Goal: Task Accomplishment & Management: Manage account settings

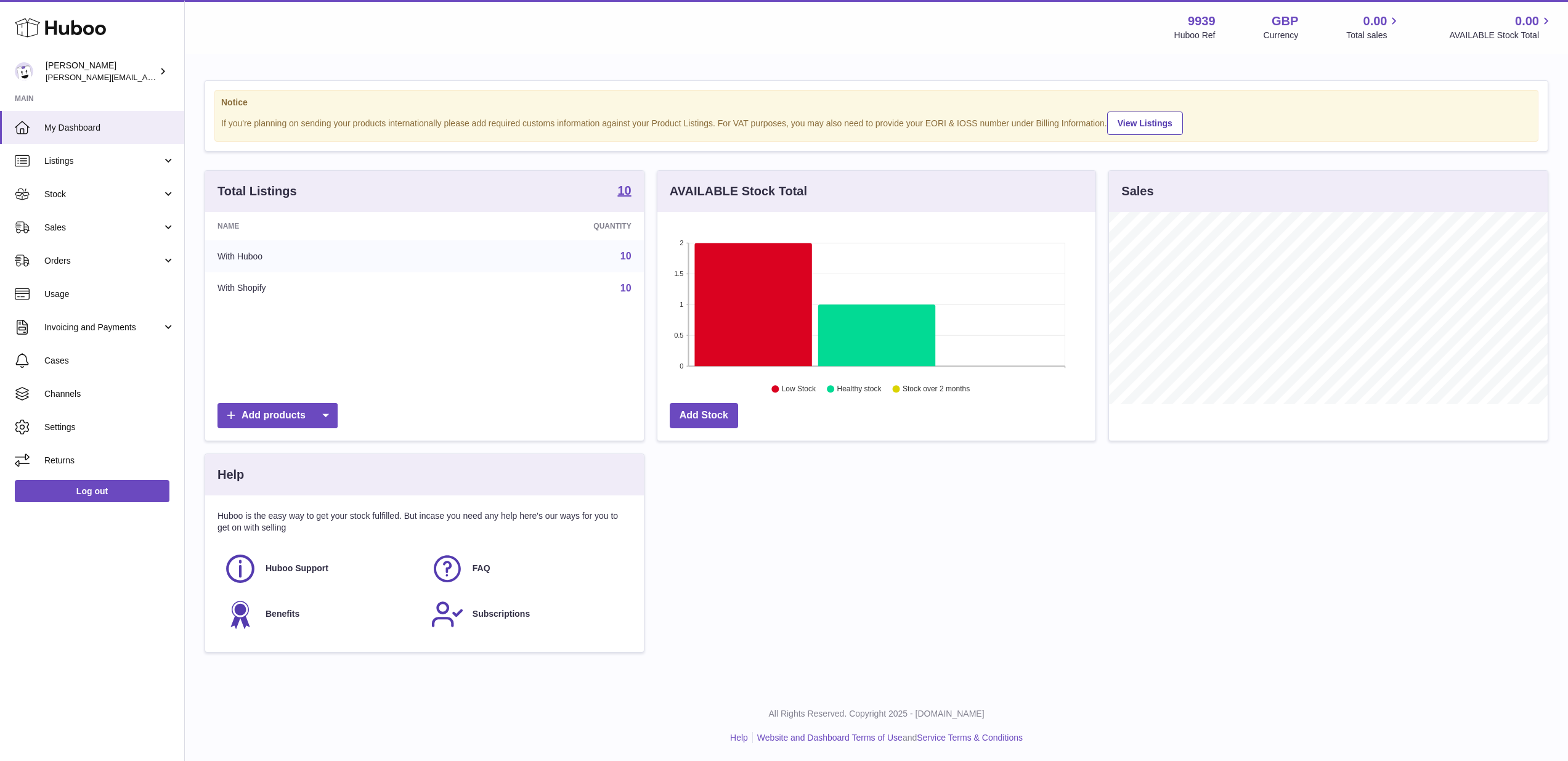
scroll to position [193, 438]
click at [71, 226] on span "Sales" at bounding box center [103, 227] width 117 height 12
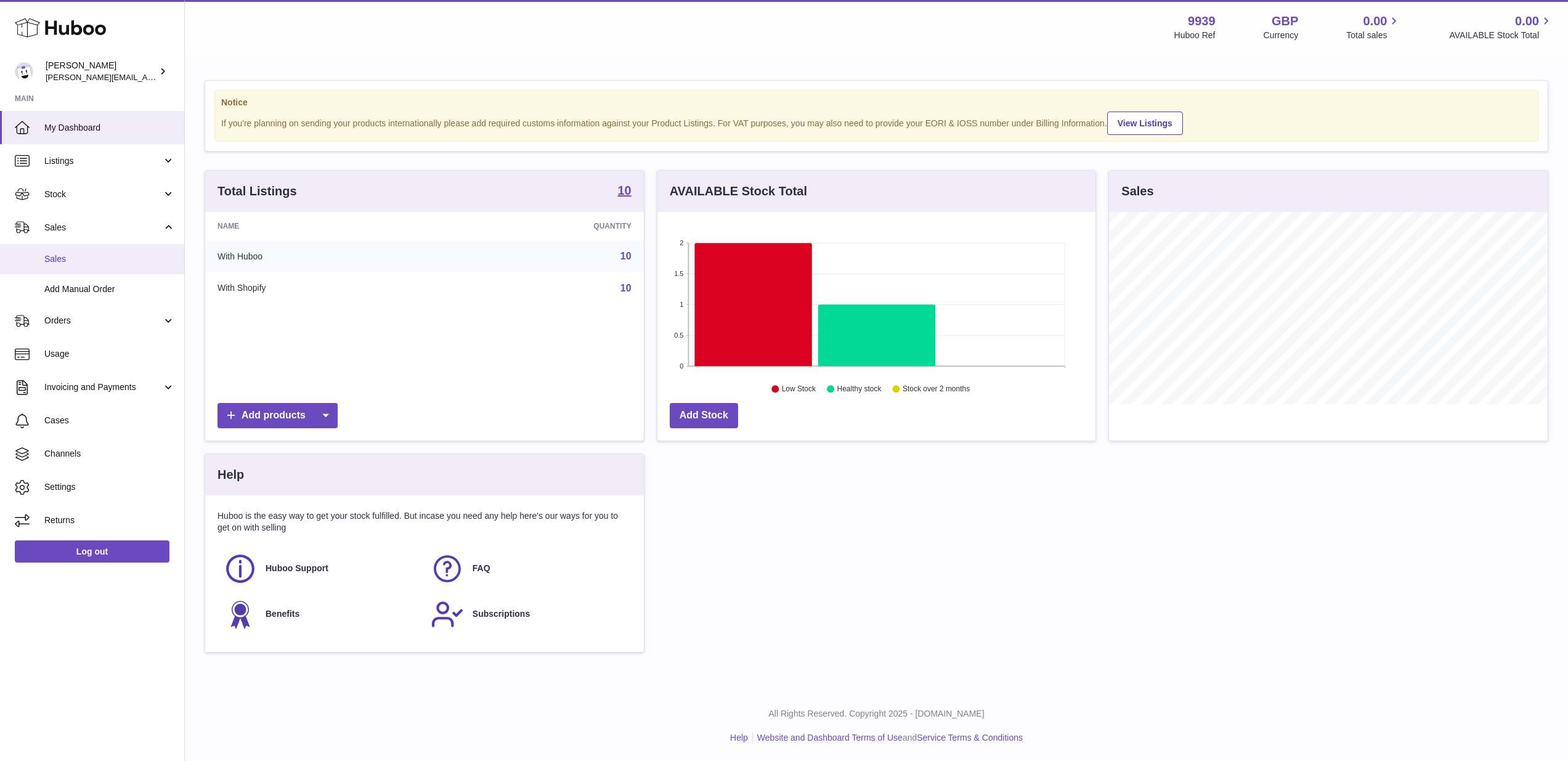
click at [65, 266] on link "Sales" at bounding box center [92, 259] width 184 height 30
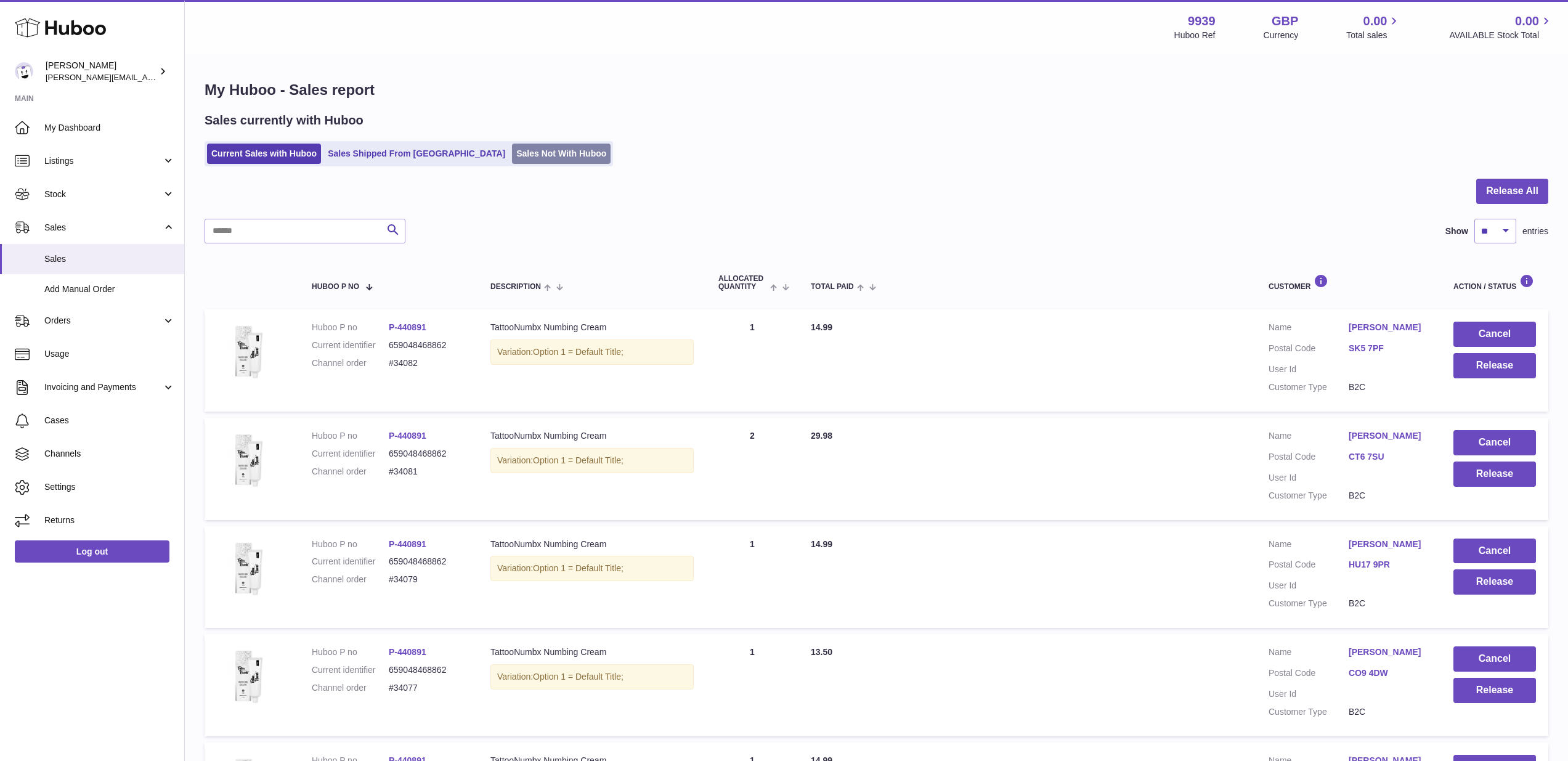
click at [512, 153] on link "Sales Not With Huboo" at bounding box center [562, 154] width 99 height 20
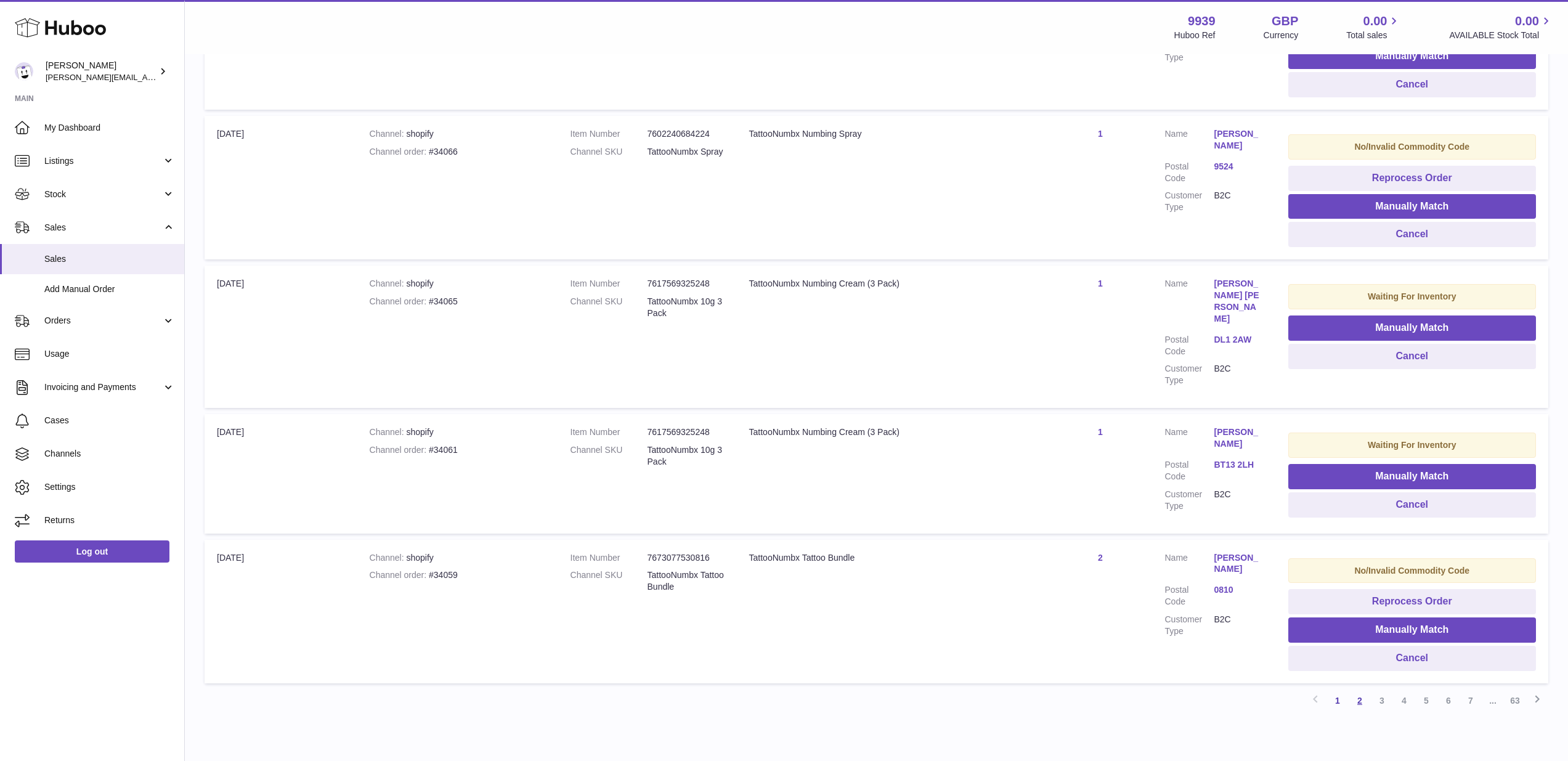
click at [1359, 689] on link "2" at bounding box center [1359, 700] width 22 height 22
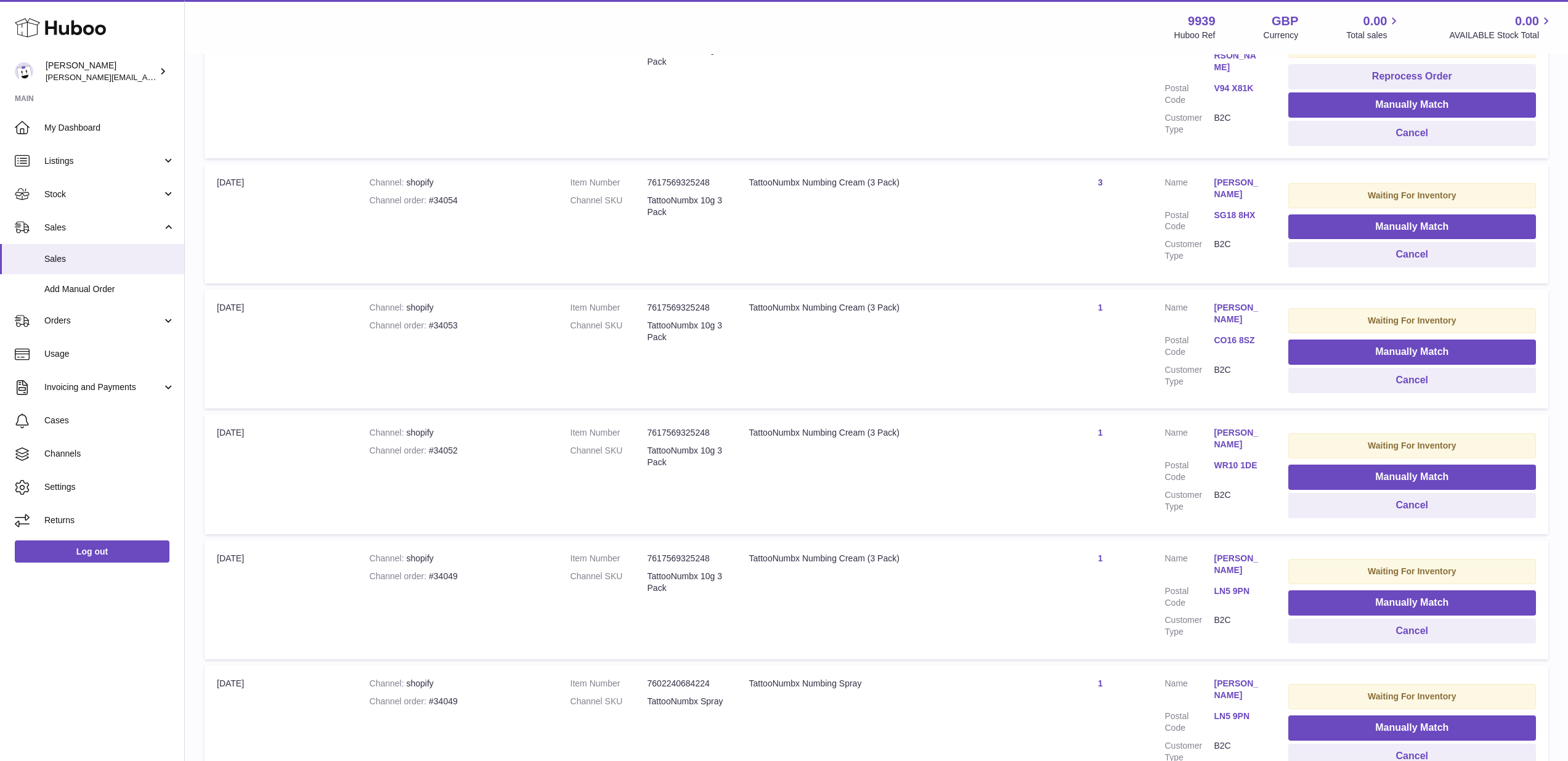
scroll to position [590, 0]
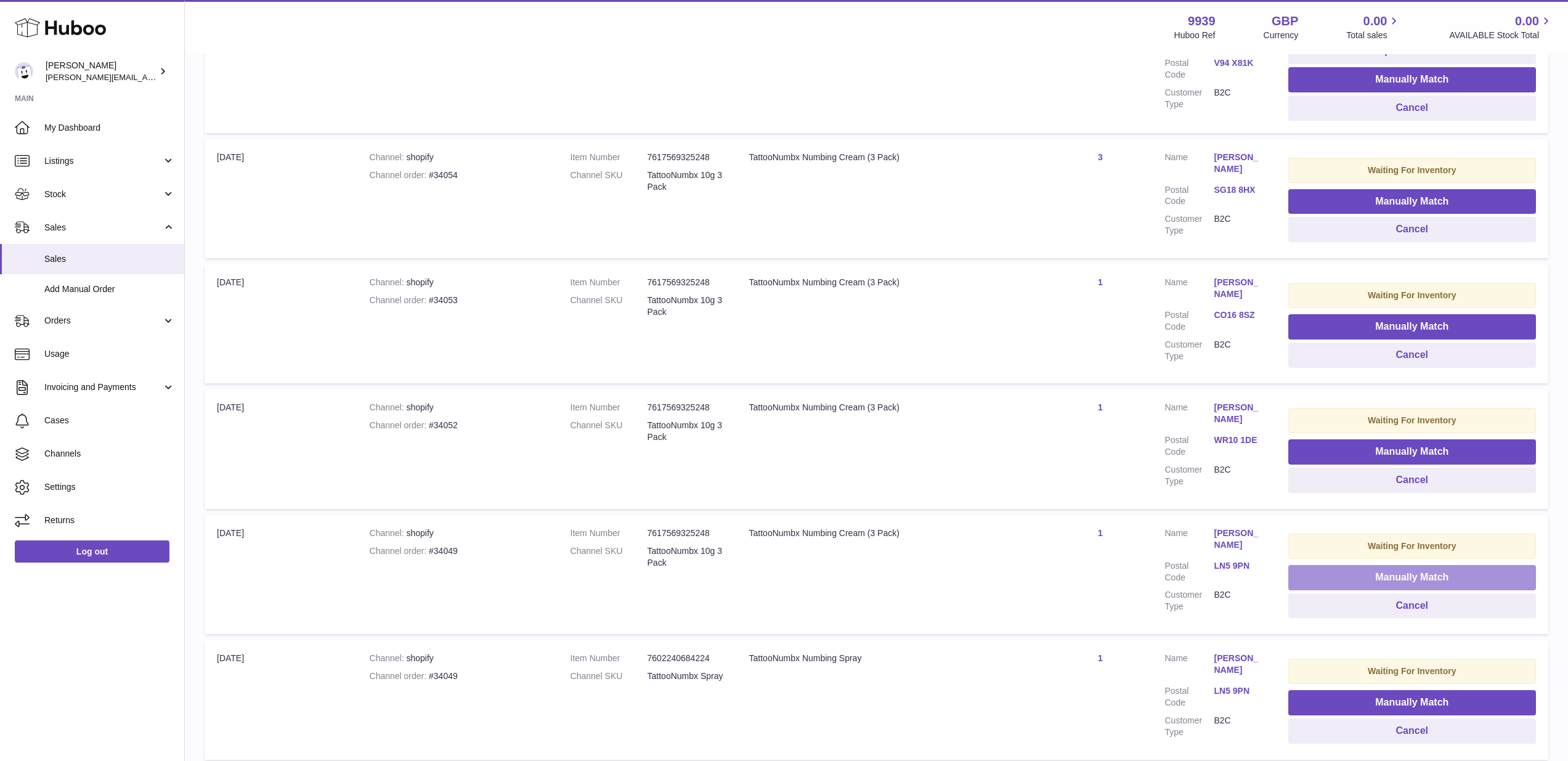
click at [1399, 565] on button "Manually Match" at bounding box center [1412, 578] width 248 height 26
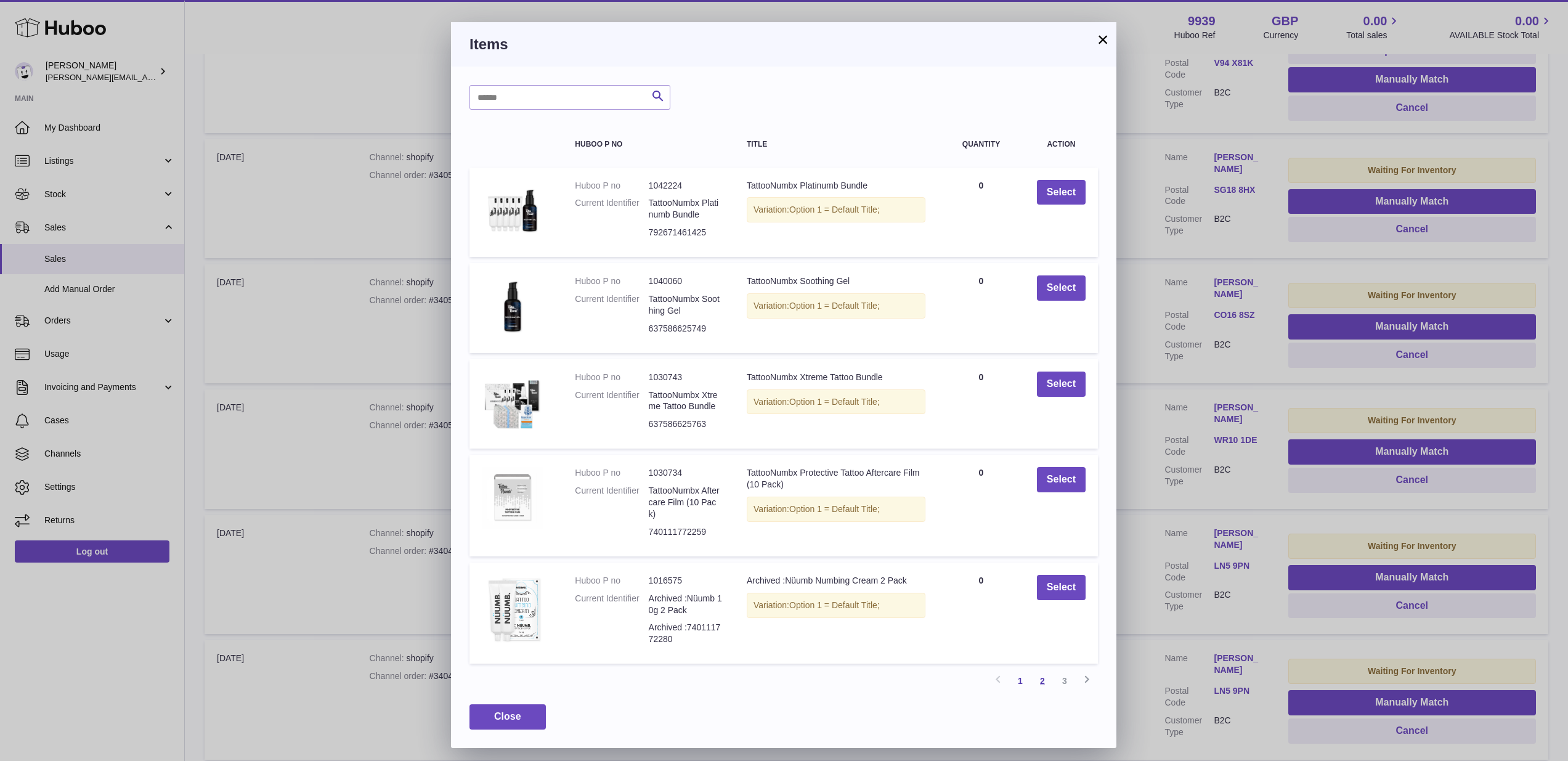
click at [1043, 675] on link "2" at bounding box center [1042, 681] width 22 height 22
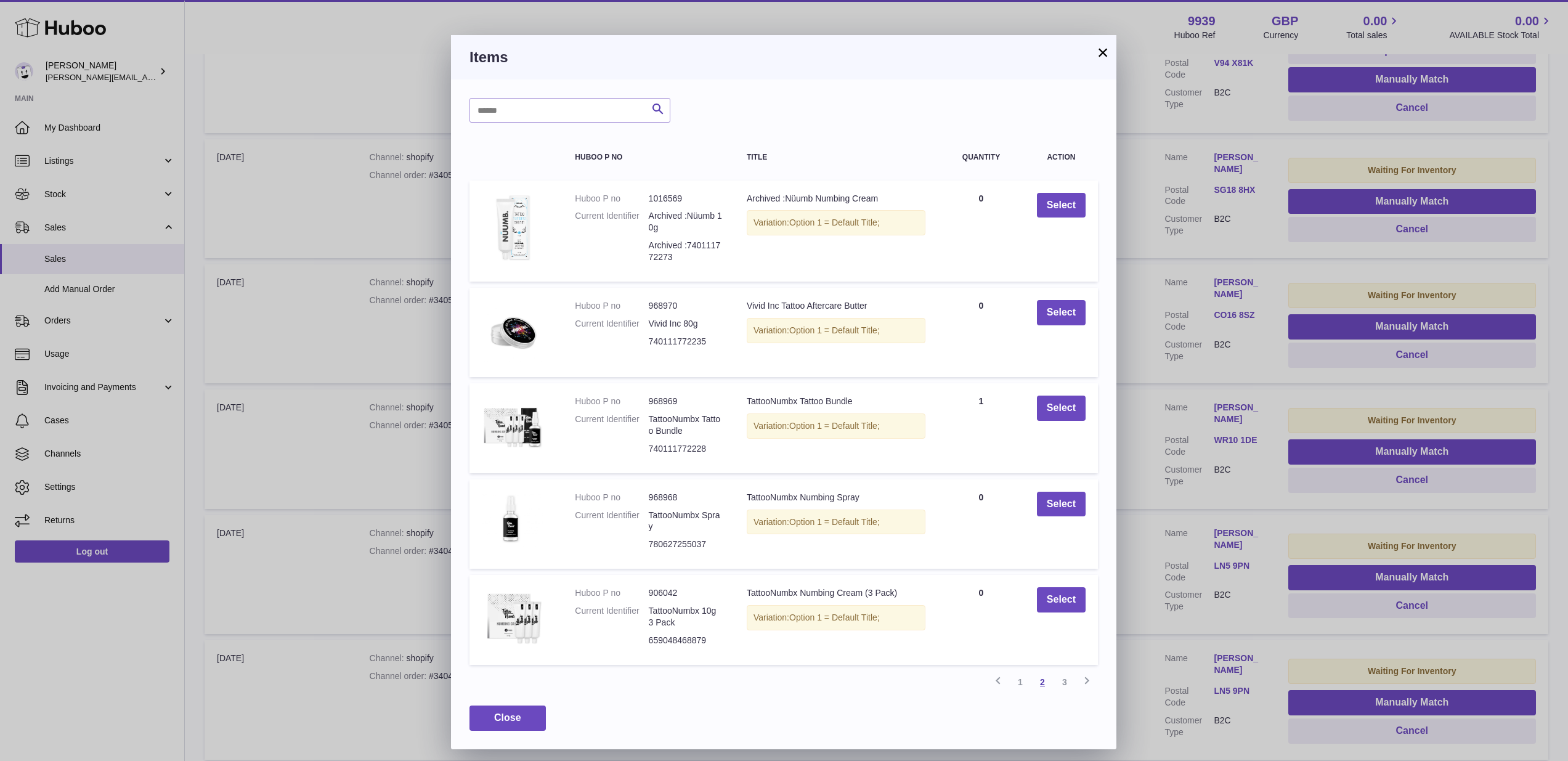
scroll to position [55, 0]
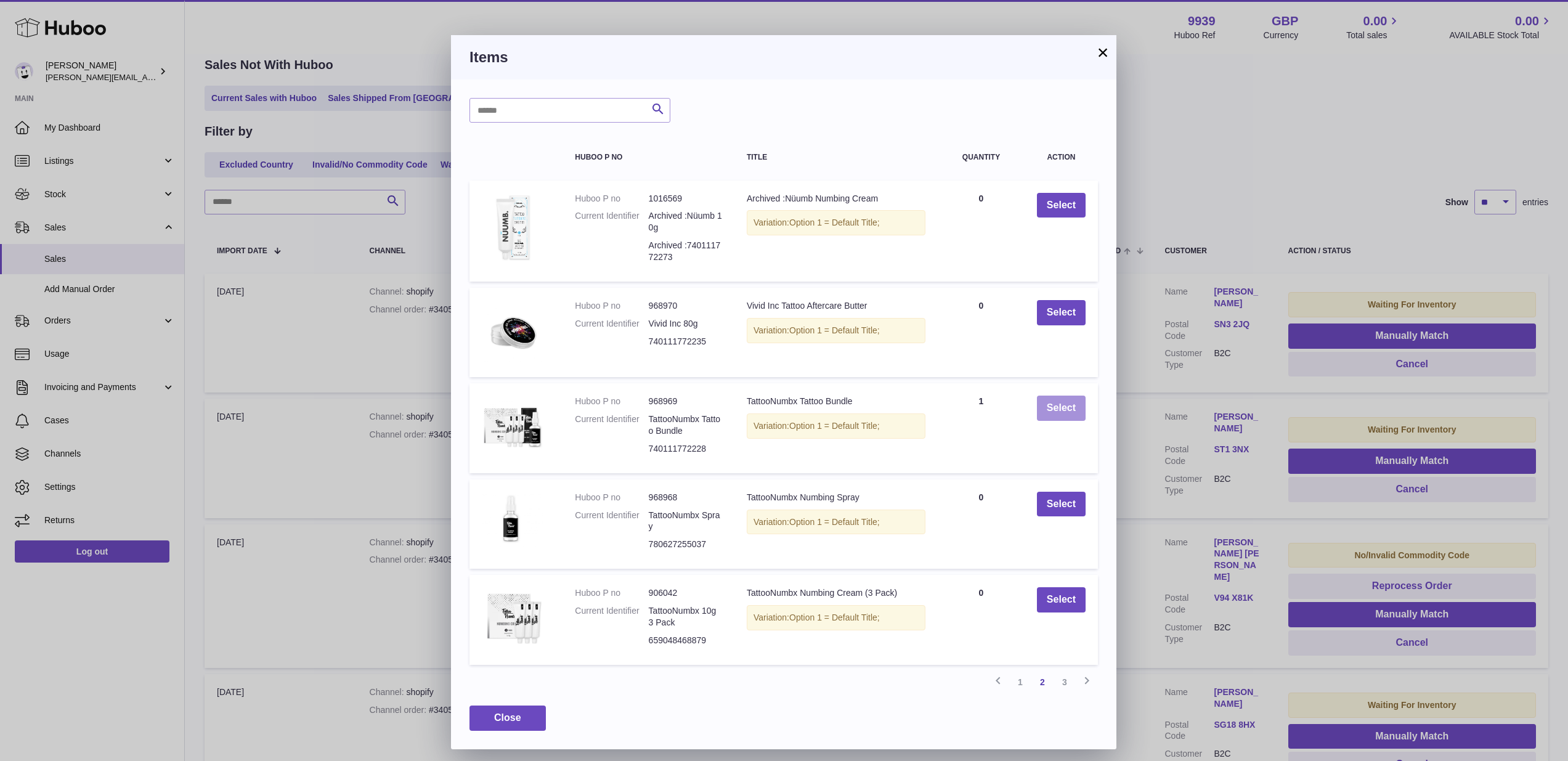
click at [1049, 407] on button "Select" at bounding box center [1060, 409] width 49 height 26
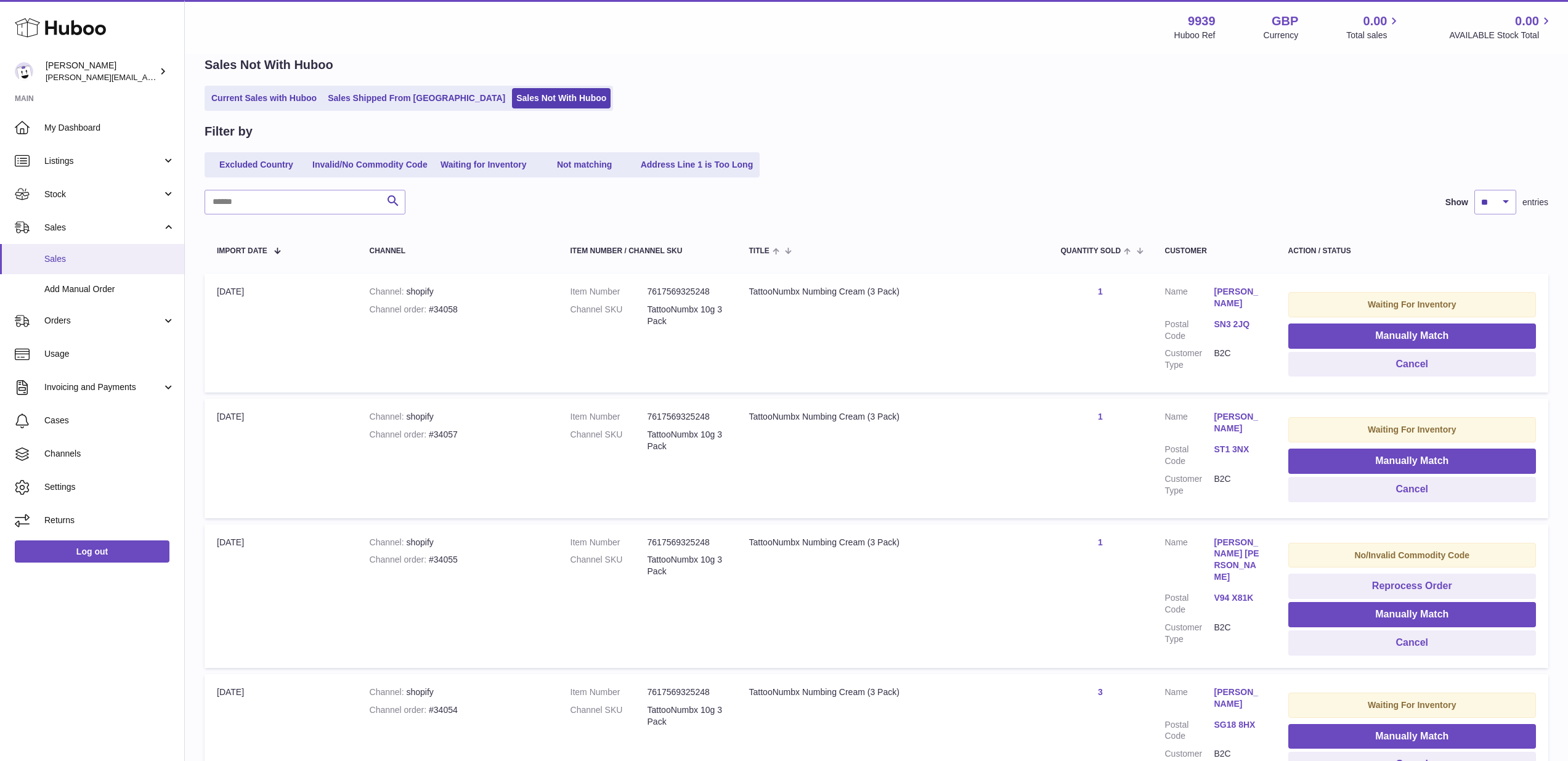
click at [71, 256] on span "Sales" at bounding box center [109, 259] width 131 height 12
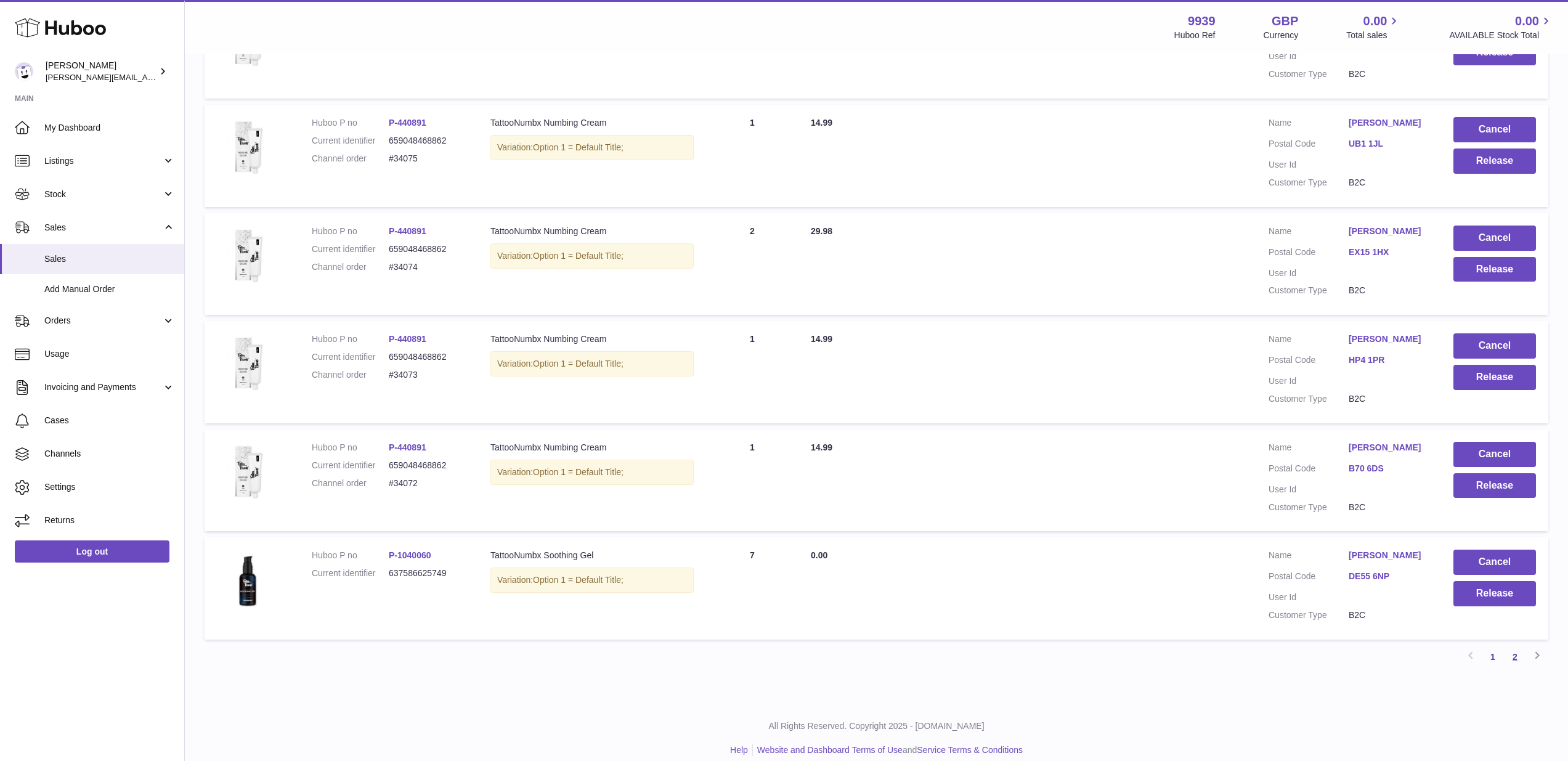
click at [1514, 645] on link "2" at bounding box center [1515, 656] width 22 height 22
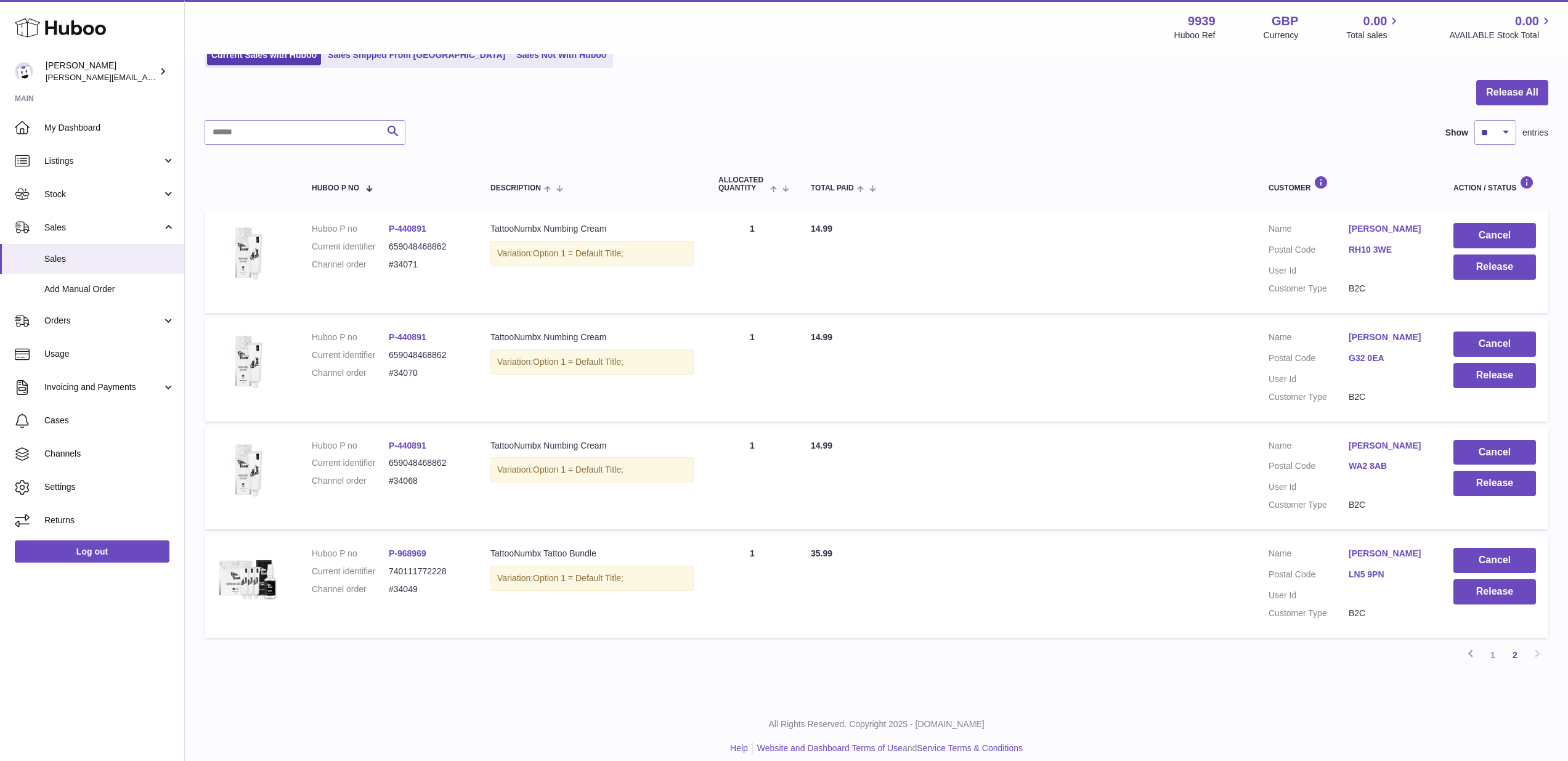
scroll to position [55, 0]
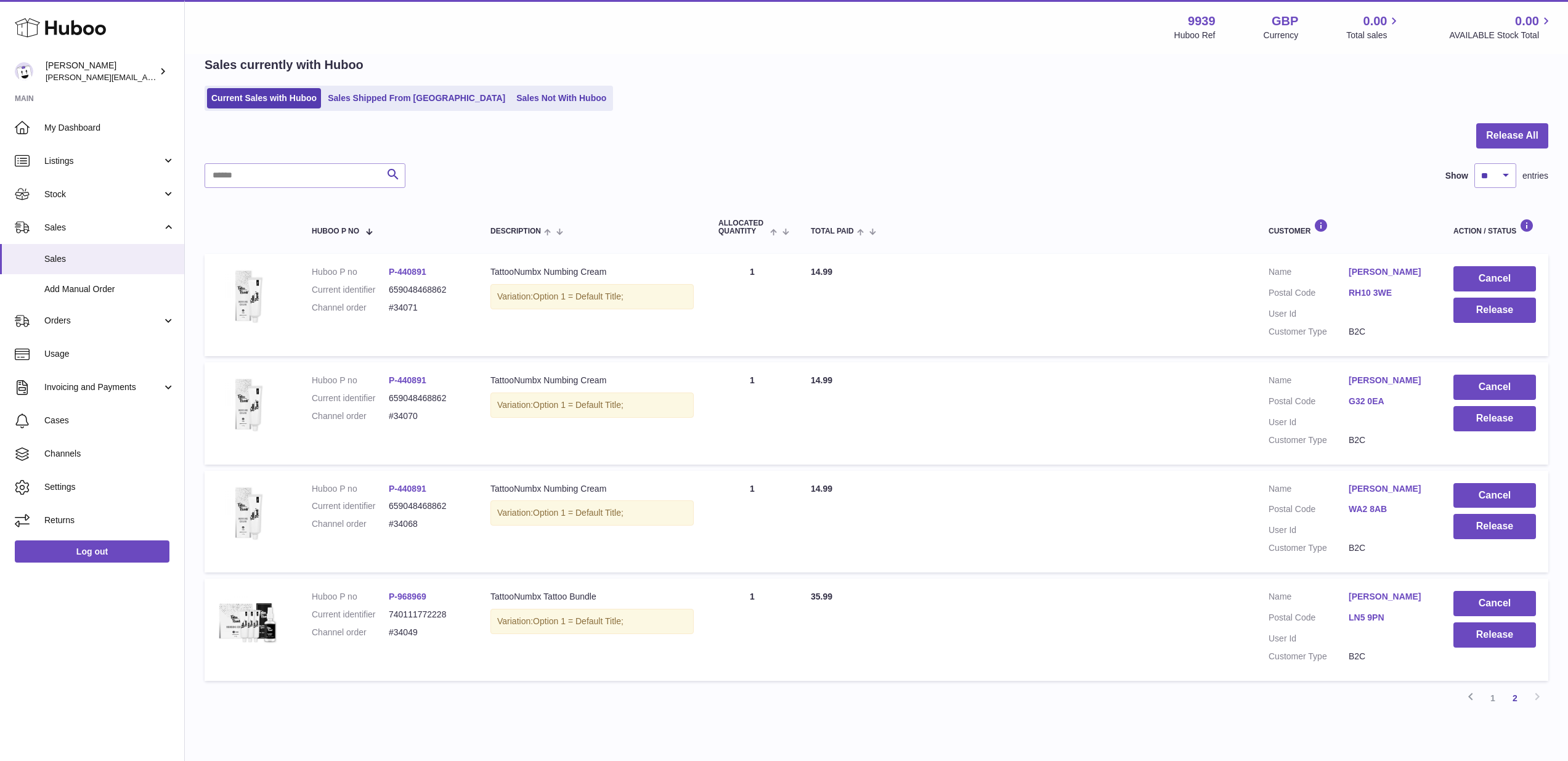
click at [1363, 591] on link "Leah Midgley" at bounding box center [1387, 597] width 80 height 12
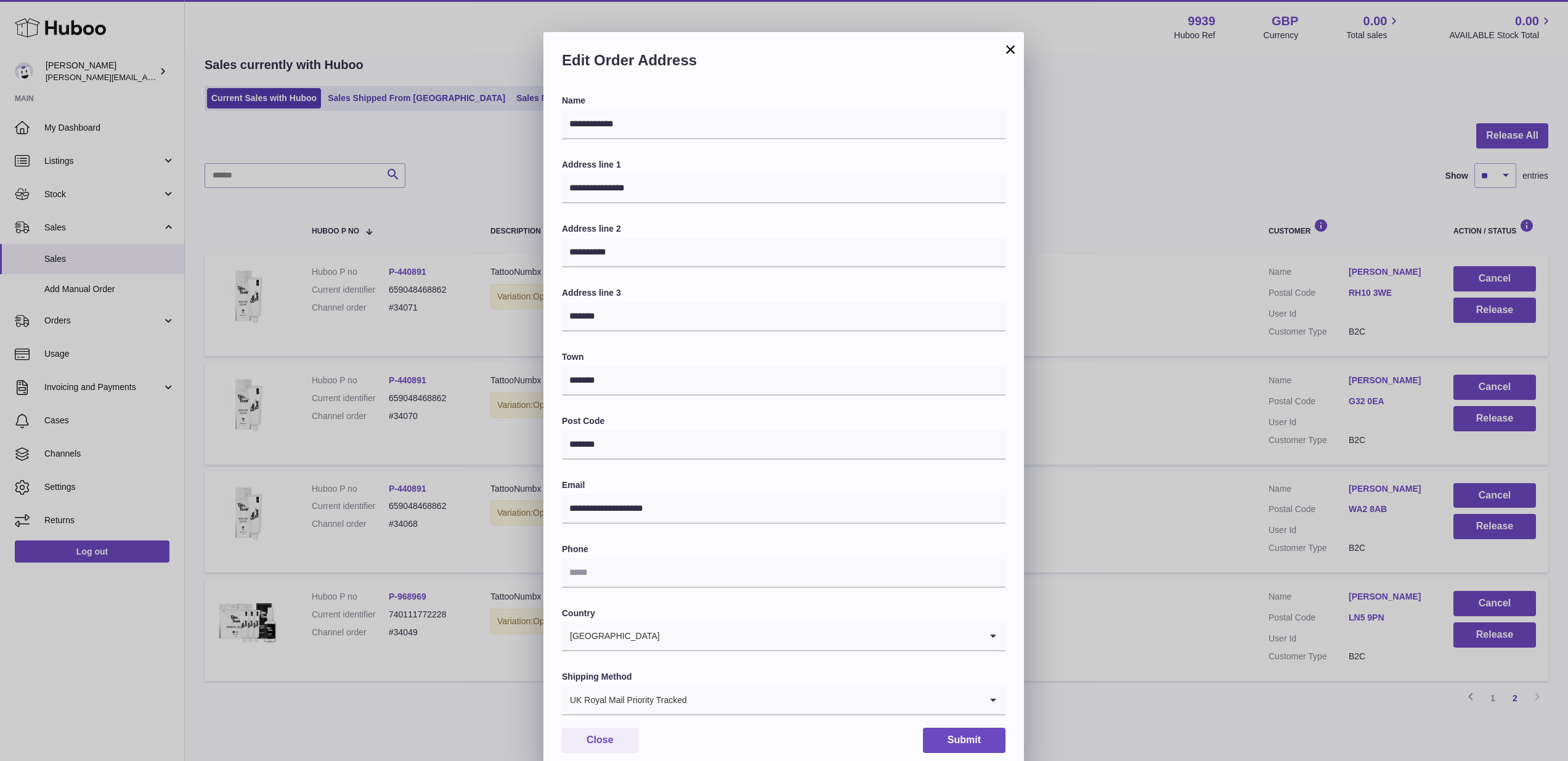
click at [1014, 50] on button "×" at bounding box center [1010, 50] width 15 height 15
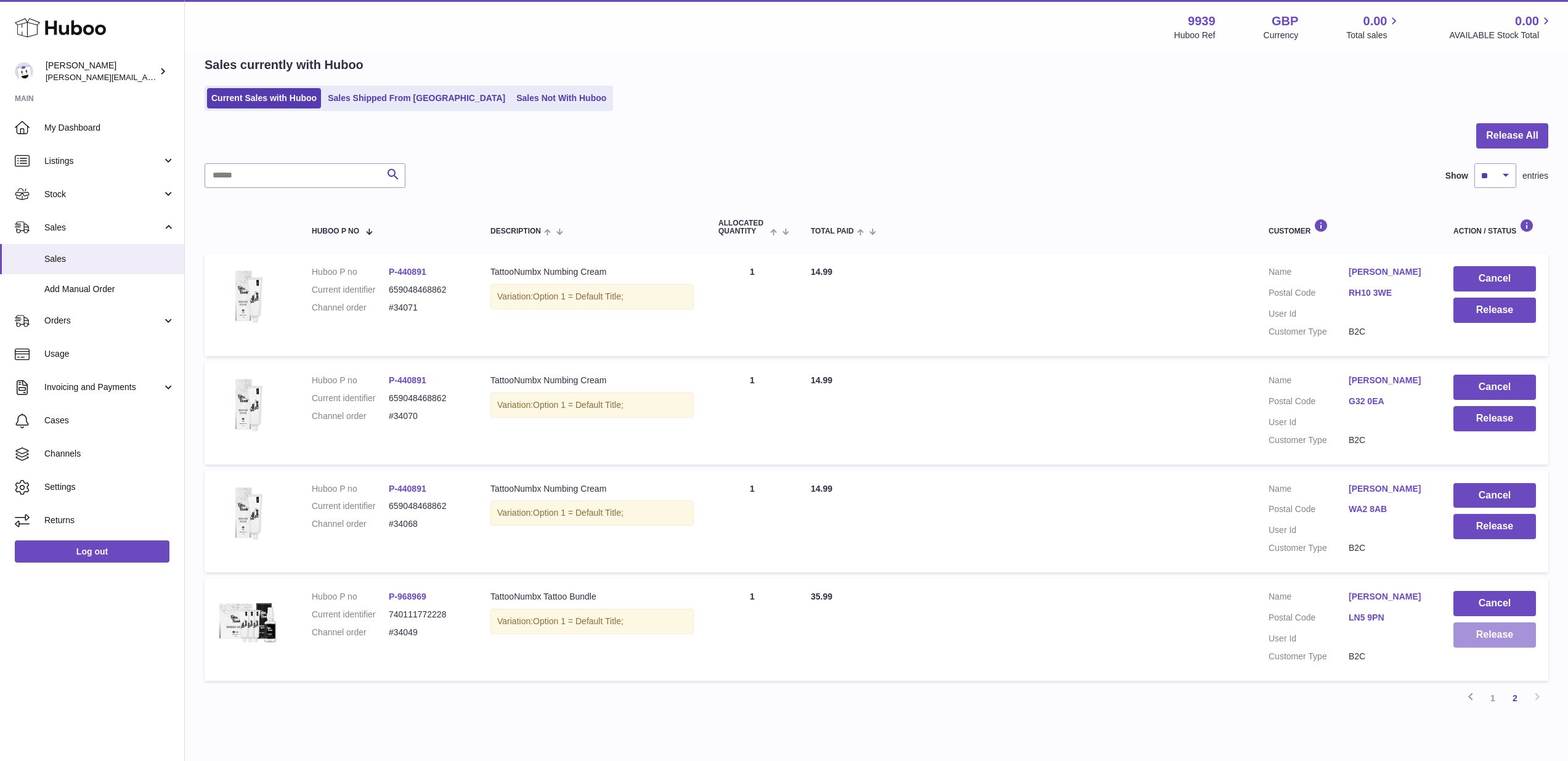
click at [1506, 624] on button "Release" at bounding box center [1495, 635] width 82 height 26
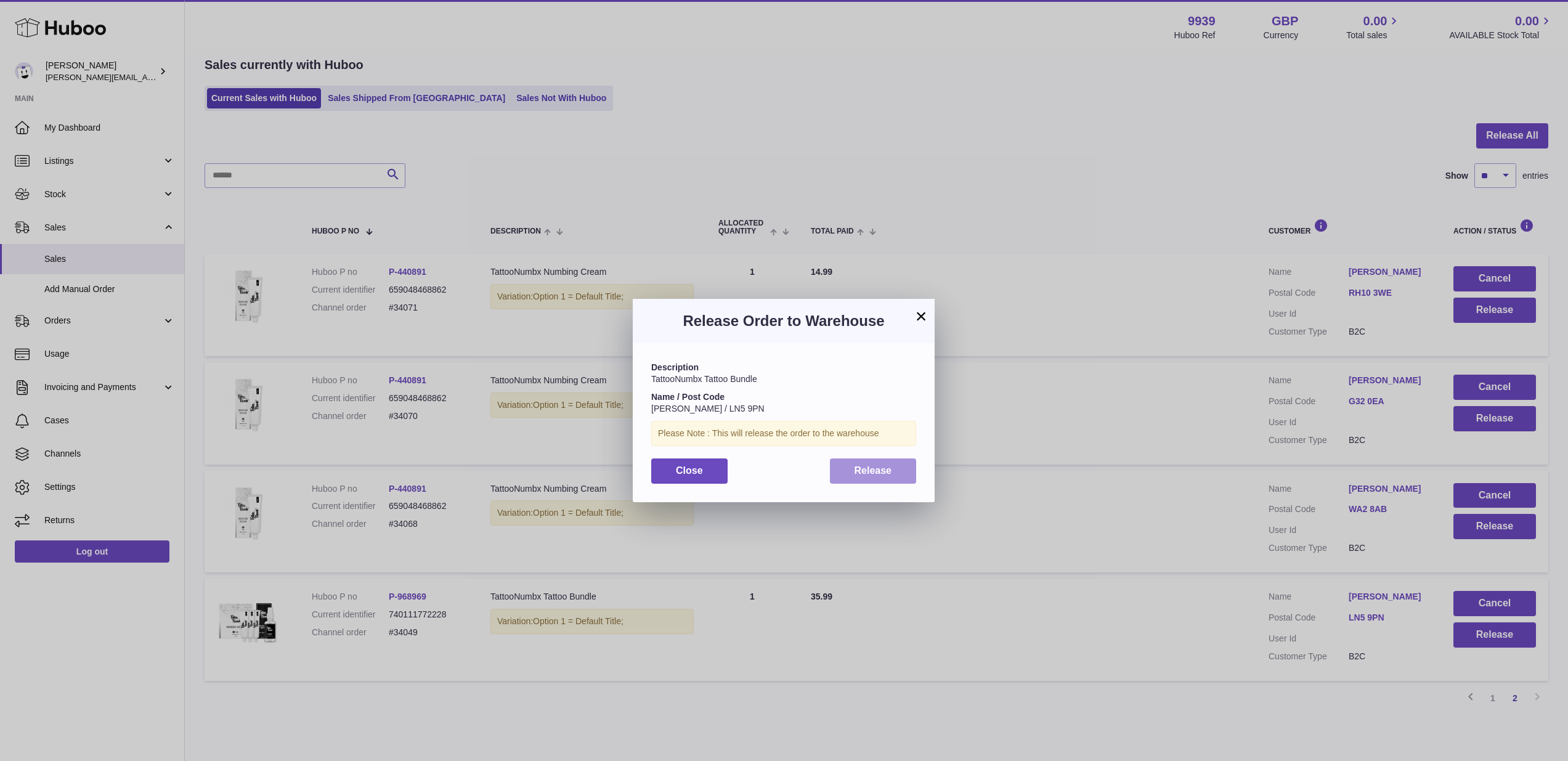
click at [856, 477] on button "Release" at bounding box center [872, 471] width 87 height 26
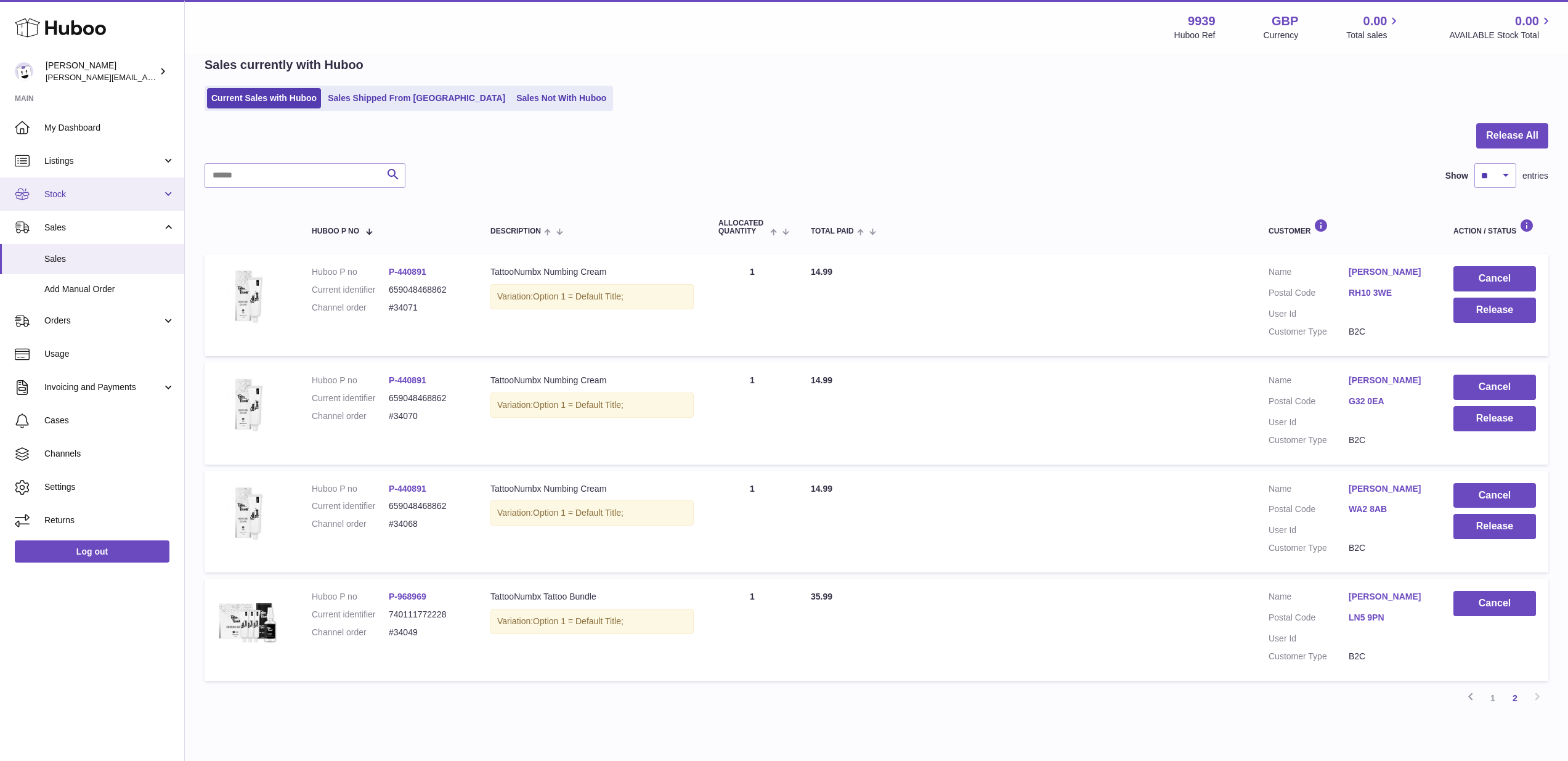
click at [110, 198] on span "Stock" at bounding box center [103, 194] width 117 height 12
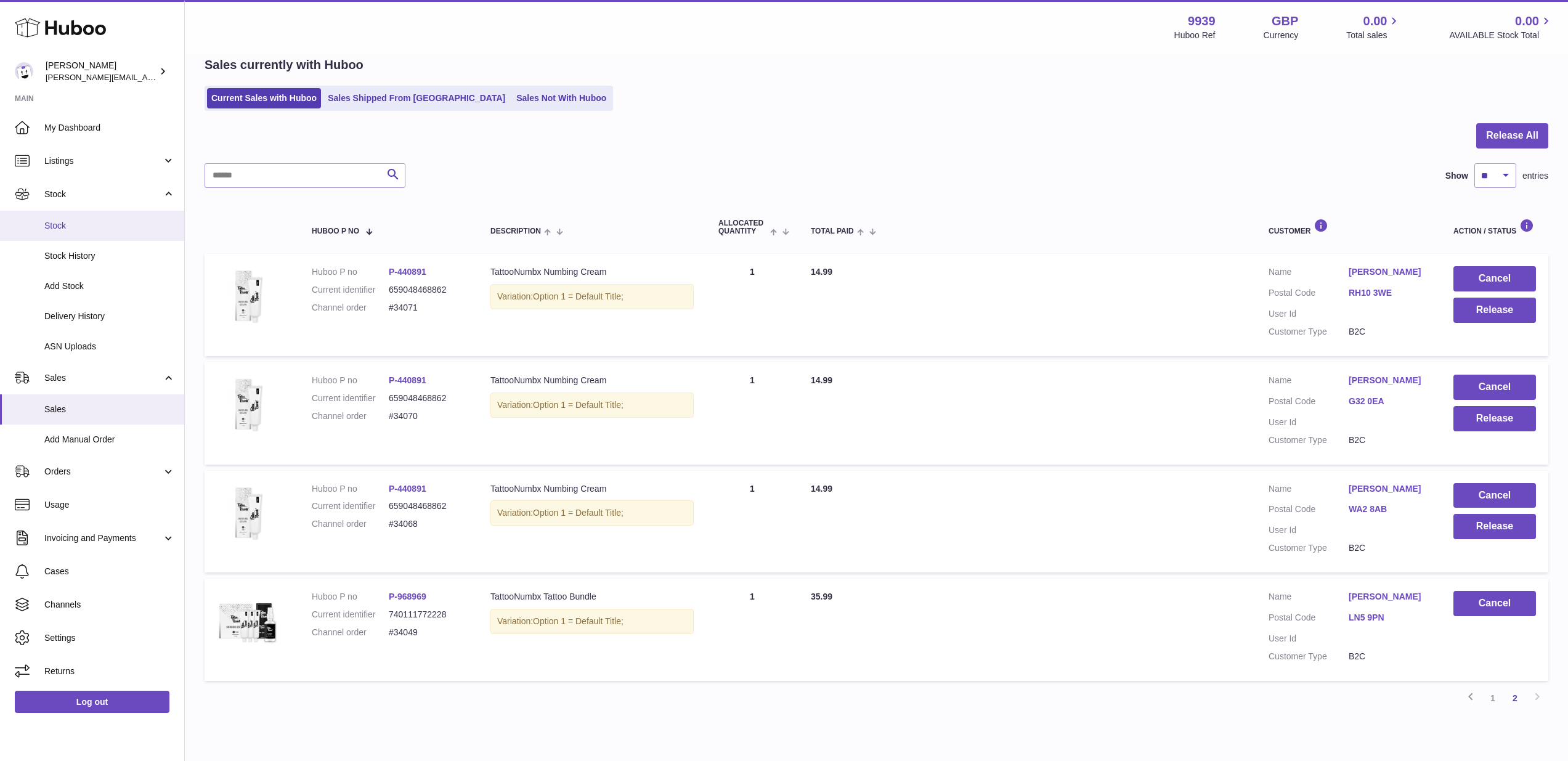
click at [108, 220] on span "Stock" at bounding box center [109, 226] width 131 height 12
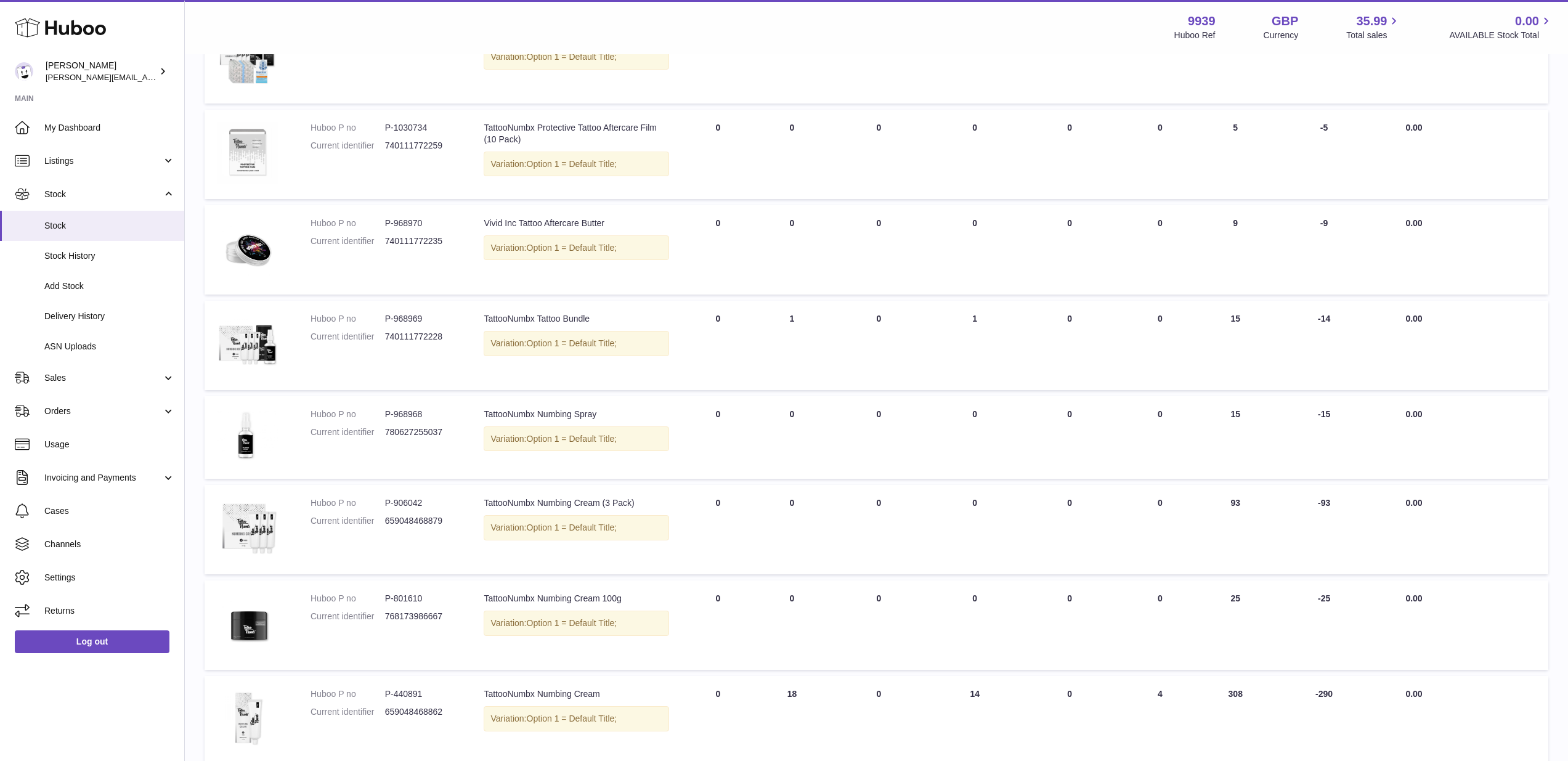
scroll to position [425, 0]
drag, startPoint x: 78, startPoint y: 369, endPoint x: 74, endPoint y: 403, distance: 34.2
click at [78, 372] on span "Sales" at bounding box center [103, 378] width 117 height 12
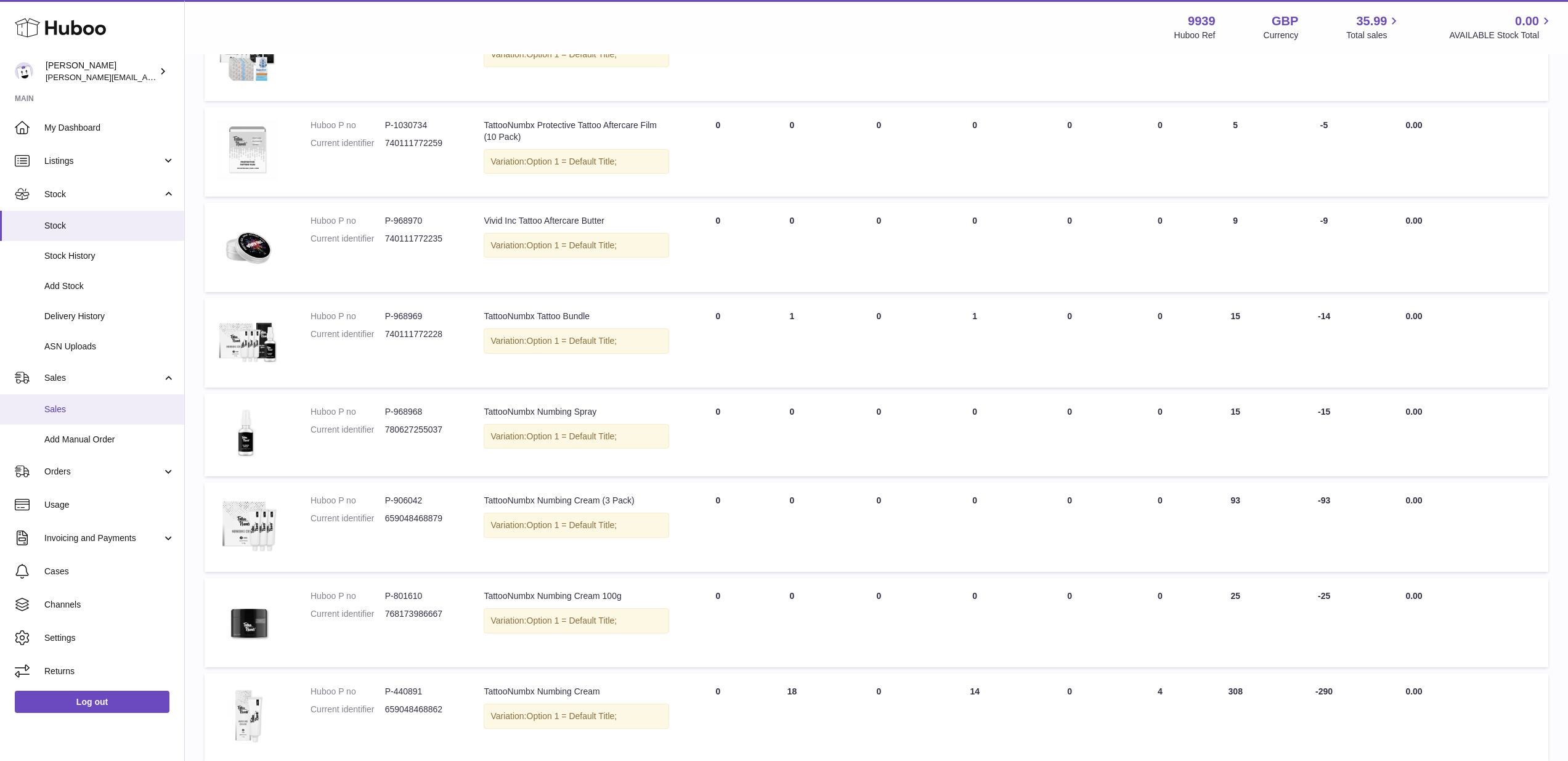
click at [72, 407] on span "Sales" at bounding box center [109, 409] width 131 height 12
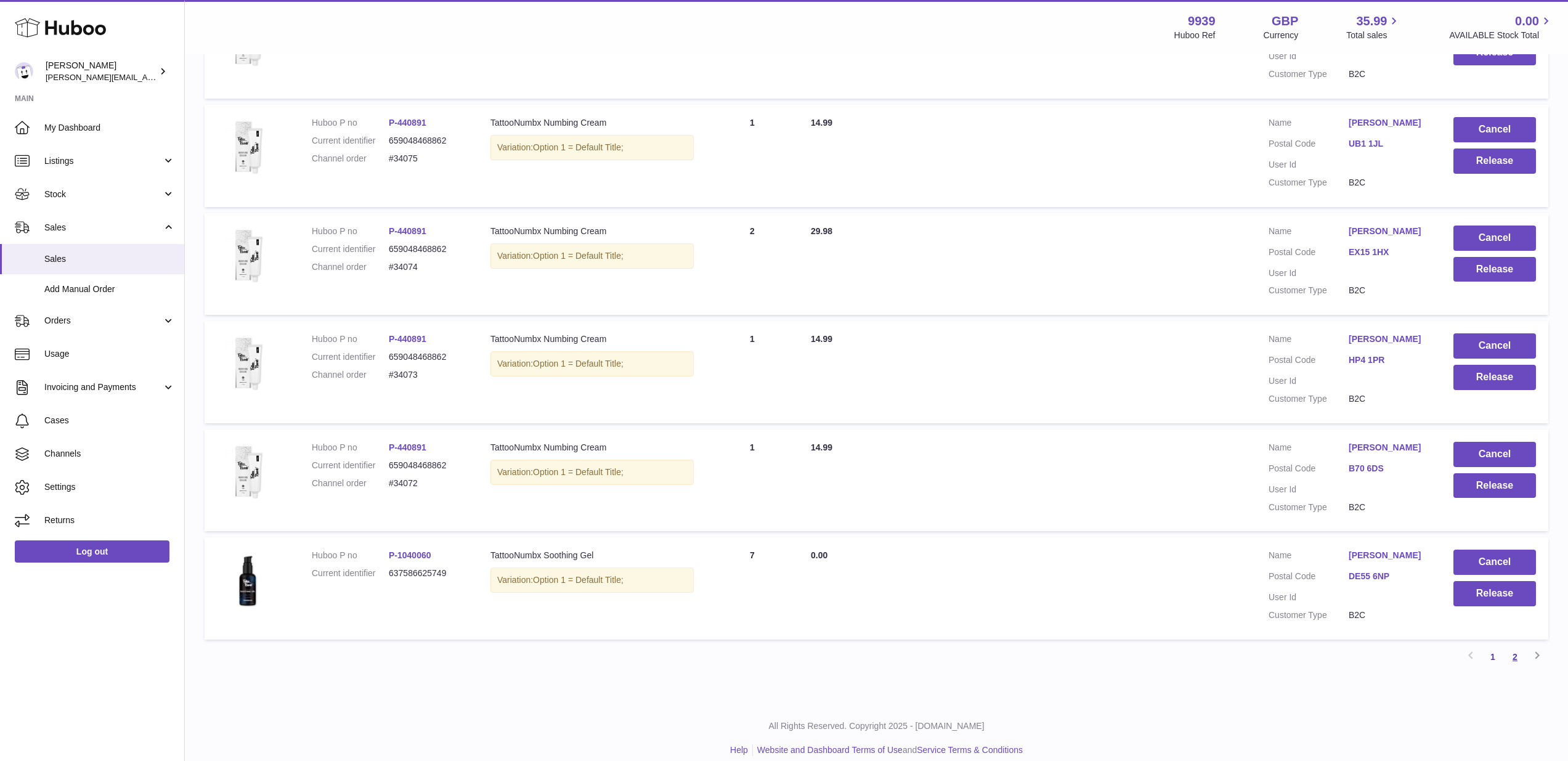
click at [1510, 646] on link "2" at bounding box center [1515, 656] width 22 height 22
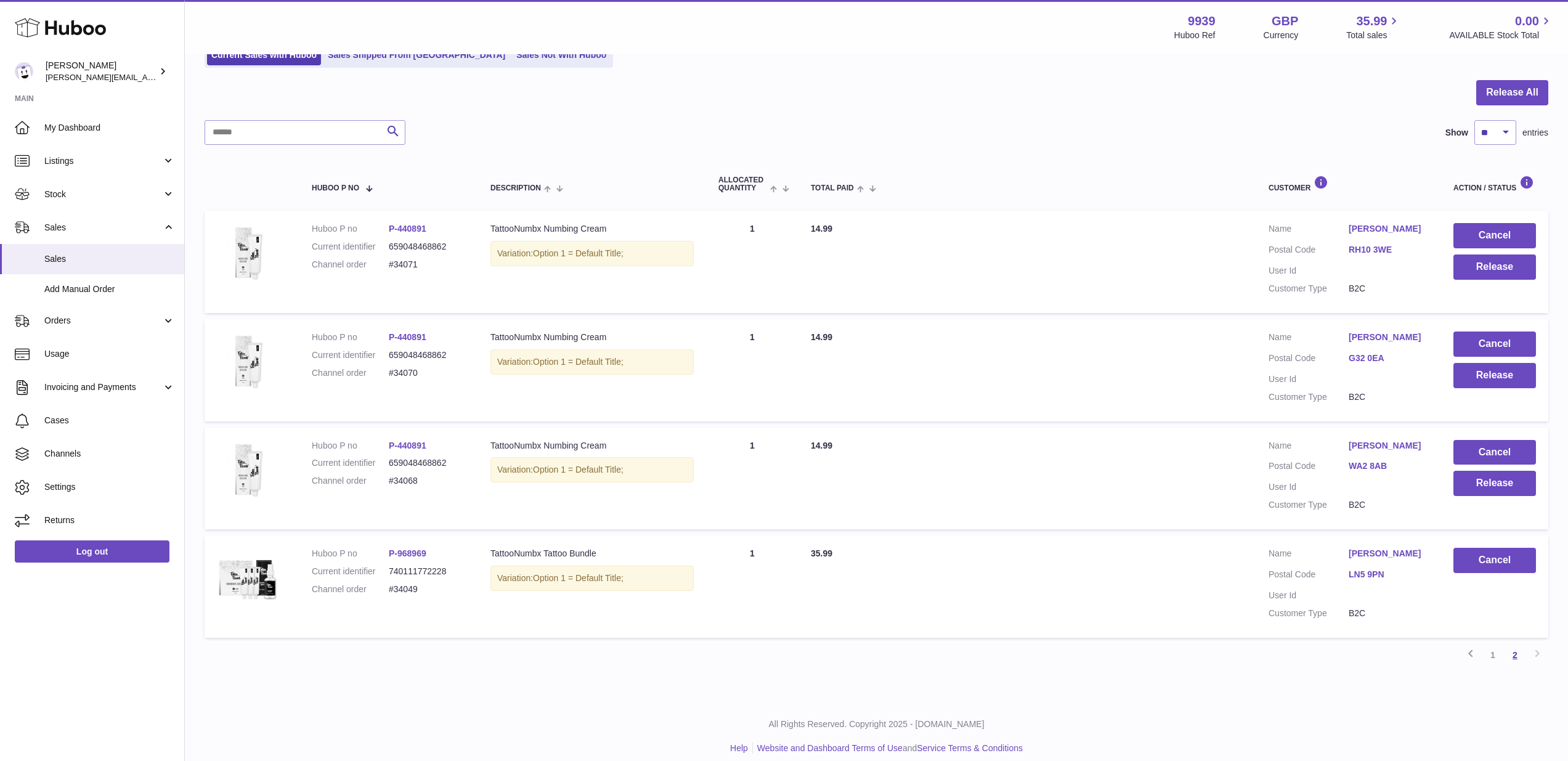
scroll to position [55, 0]
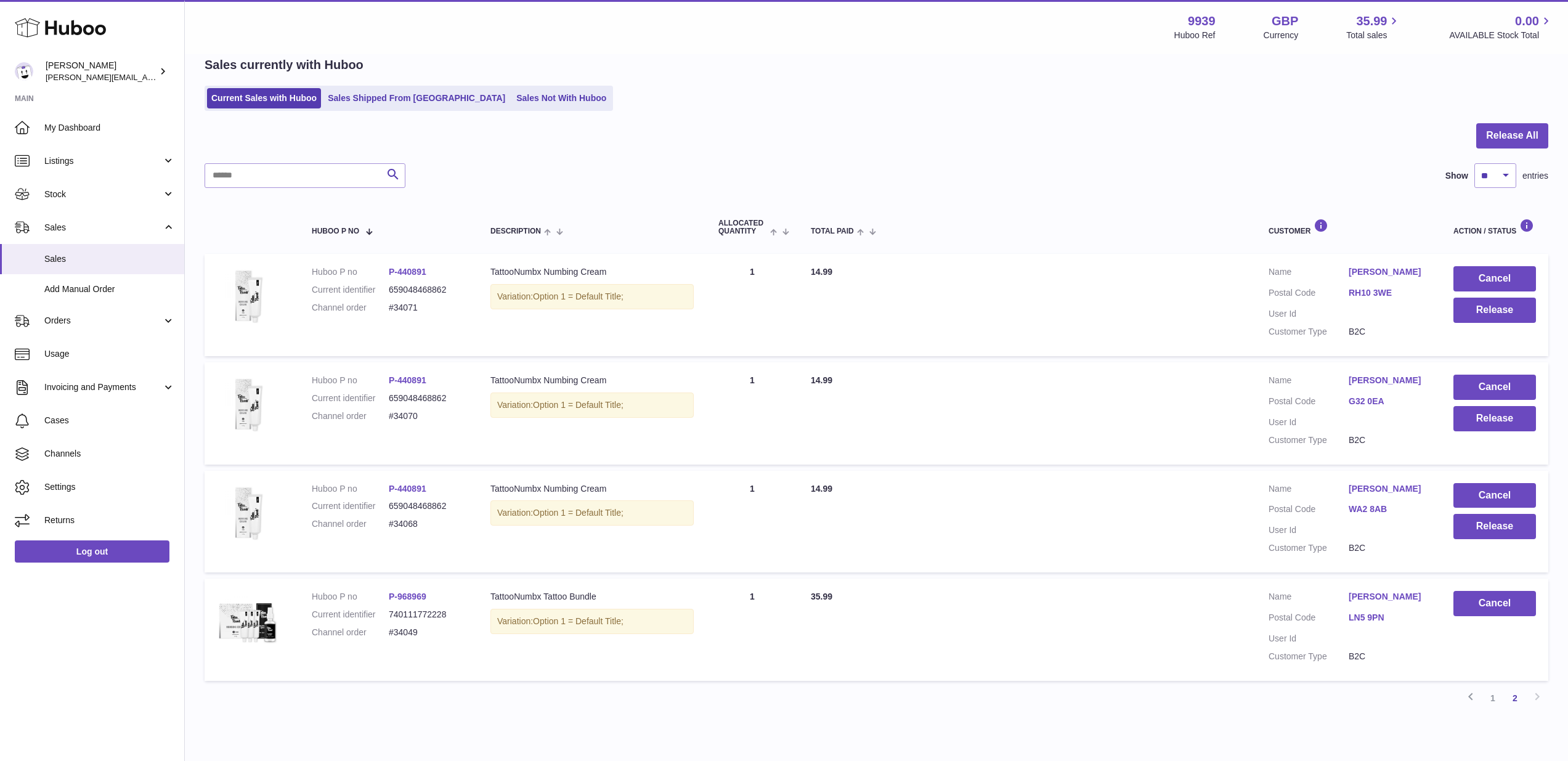
click at [1387, 591] on link "Leah Midgley" at bounding box center [1387, 597] width 80 height 12
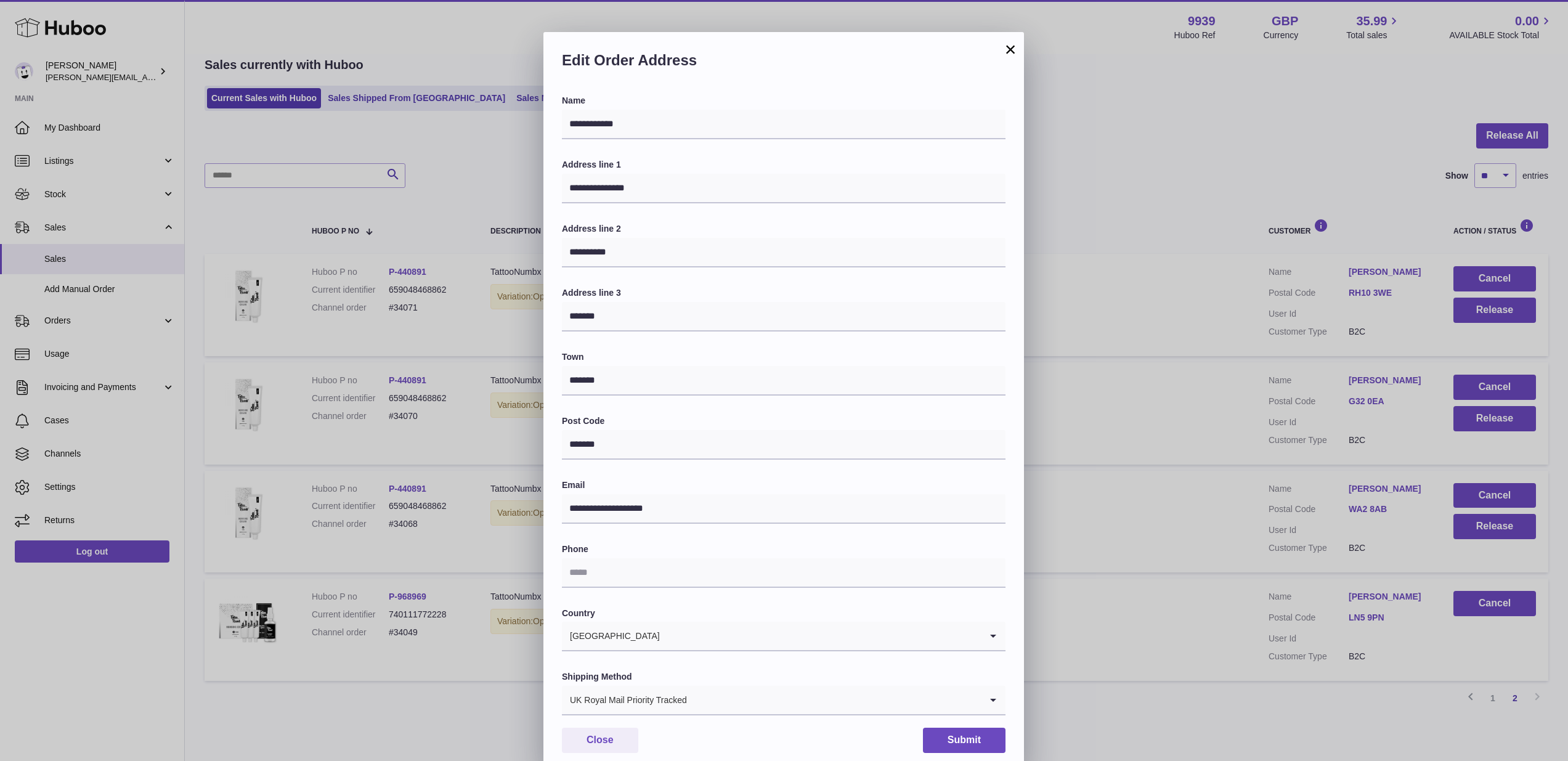
click at [1014, 53] on button "×" at bounding box center [1010, 50] width 15 height 15
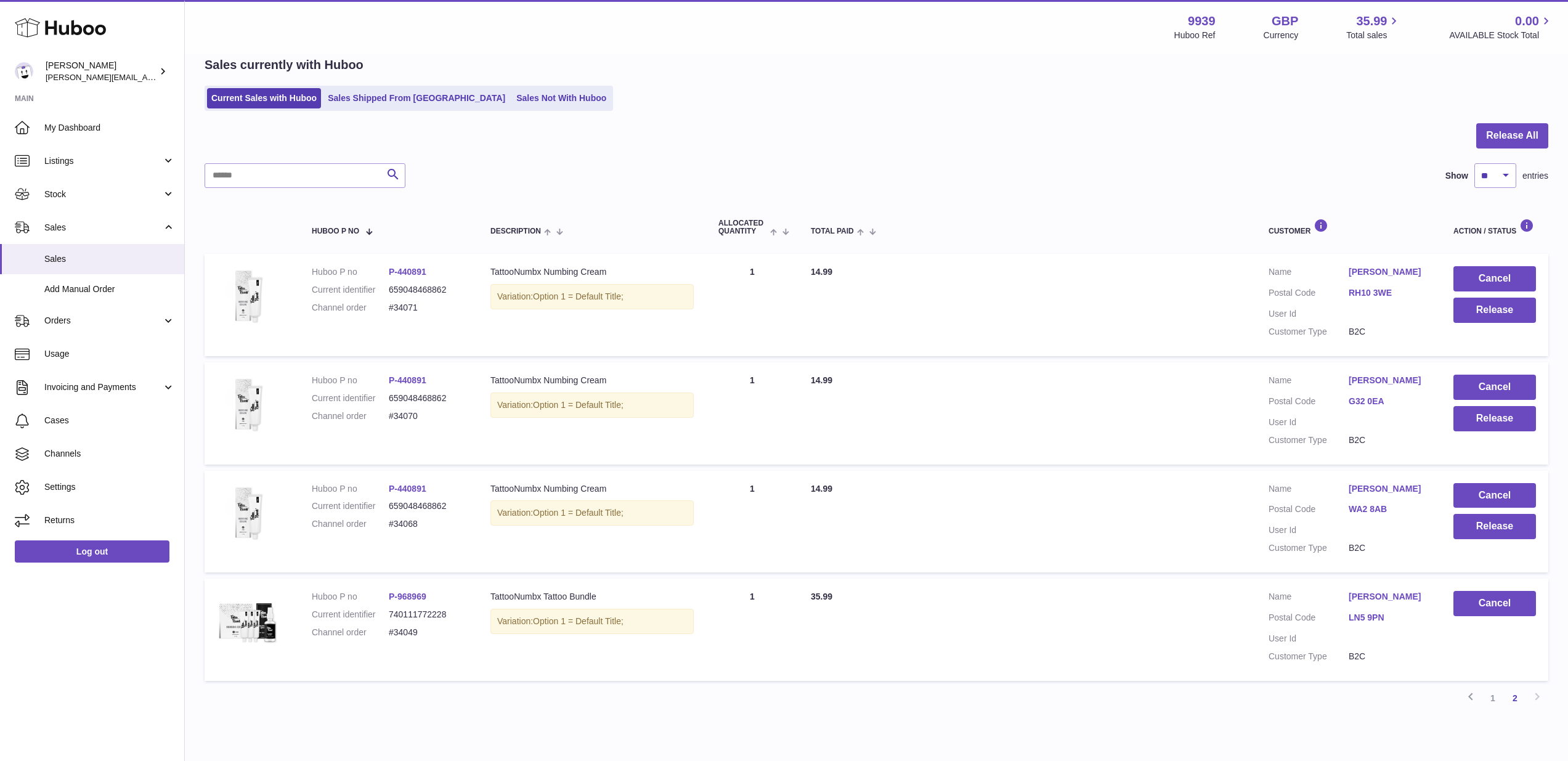
click at [1387, 591] on link "Leah Midgley" at bounding box center [1387, 597] width 80 height 12
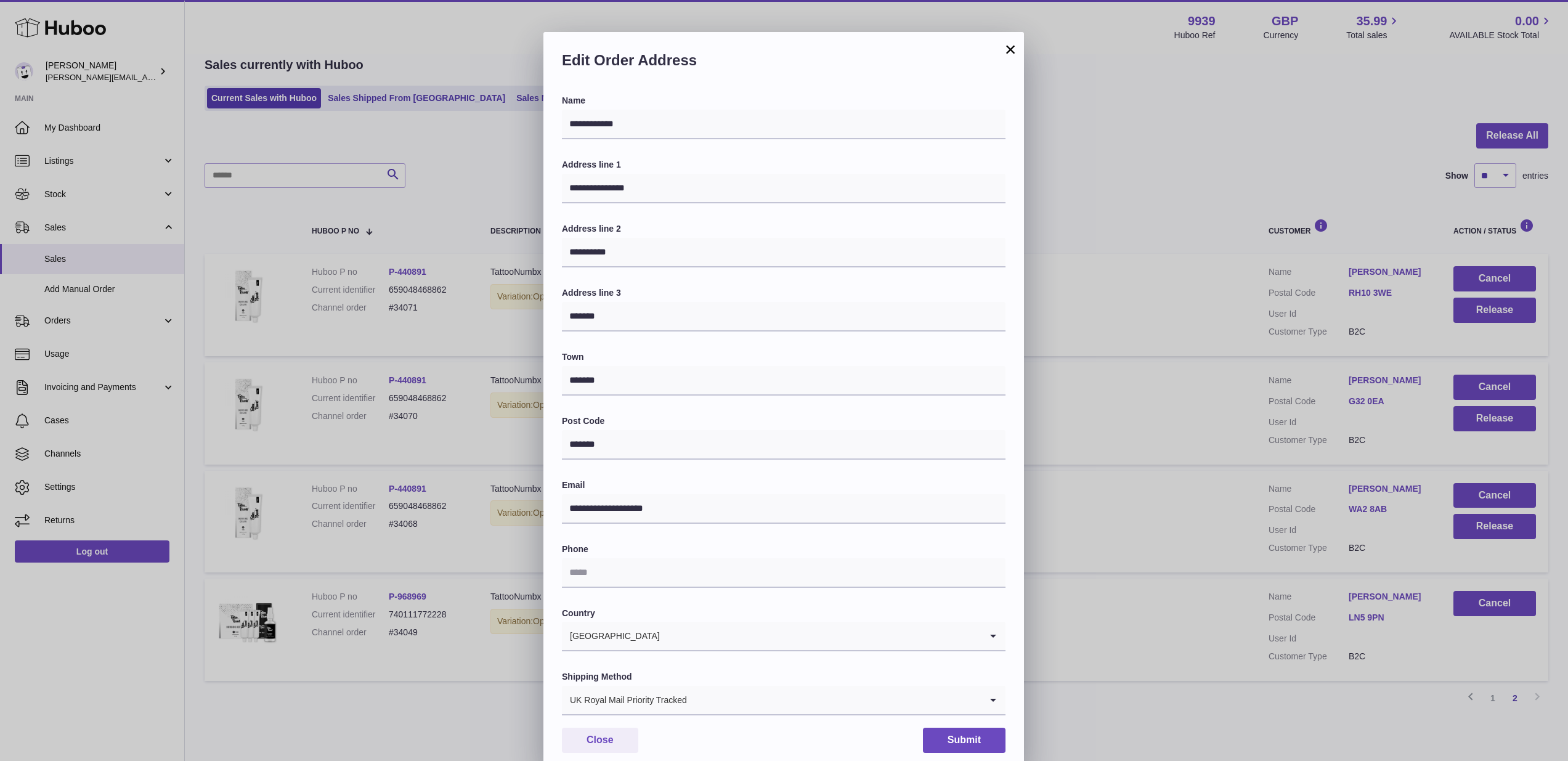
click at [1005, 50] on button "×" at bounding box center [1010, 50] width 15 height 15
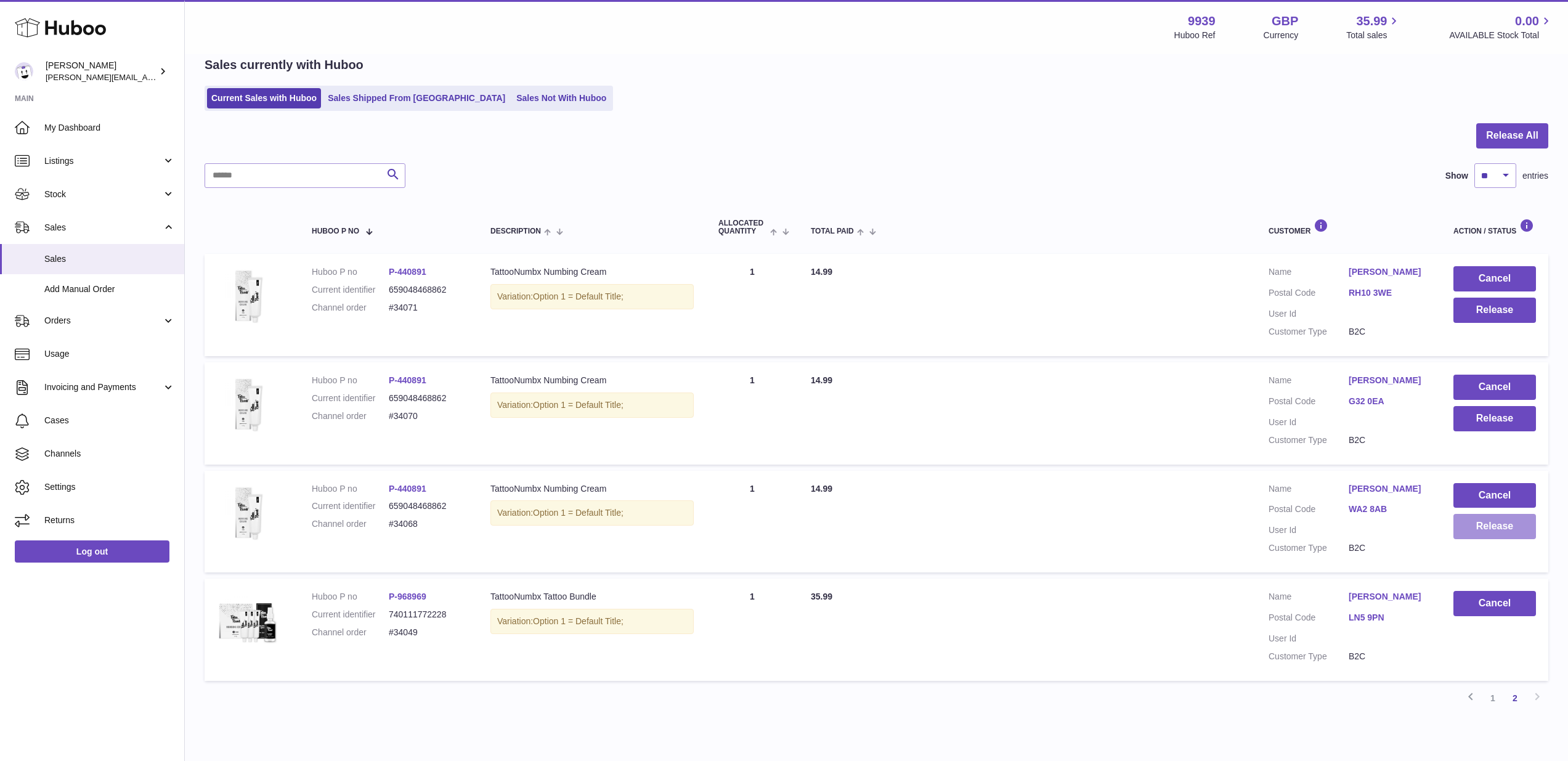
click at [1487, 524] on button "Release" at bounding box center [1495, 527] width 82 height 26
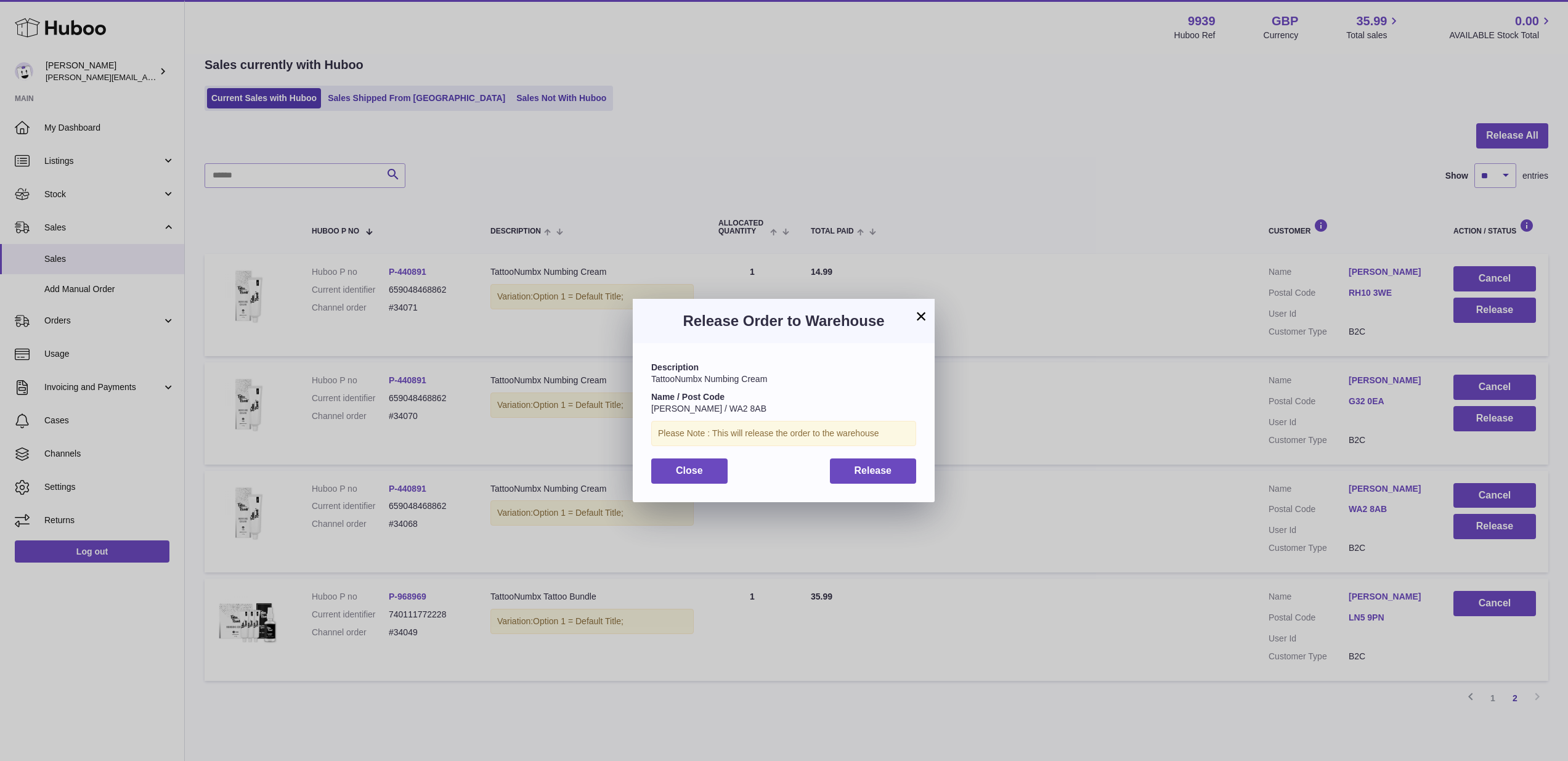
click at [842, 466] on button "Release" at bounding box center [872, 471] width 87 height 26
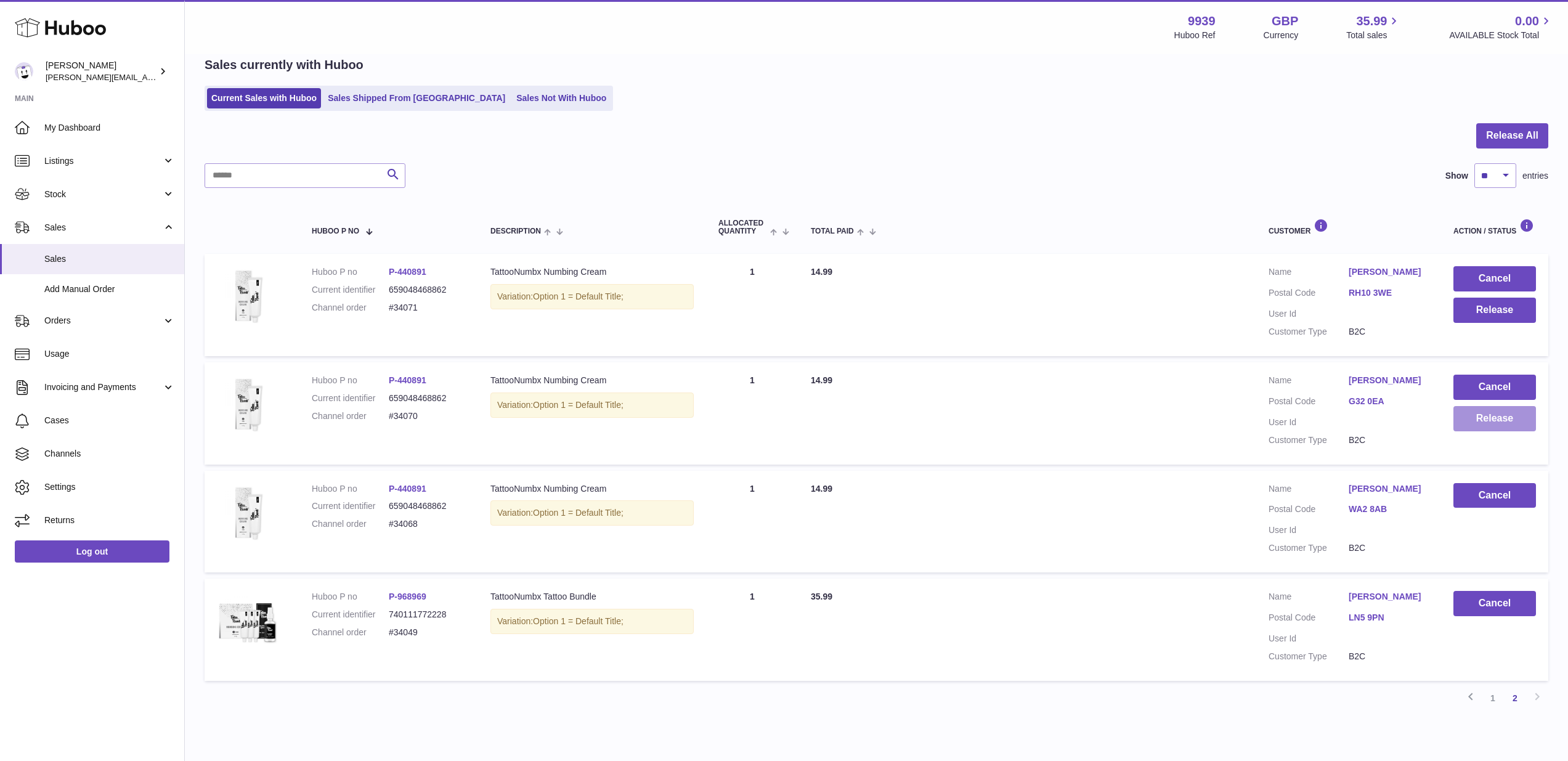
click at [1486, 411] on button "Release" at bounding box center [1495, 419] width 82 height 26
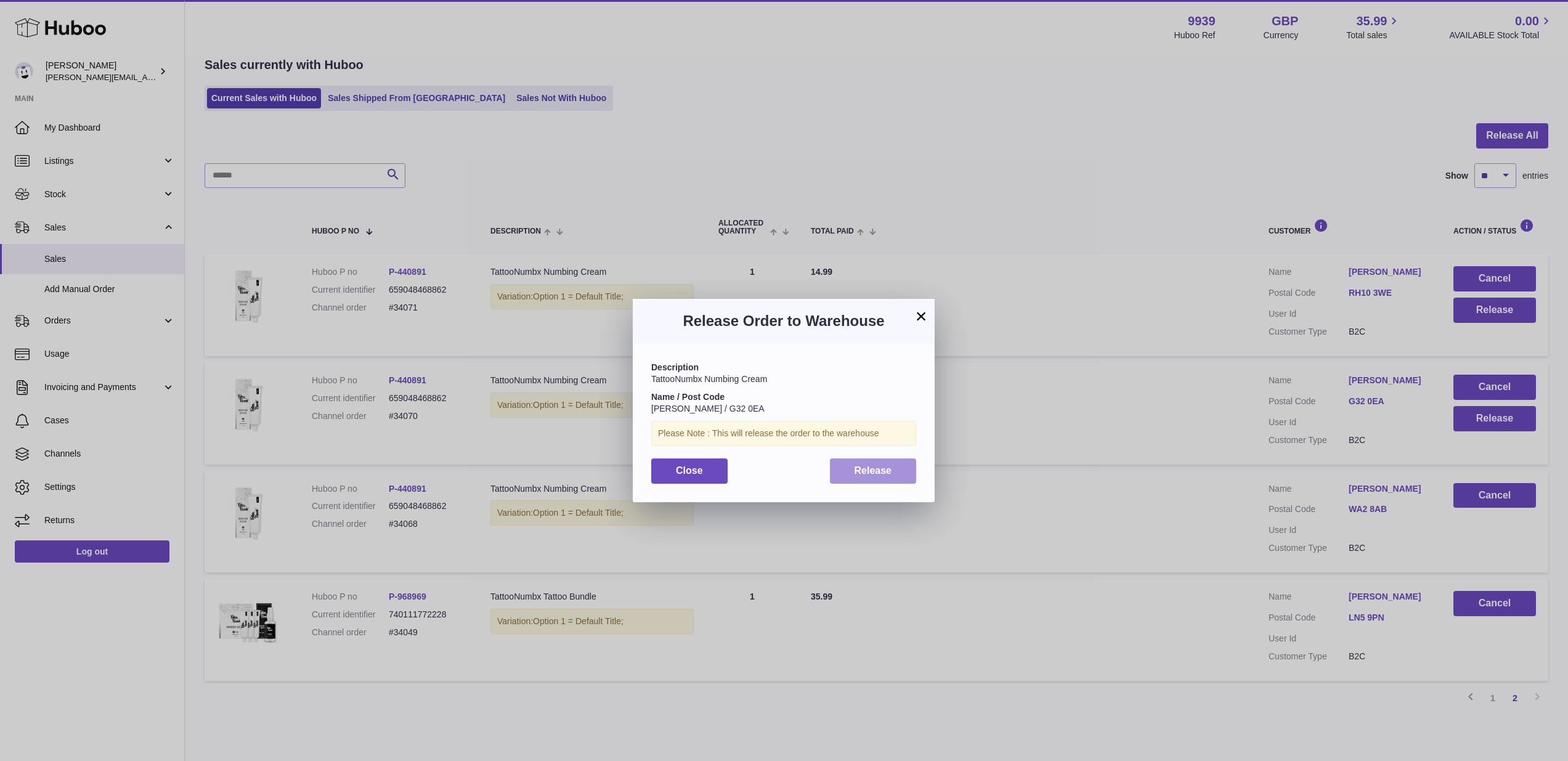
click at [884, 471] on span "Release" at bounding box center [872, 469] width 38 height 10
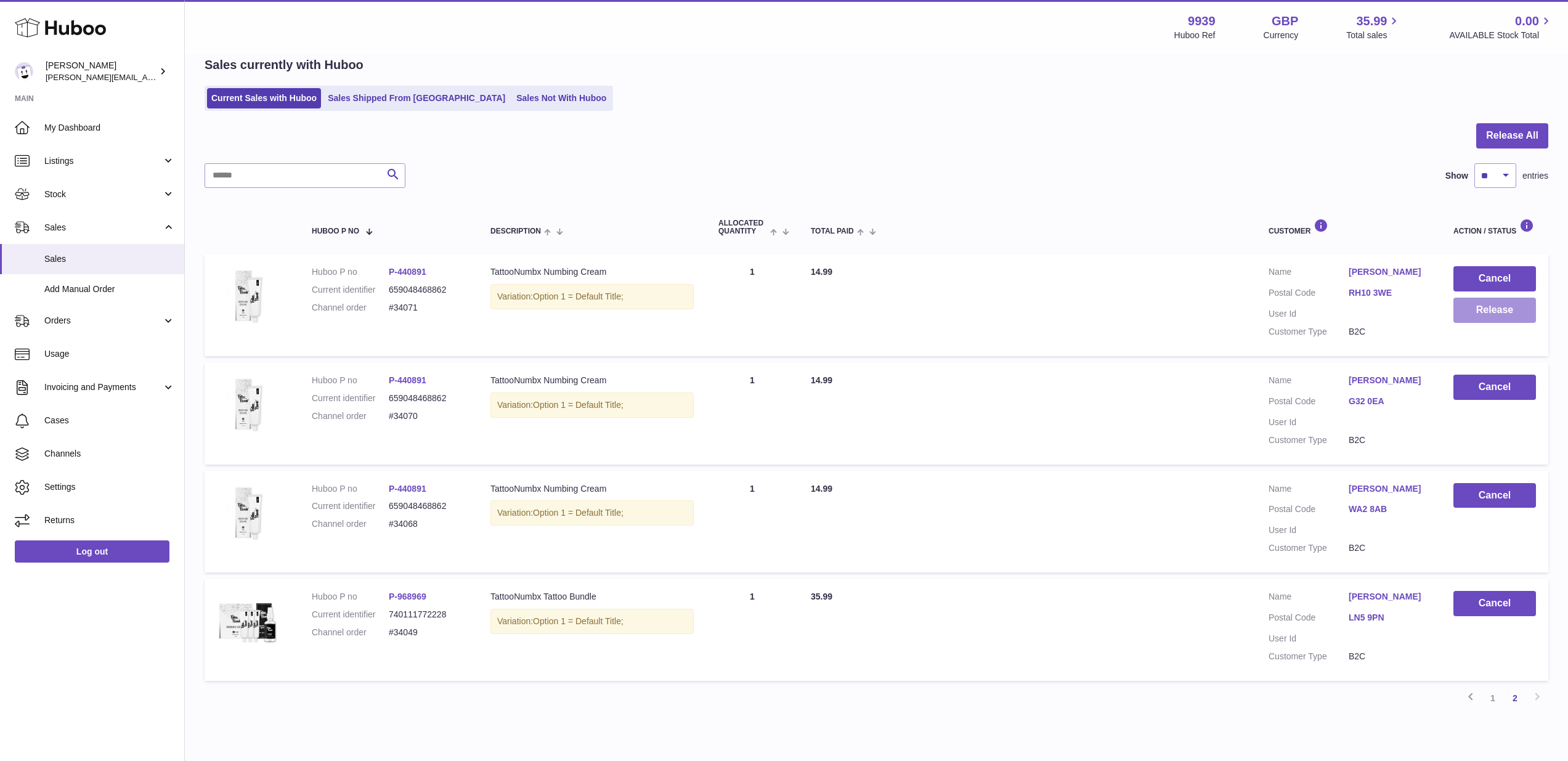
click at [1510, 314] on button "Release" at bounding box center [1495, 311] width 82 height 26
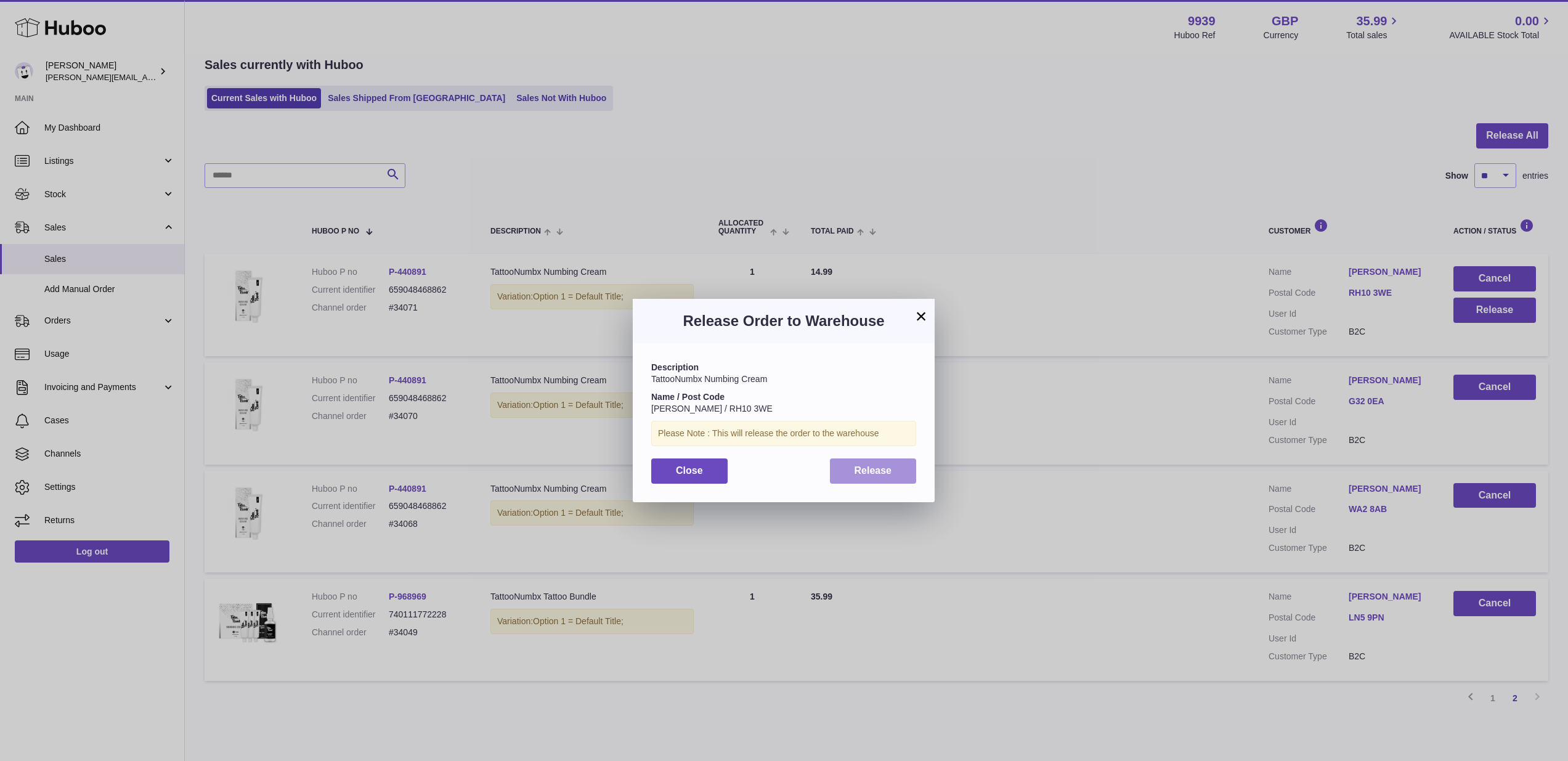
click at [899, 473] on button "Release" at bounding box center [872, 471] width 87 height 26
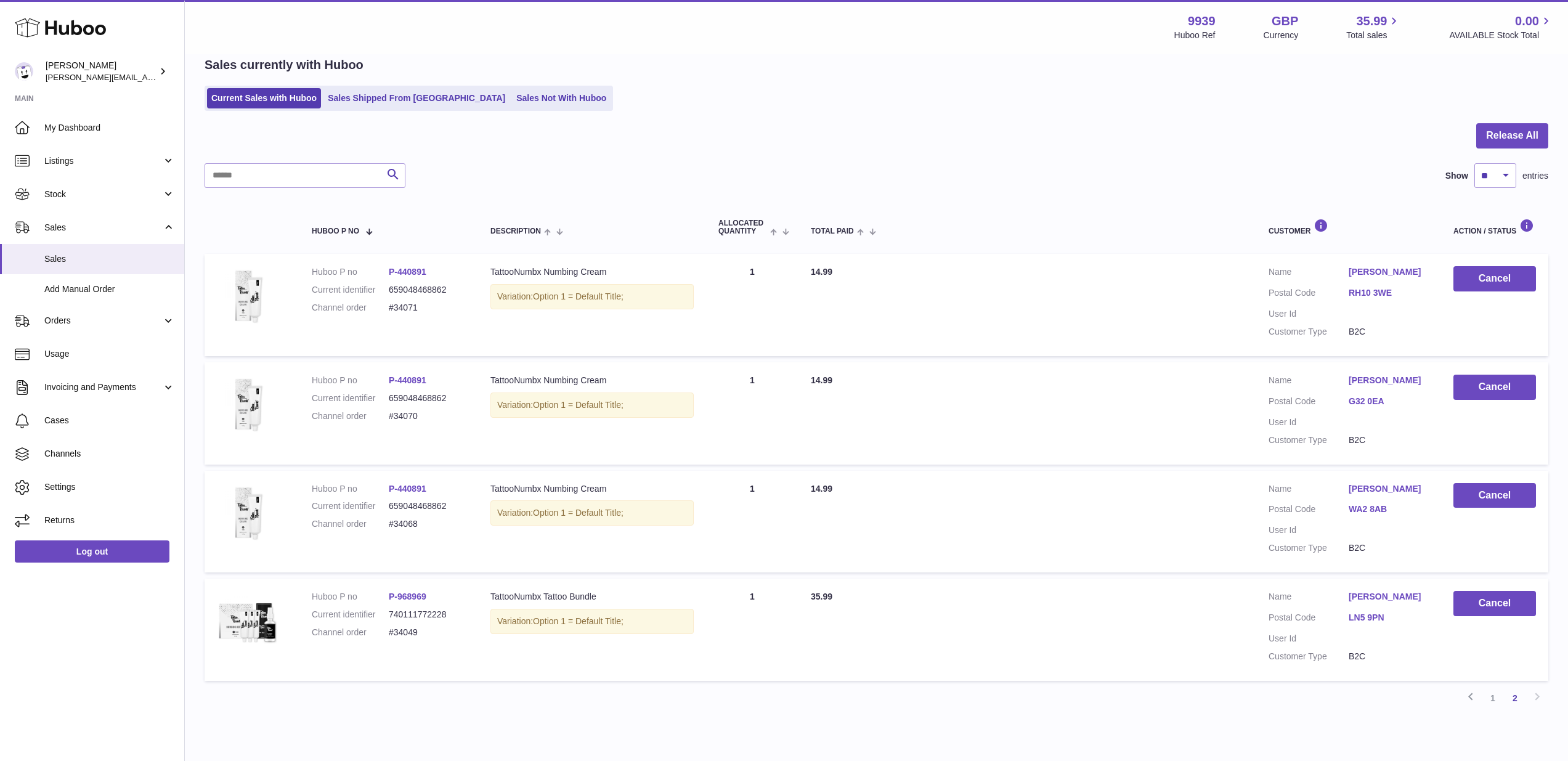
click at [1486, 693] on link "1" at bounding box center [1493, 698] width 22 height 22
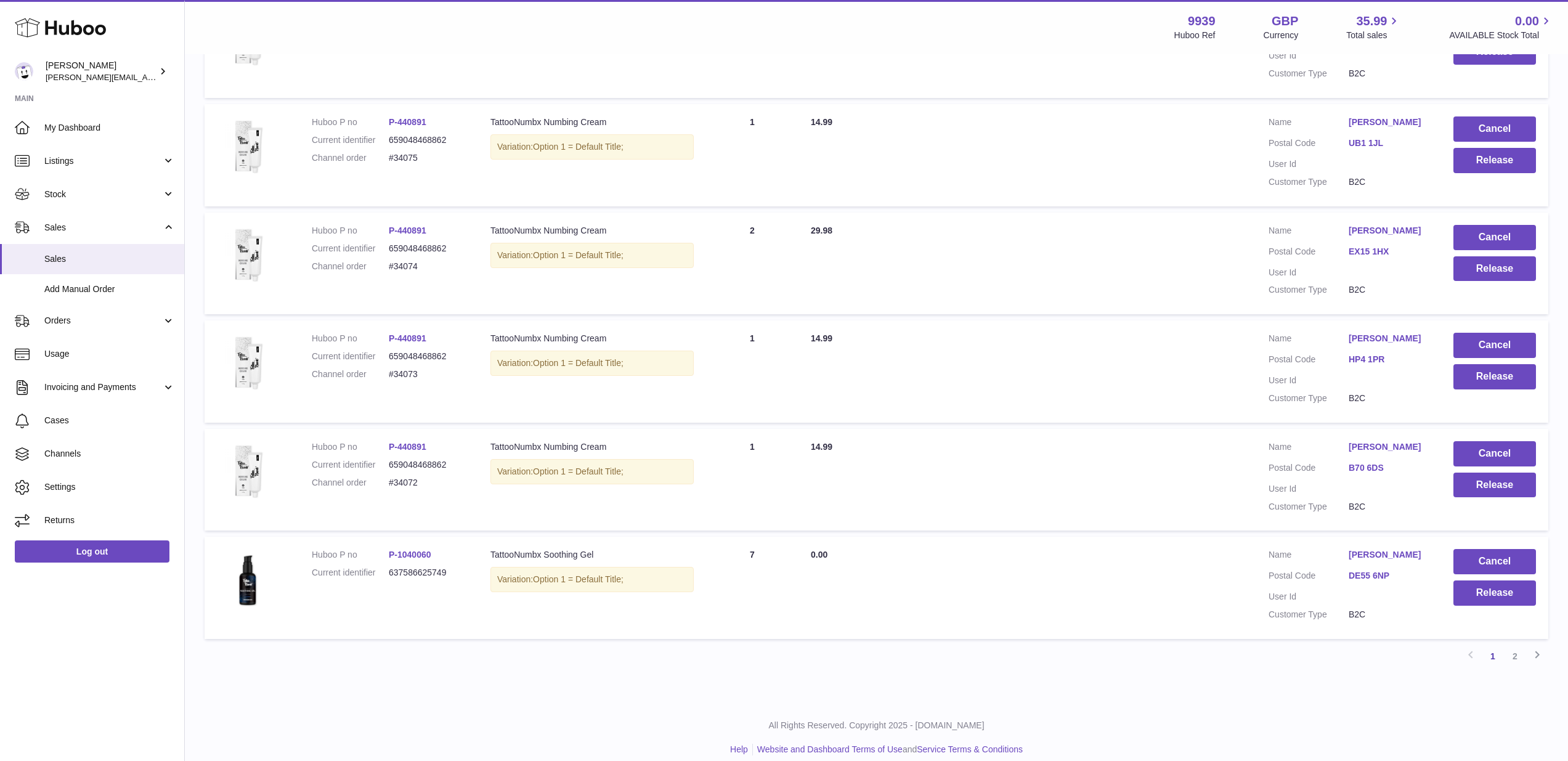
scroll to position [745, 0]
click at [1461, 586] on button "Release" at bounding box center [1495, 594] width 82 height 26
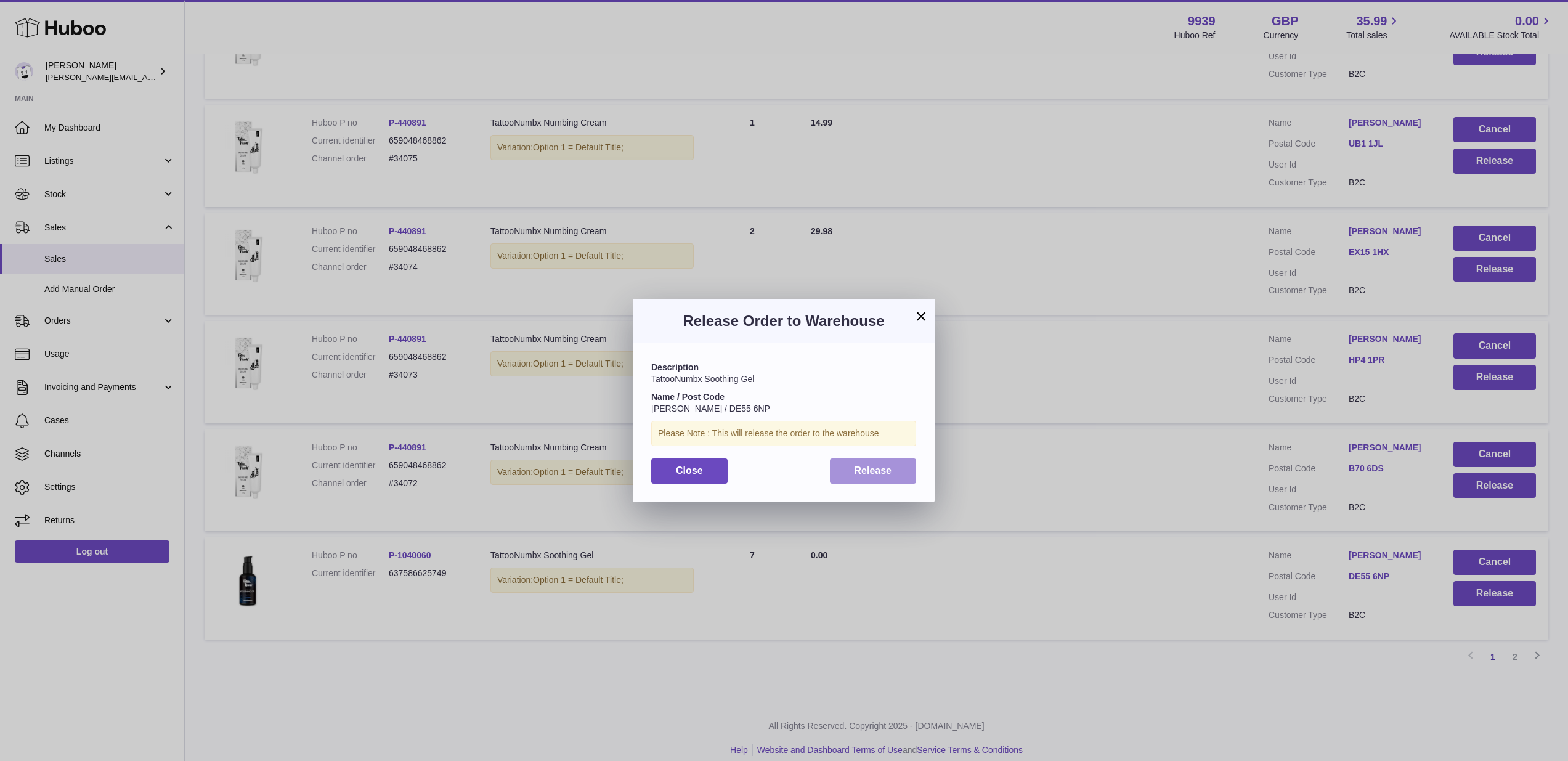
click at [903, 474] on button "Release" at bounding box center [872, 471] width 87 height 26
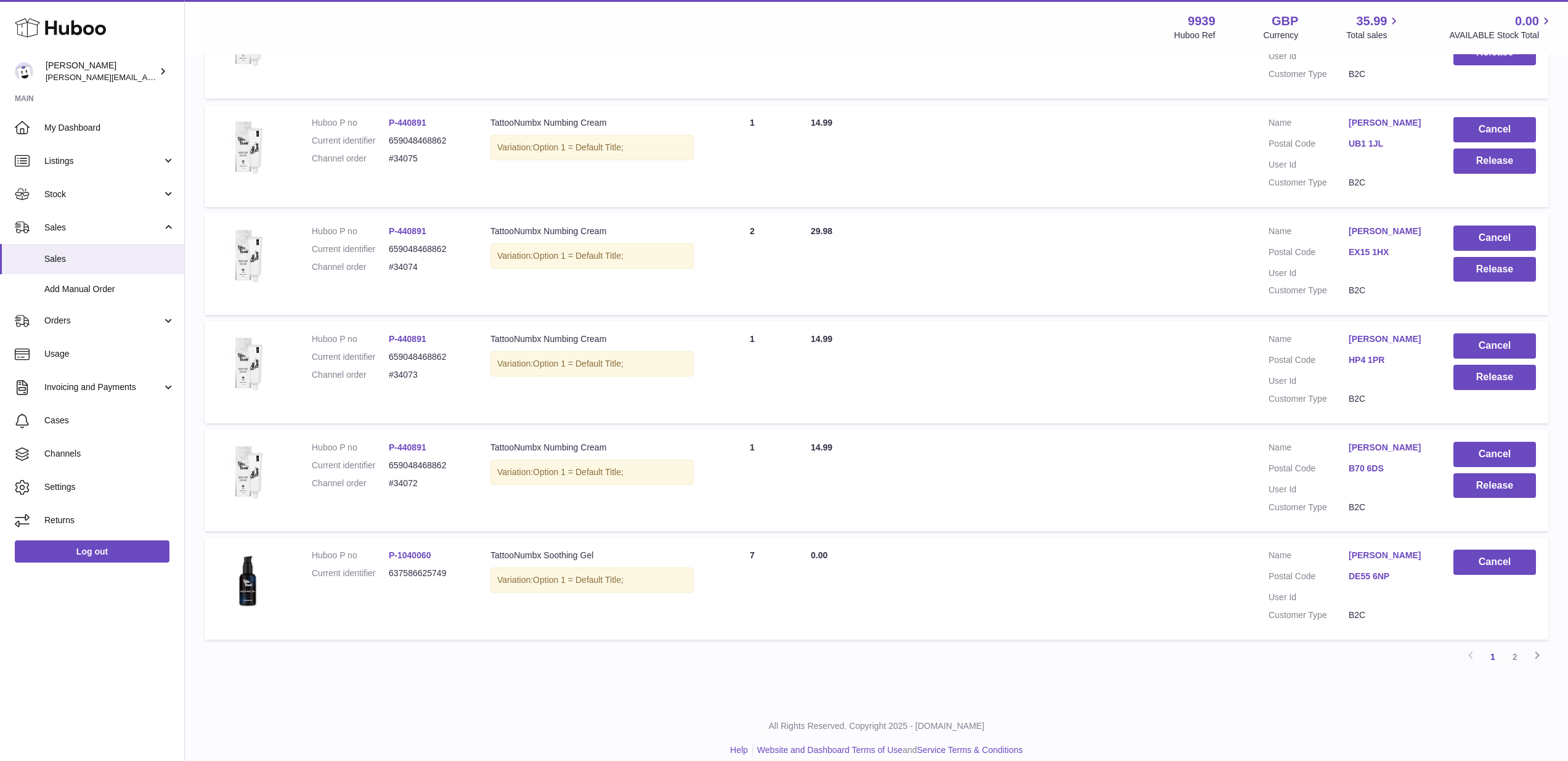
click at [1376, 572] on dd "DE55 6NP" at bounding box center [1387, 578] width 80 height 15
click at [1376, 570] on link "DE55 6NP" at bounding box center [1387, 576] width 80 height 12
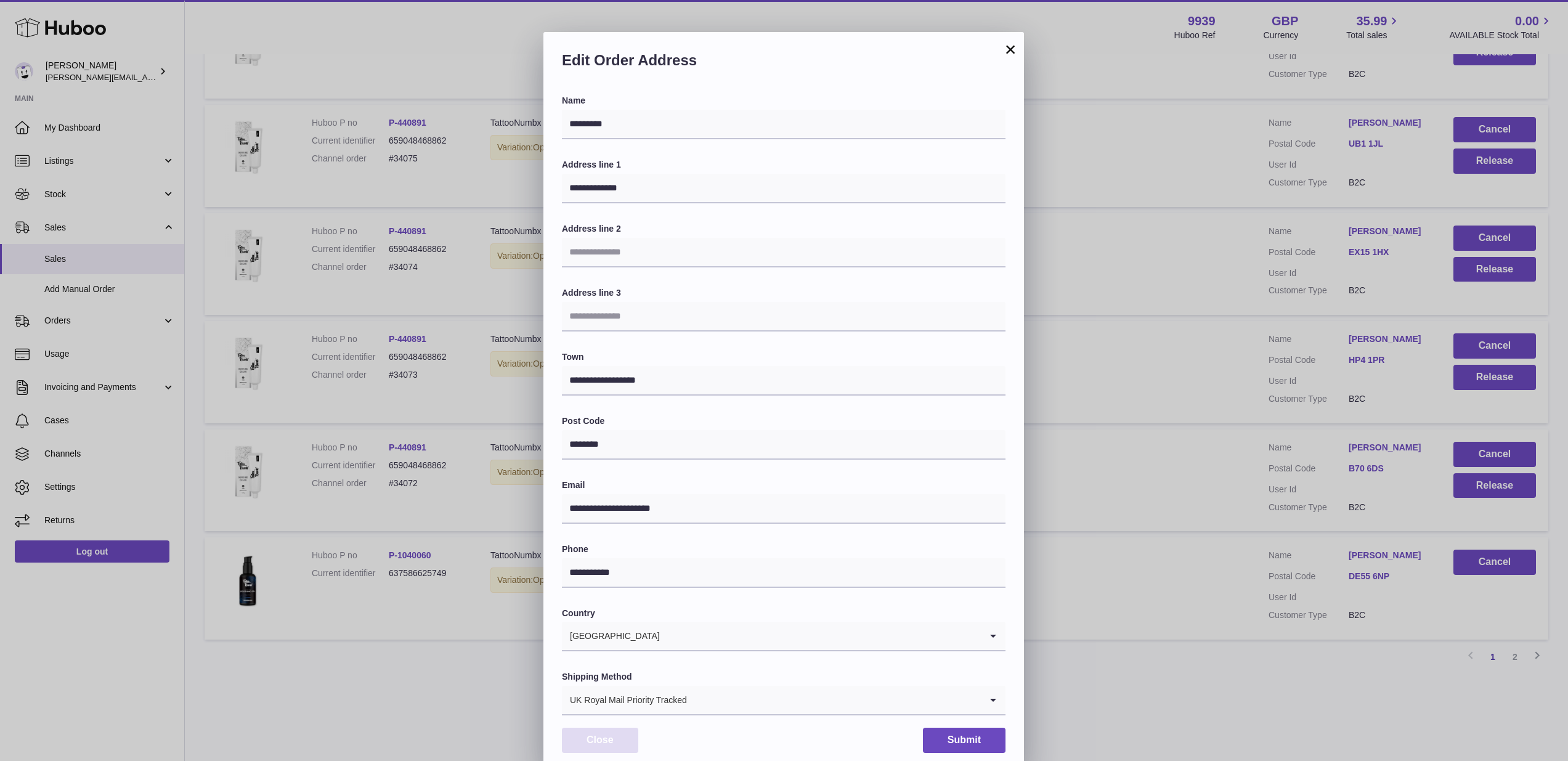
click at [630, 731] on button "Close" at bounding box center [599, 741] width 76 height 26
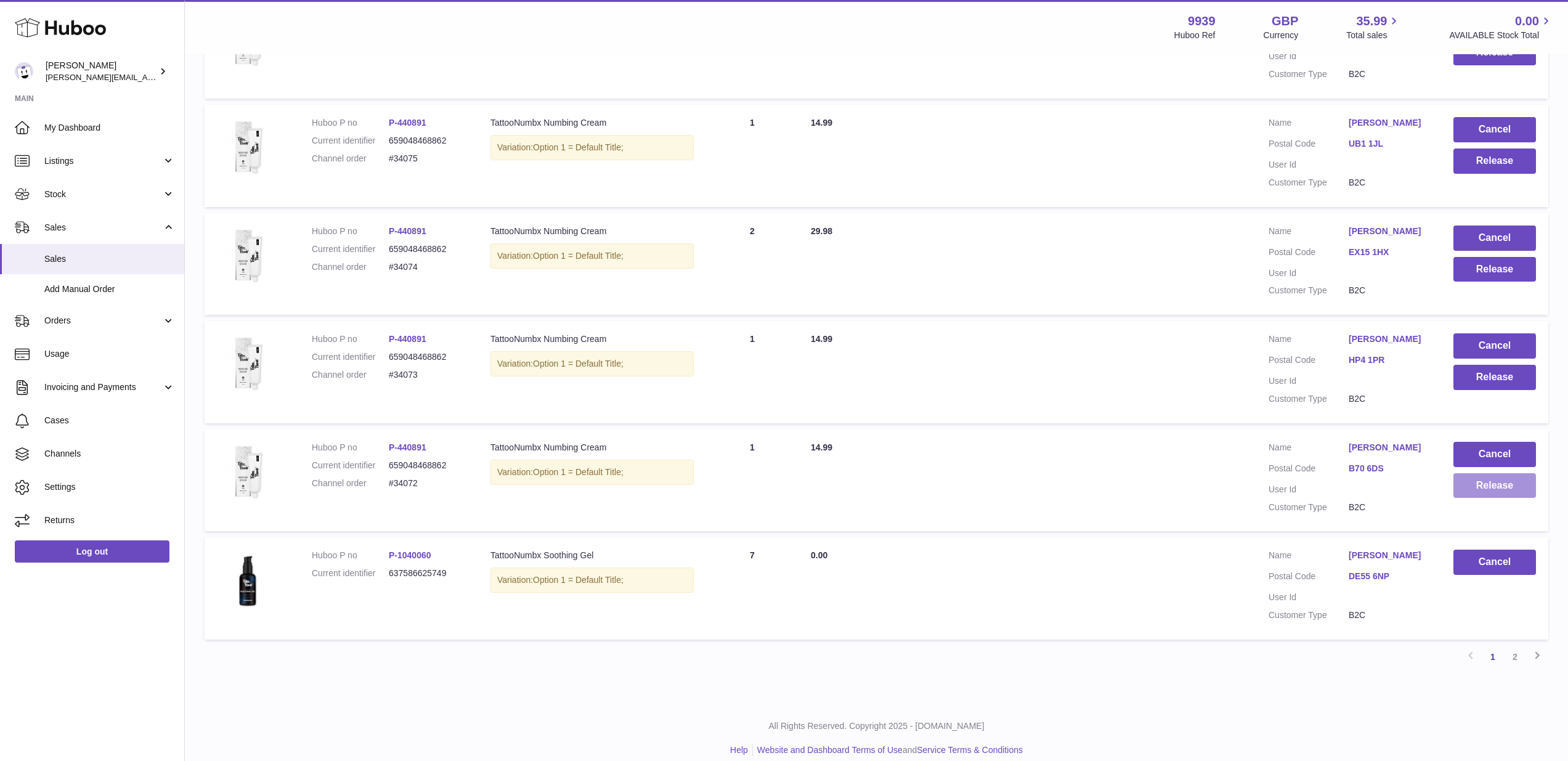
click at [1510, 473] on button "Release" at bounding box center [1495, 486] width 82 height 26
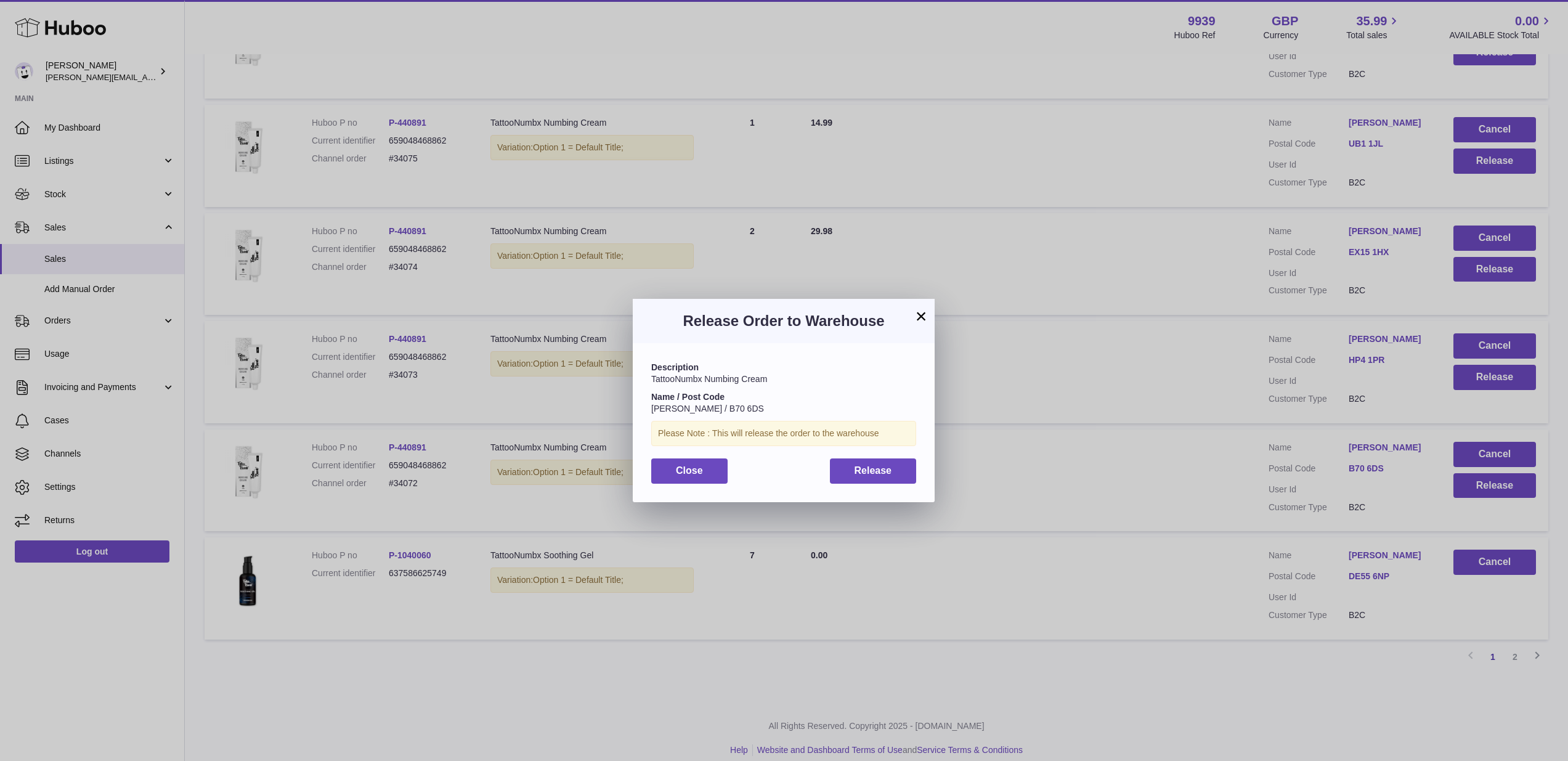
drag, startPoint x: 667, startPoint y: 464, endPoint x: 1042, endPoint y: 463, distance: 375.0
click at [669, 464] on button "Close" at bounding box center [688, 471] width 76 height 26
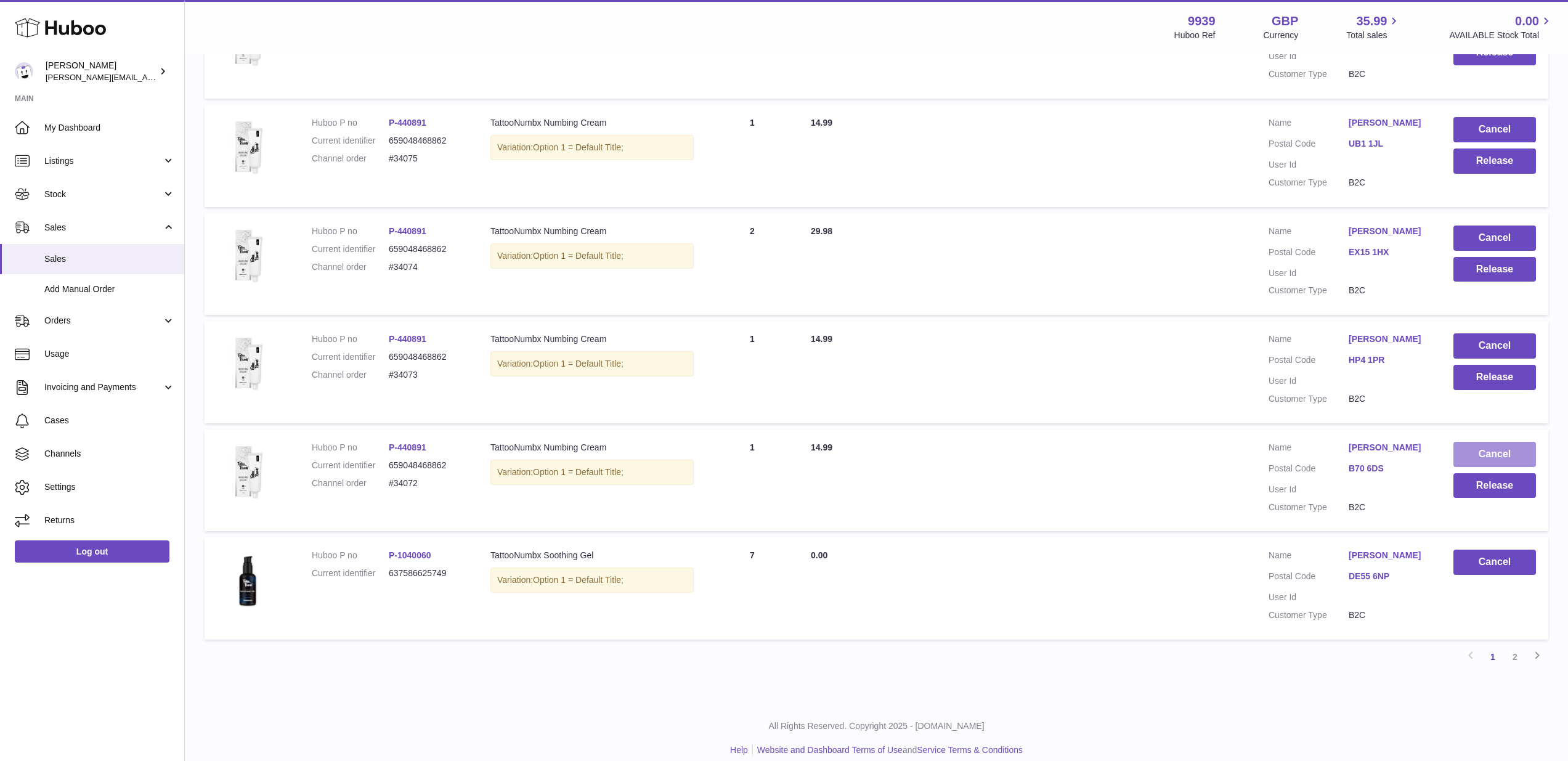
click at [1519, 442] on button "Cancel" at bounding box center [1495, 455] width 82 height 26
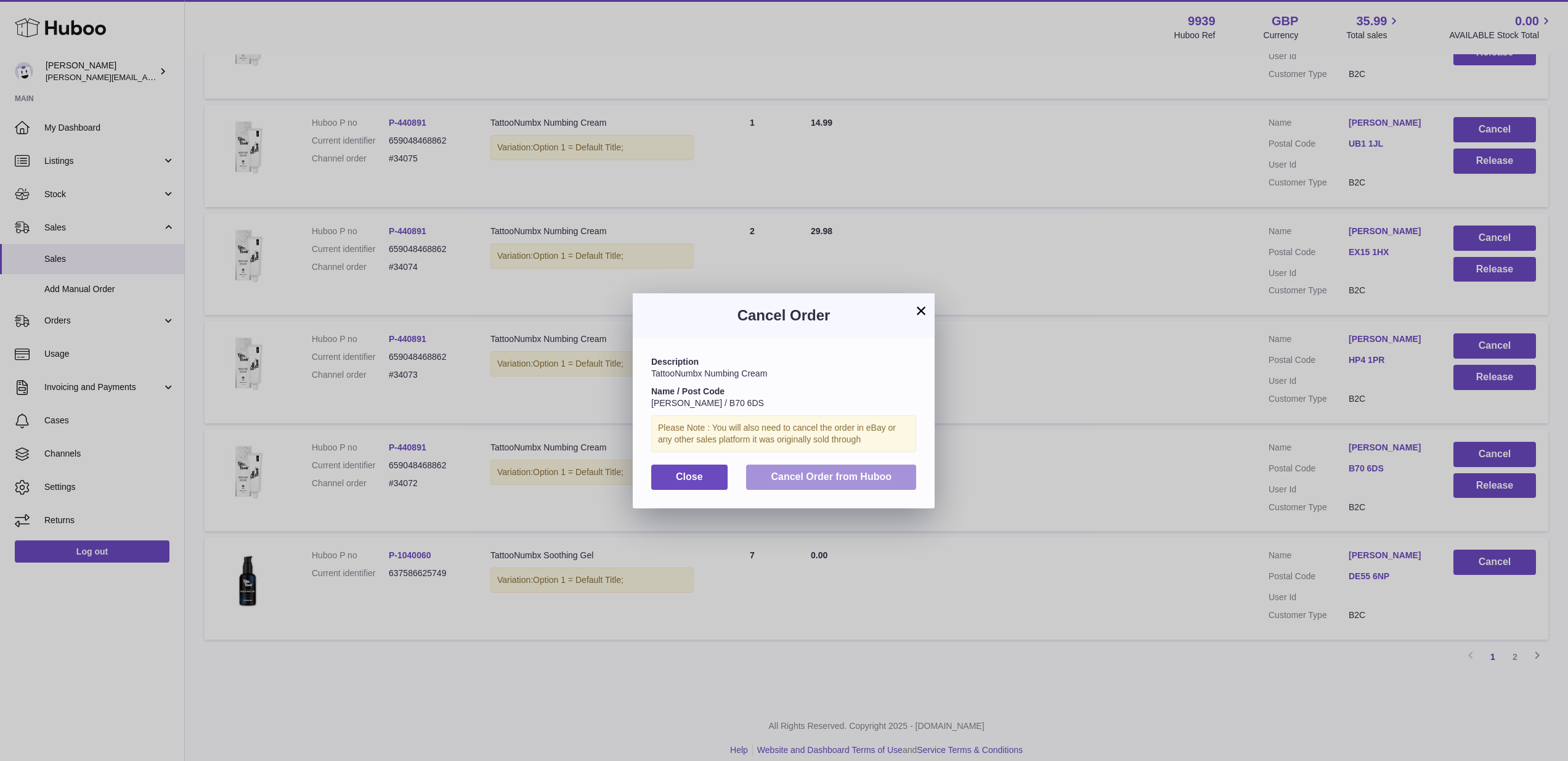
click at [860, 477] on span "Cancel Order from Huboo" at bounding box center [831, 476] width 121 height 10
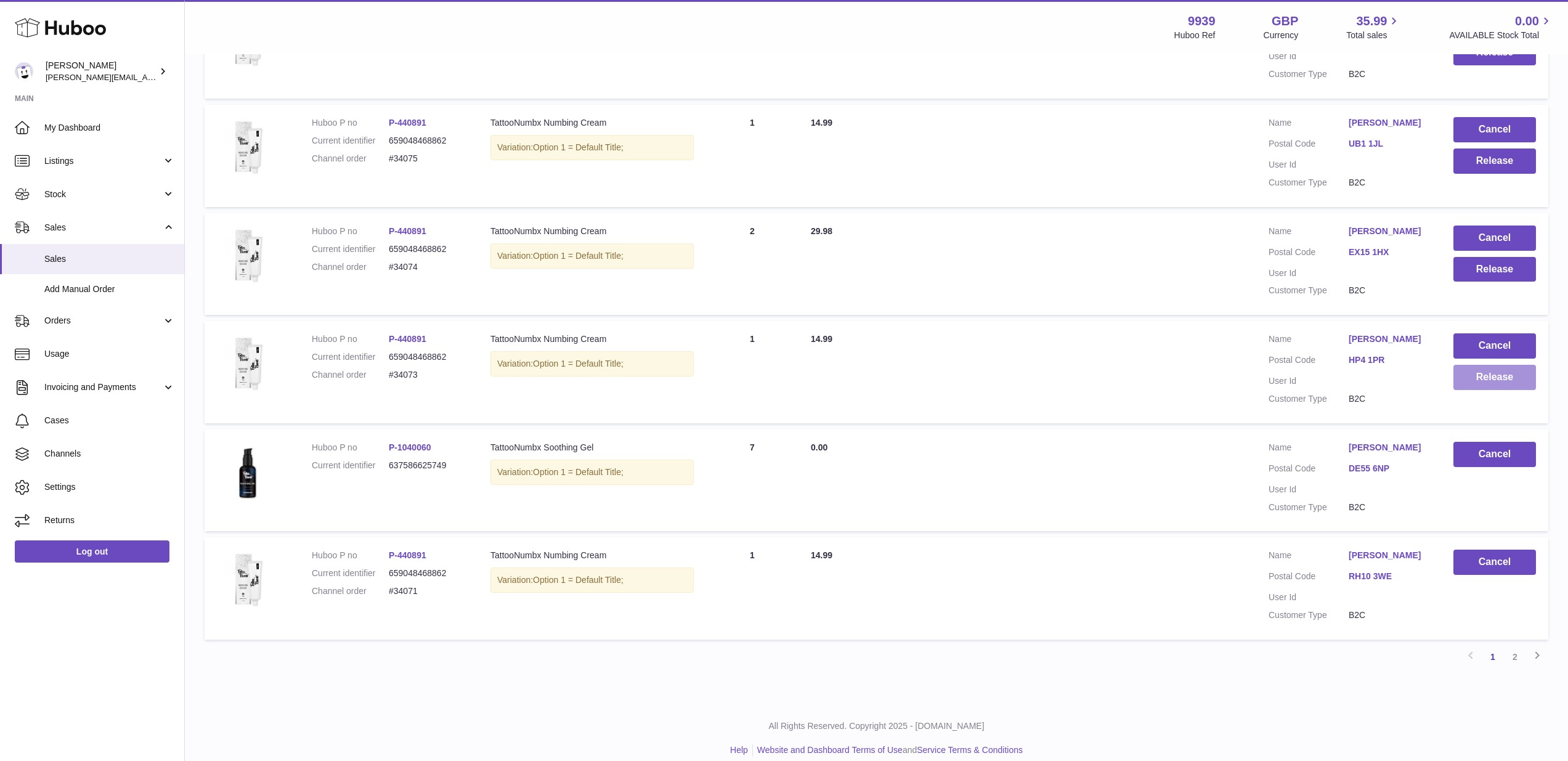
click at [1529, 365] on button "Release" at bounding box center [1495, 378] width 82 height 26
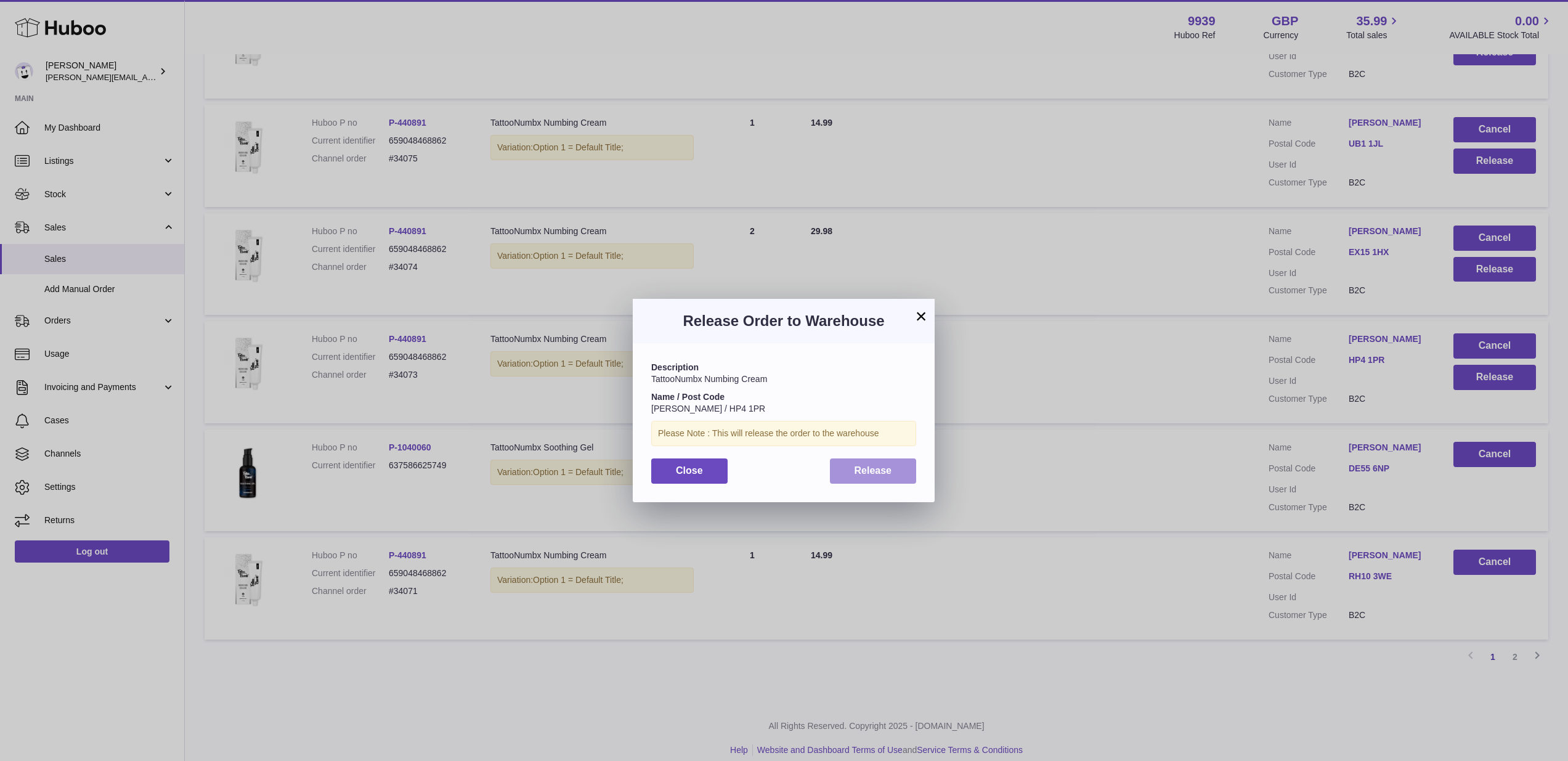
click at [861, 468] on span "Release" at bounding box center [872, 469] width 38 height 10
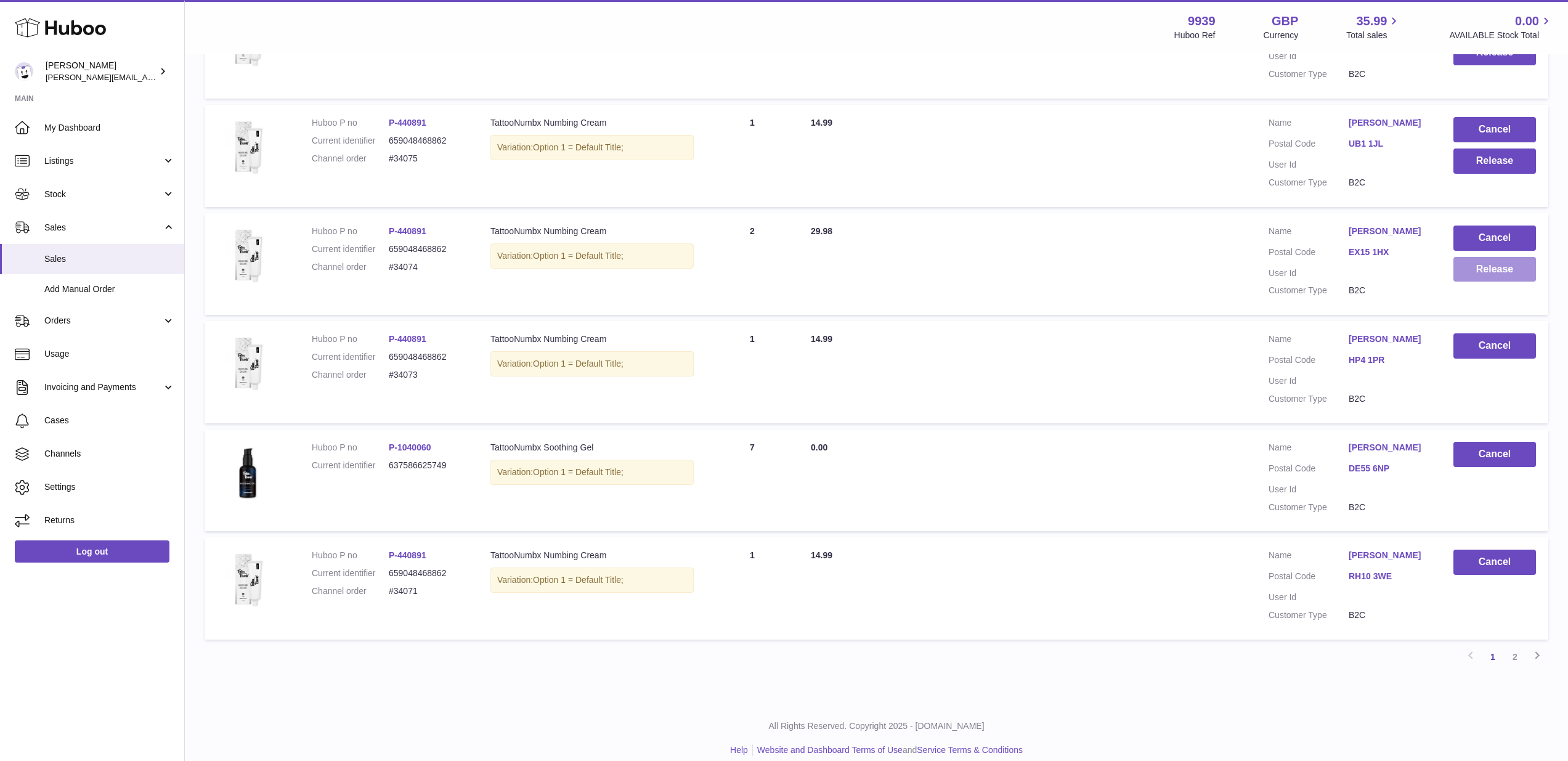
click at [1480, 260] on button "Release" at bounding box center [1495, 270] width 82 height 26
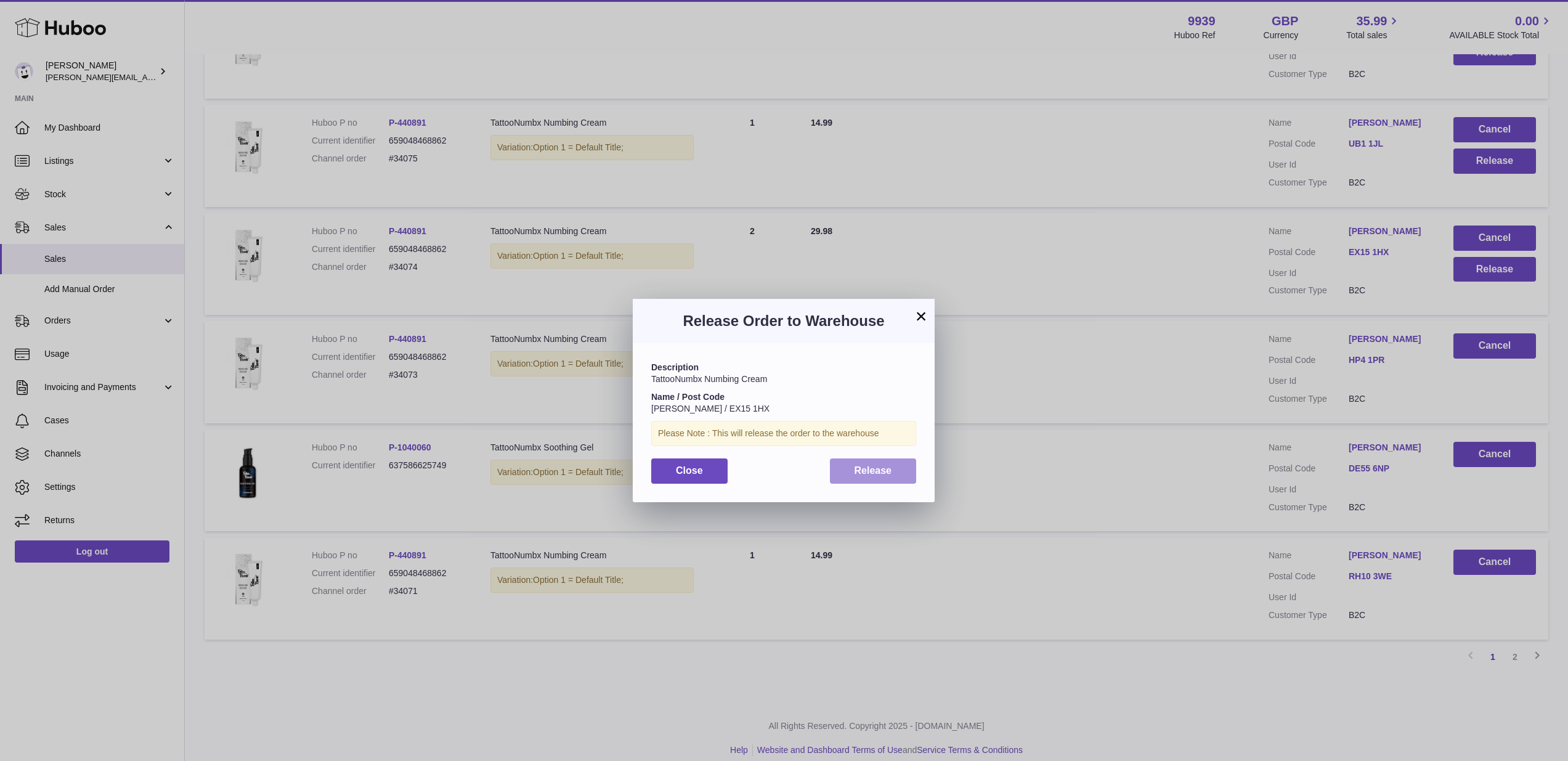
click at [867, 465] on span "Release" at bounding box center [872, 469] width 38 height 10
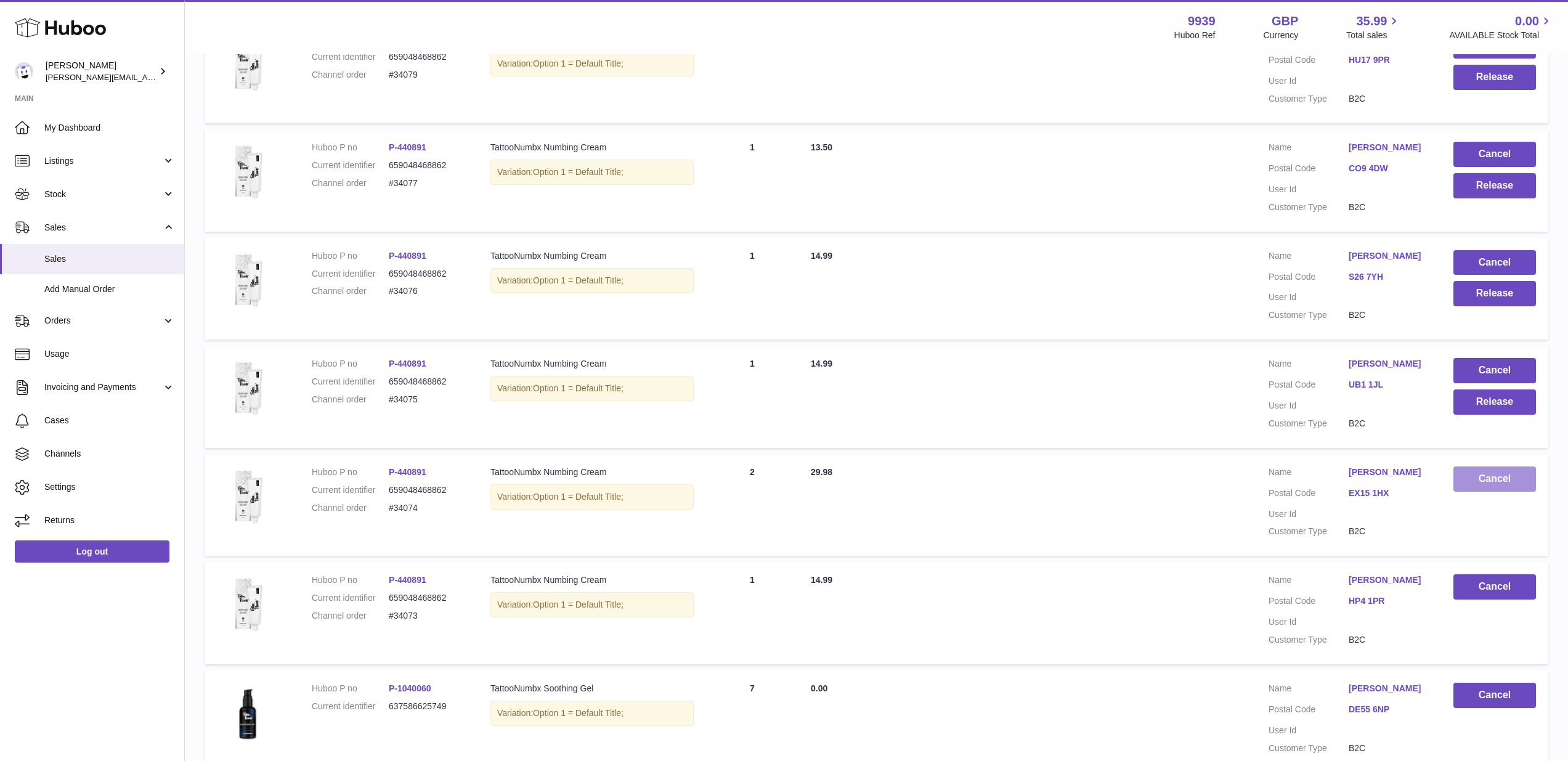
scroll to position [505, 1]
click at [1504, 467] on button "Cancel" at bounding box center [1495, 480] width 82 height 26
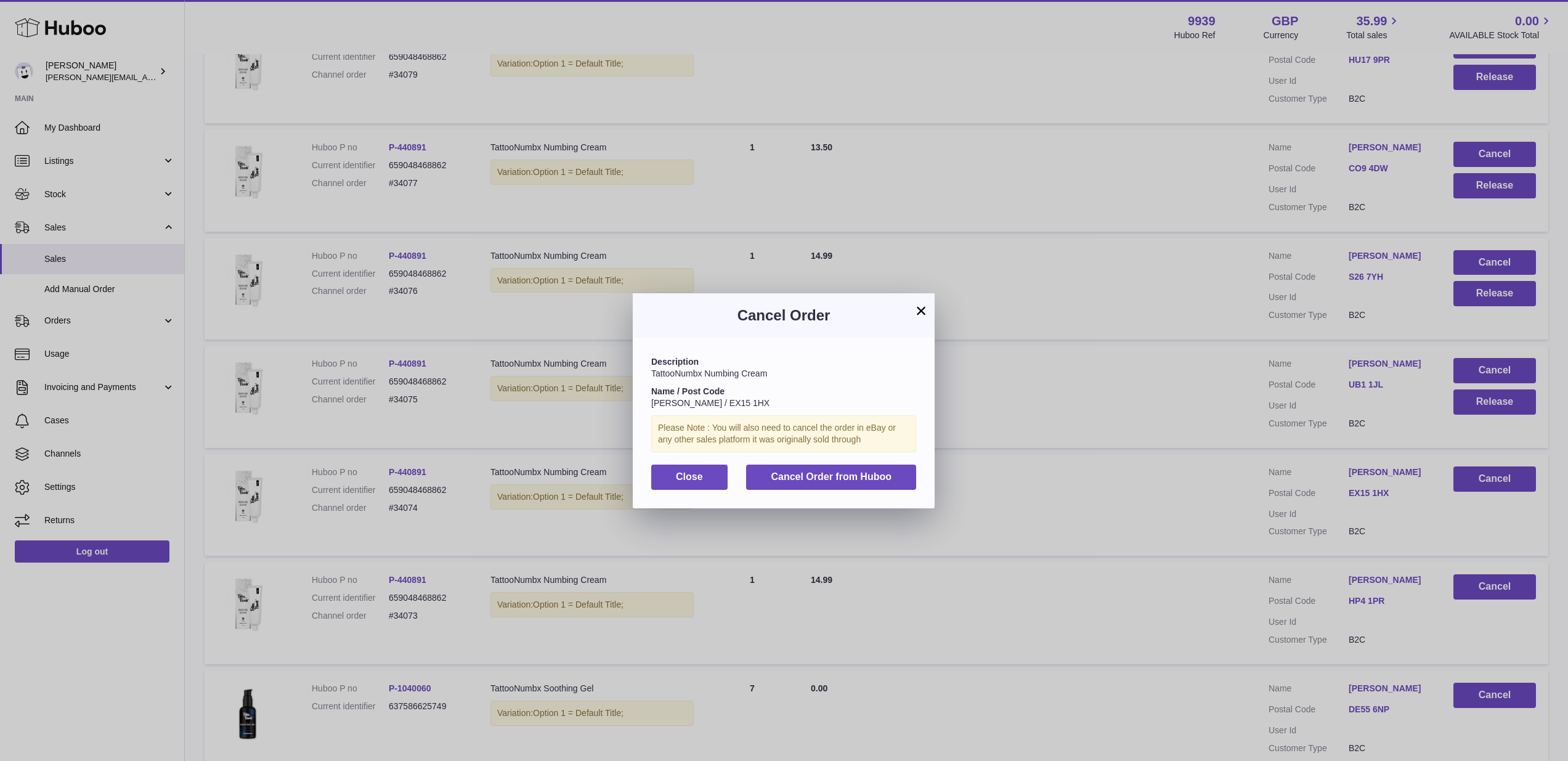
click at [915, 305] on button "×" at bounding box center [921, 311] width 15 height 15
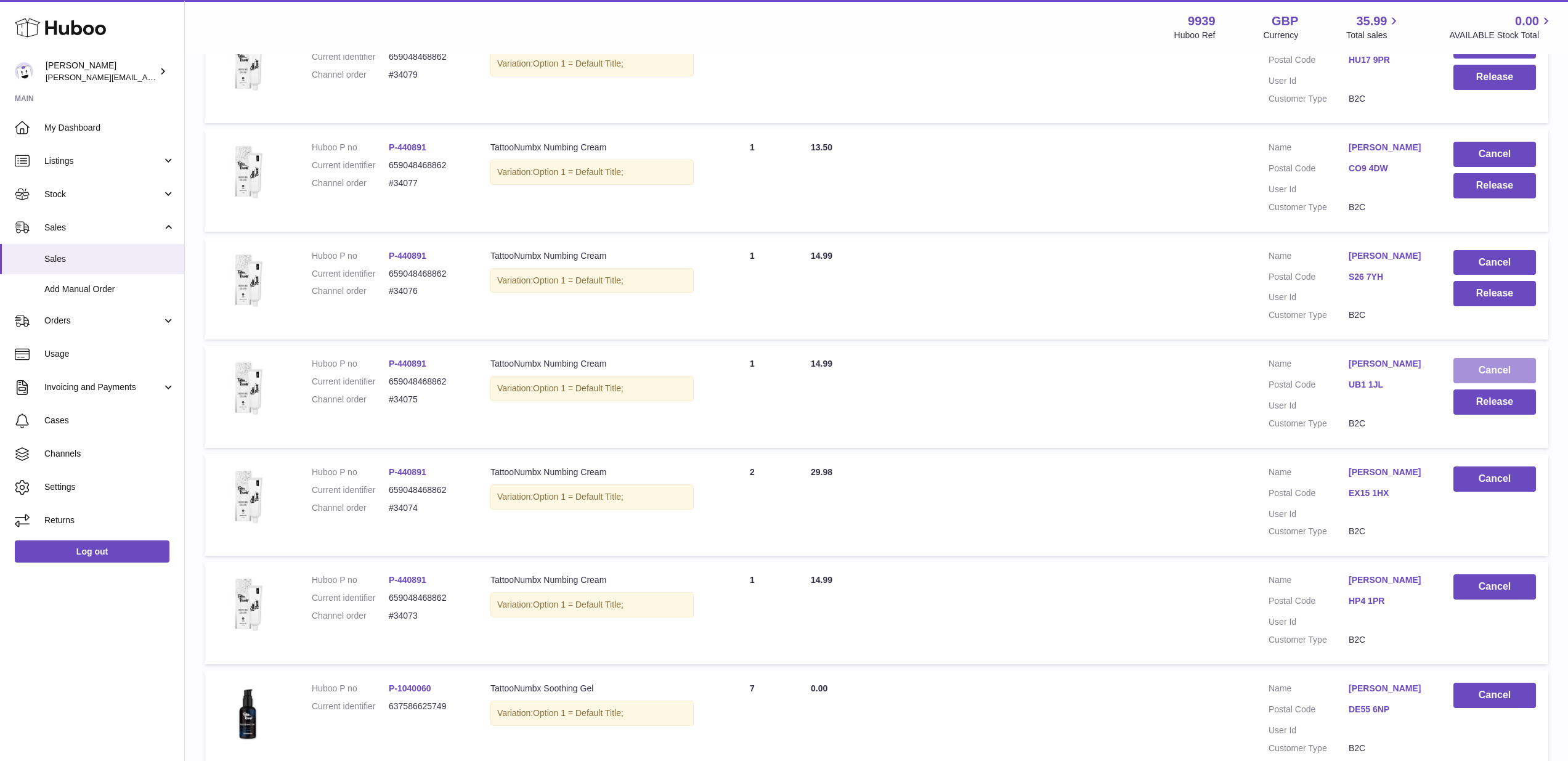
click at [1504, 358] on button "Cancel" at bounding box center [1495, 371] width 82 height 26
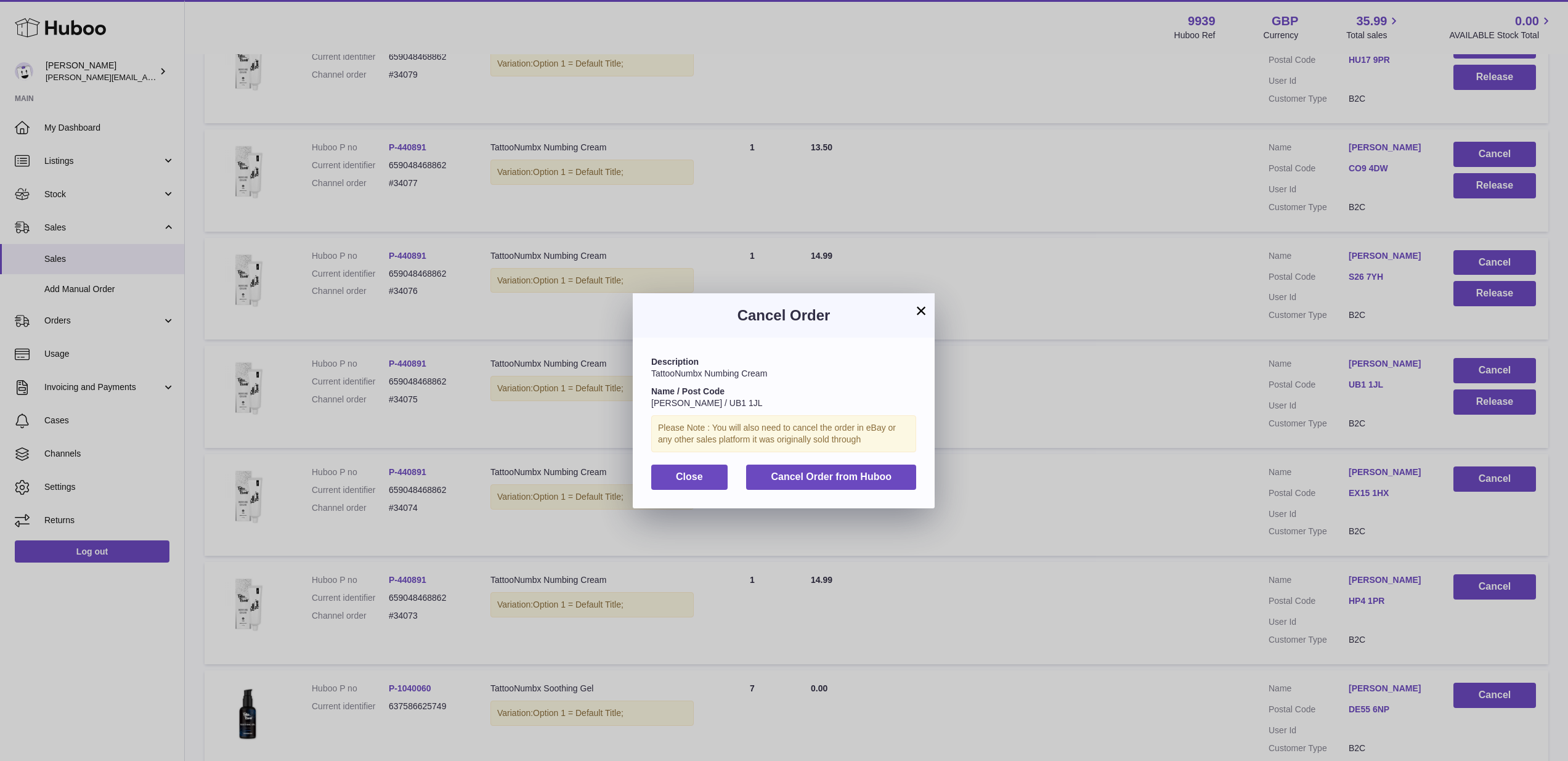
click at [860, 476] on span "Cancel Order from Huboo" at bounding box center [831, 476] width 121 height 10
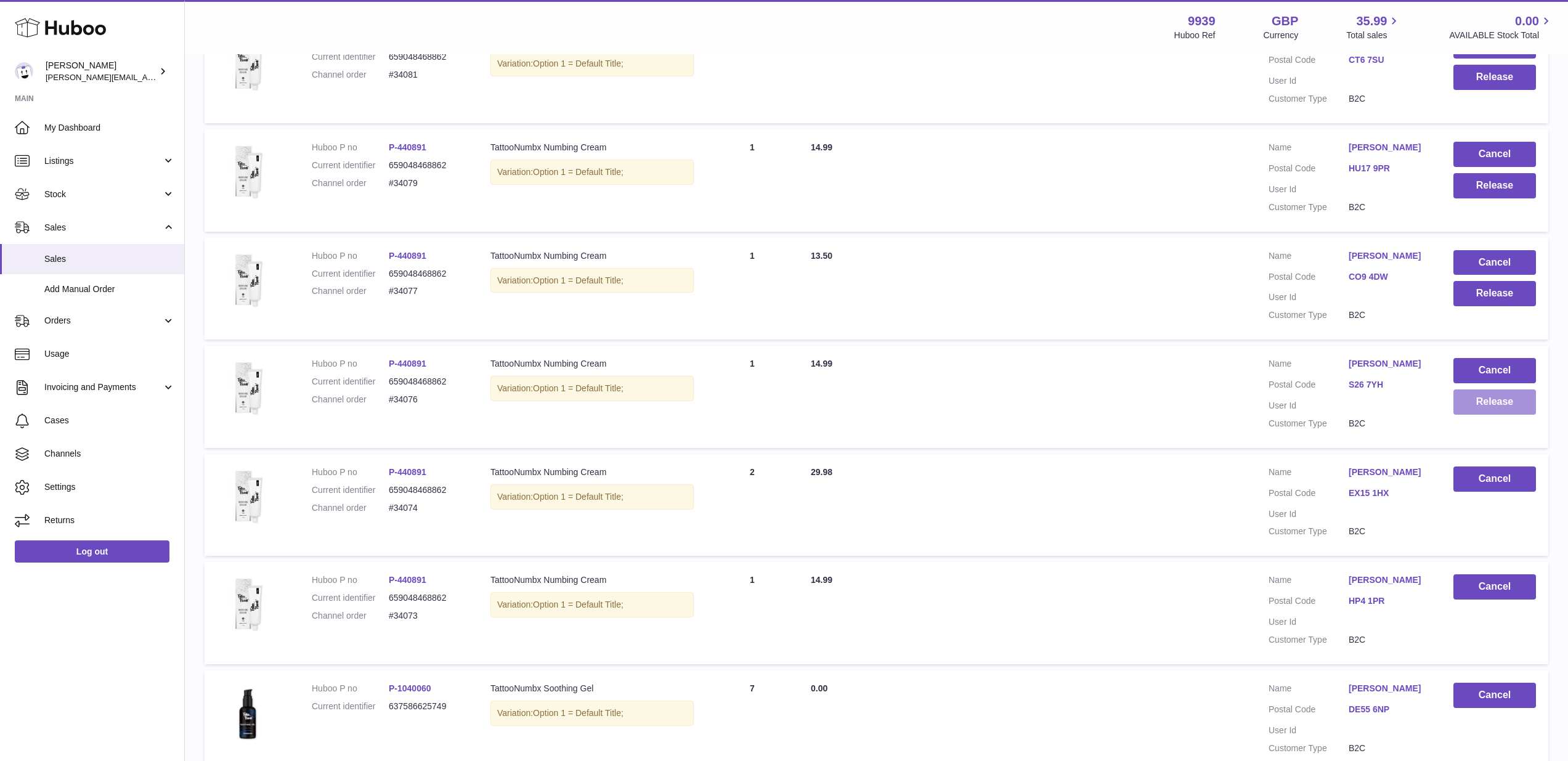
click at [1493, 394] on button "Release" at bounding box center [1495, 403] width 82 height 26
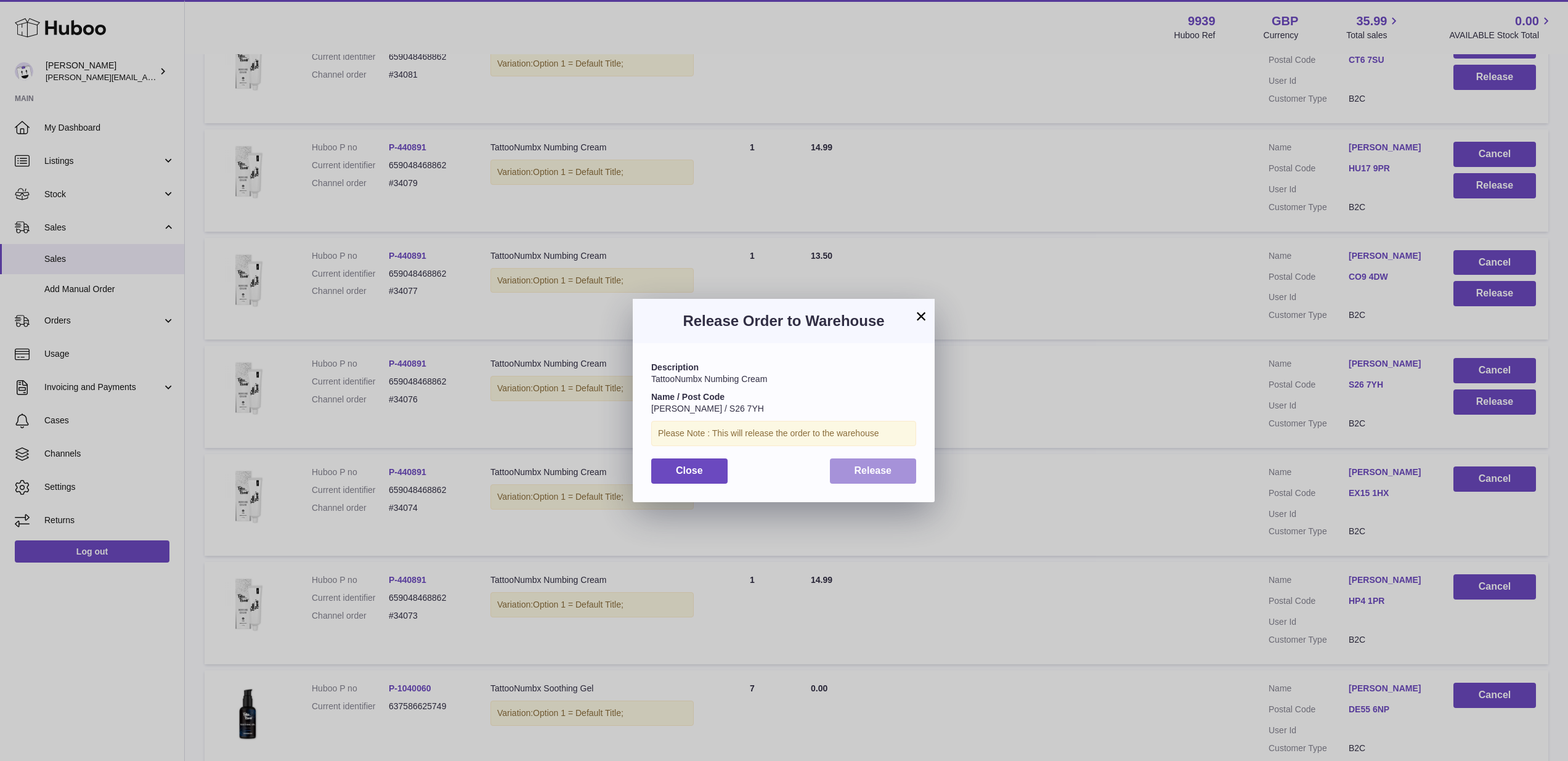
click at [900, 474] on button "Release" at bounding box center [872, 471] width 87 height 26
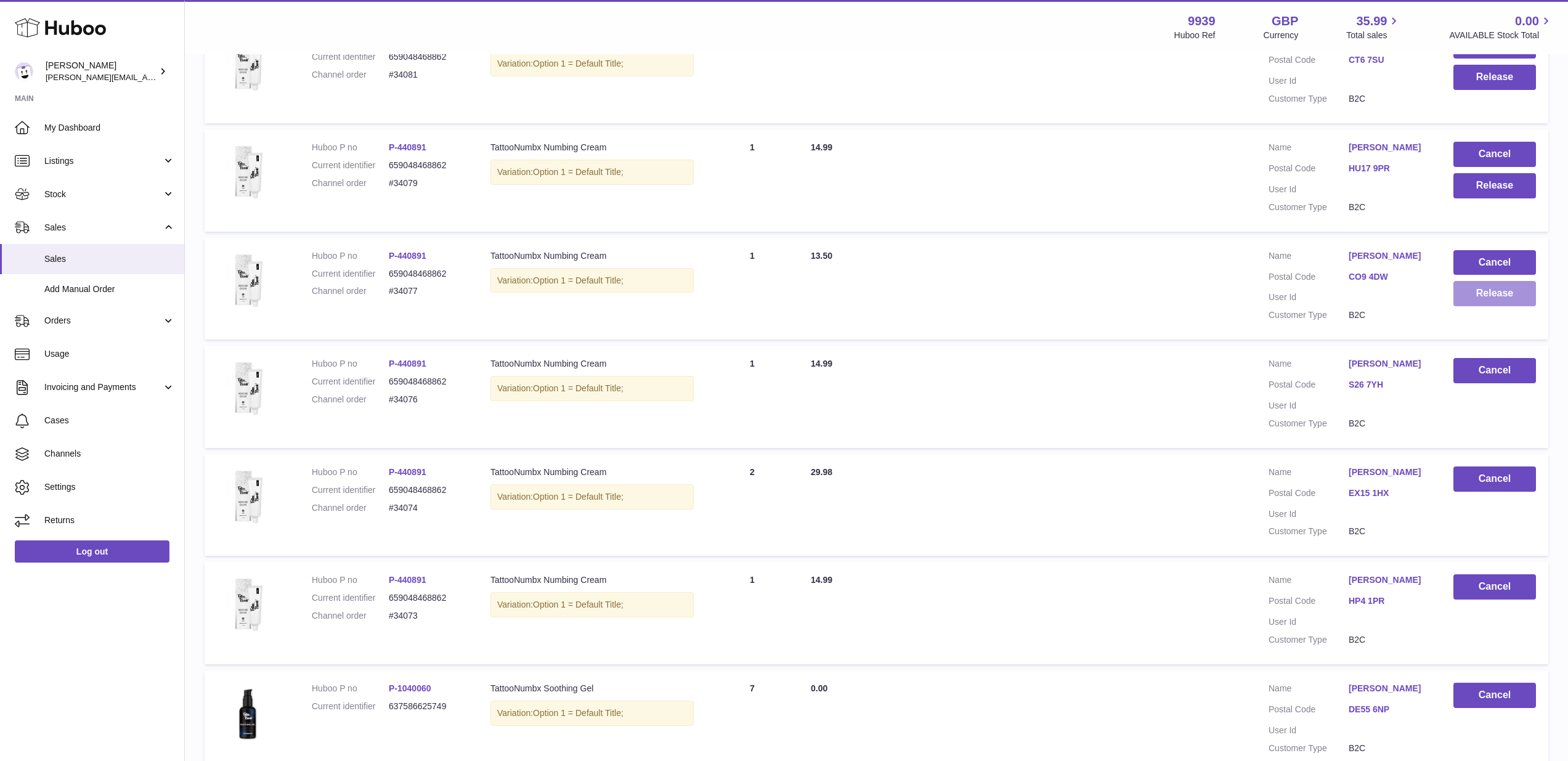
click at [1491, 285] on button "Release" at bounding box center [1495, 294] width 82 height 26
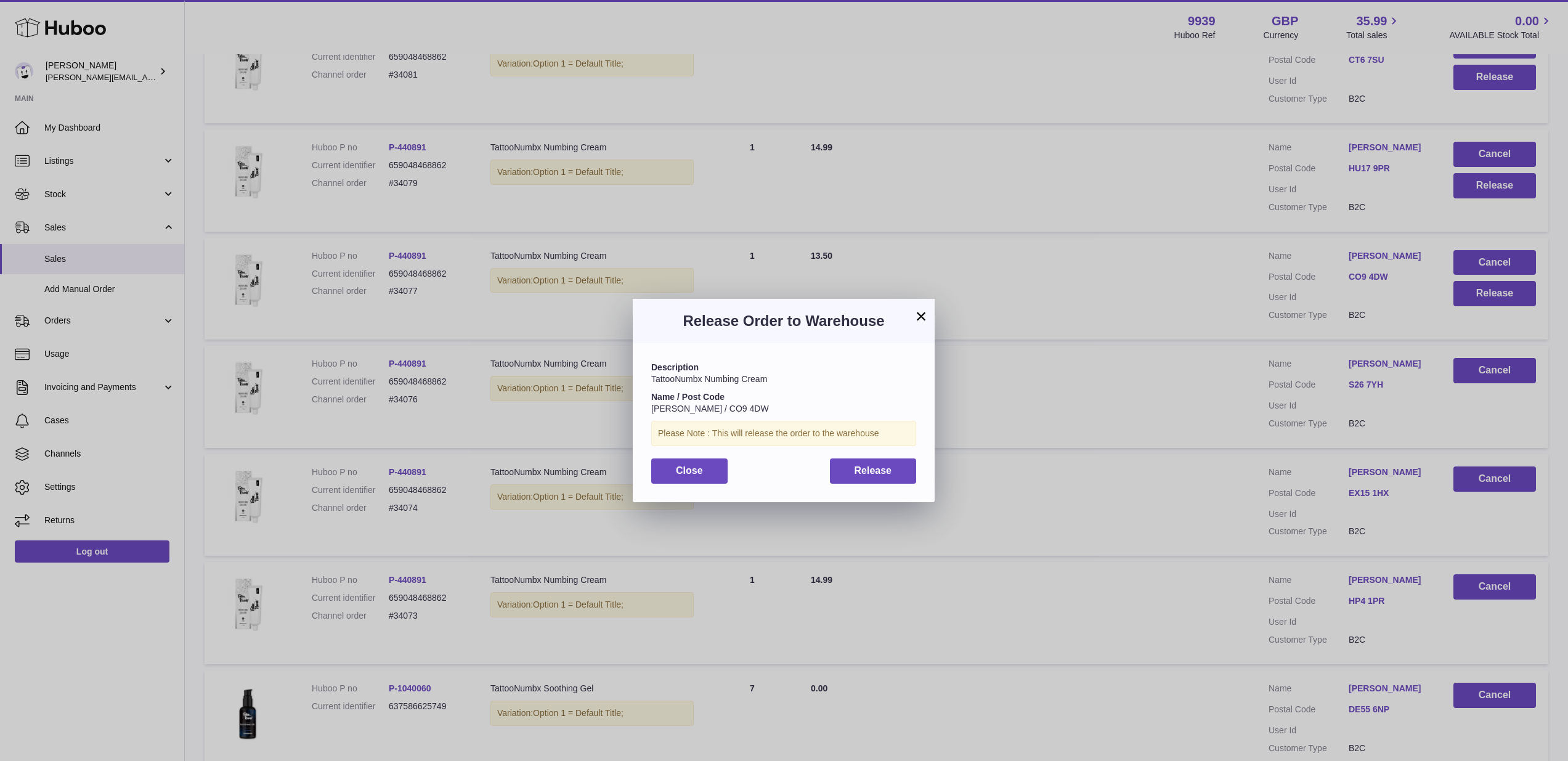
click at [891, 463] on button "Release" at bounding box center [872, 471] width 87 height 26
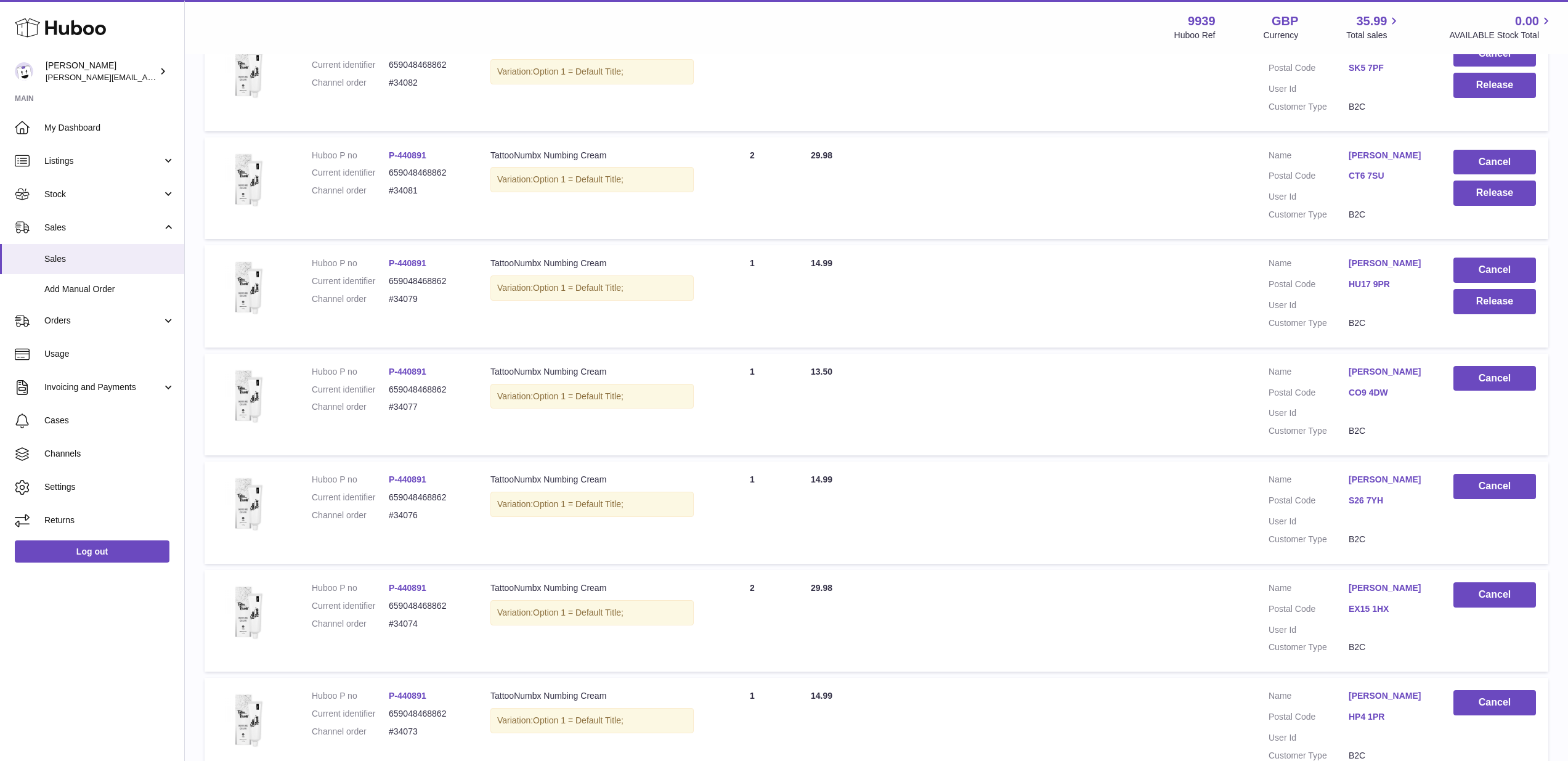
scroll to position [381, 0]
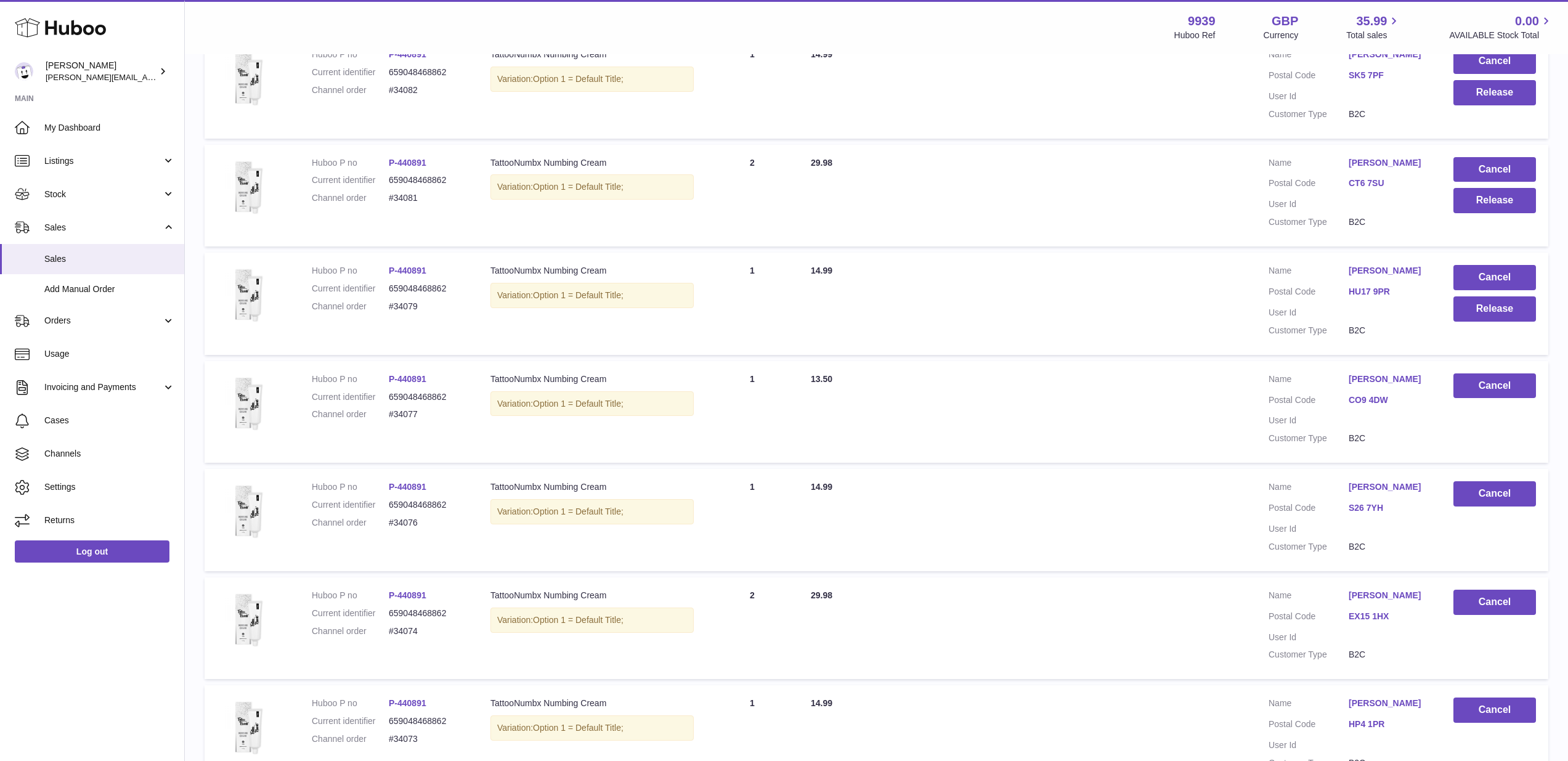
click at [643, 1] on div "Menu Huboo 9939 Huboo Ref GBP Currency 35.99 Total sales 0.00 AVAILABLE Stock T…" at bounding box center [876, 27] width 1383 height 54
click at [1477, 301] on button "Release" at bounding box center [1495, 309] width 82 height 26
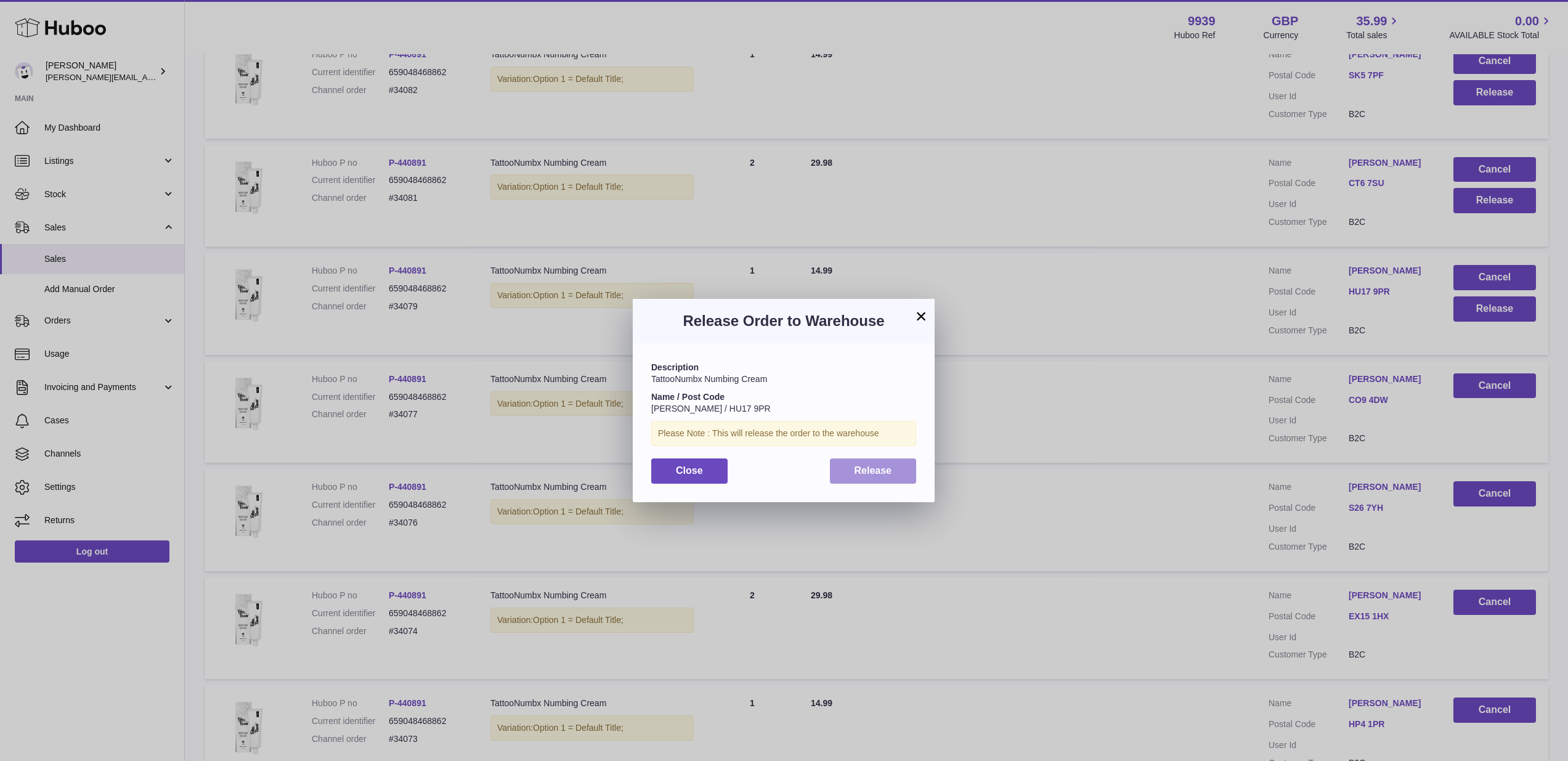
click at [868, 469] on span "Release" at bounding box center [872, 469] width 38 height 10
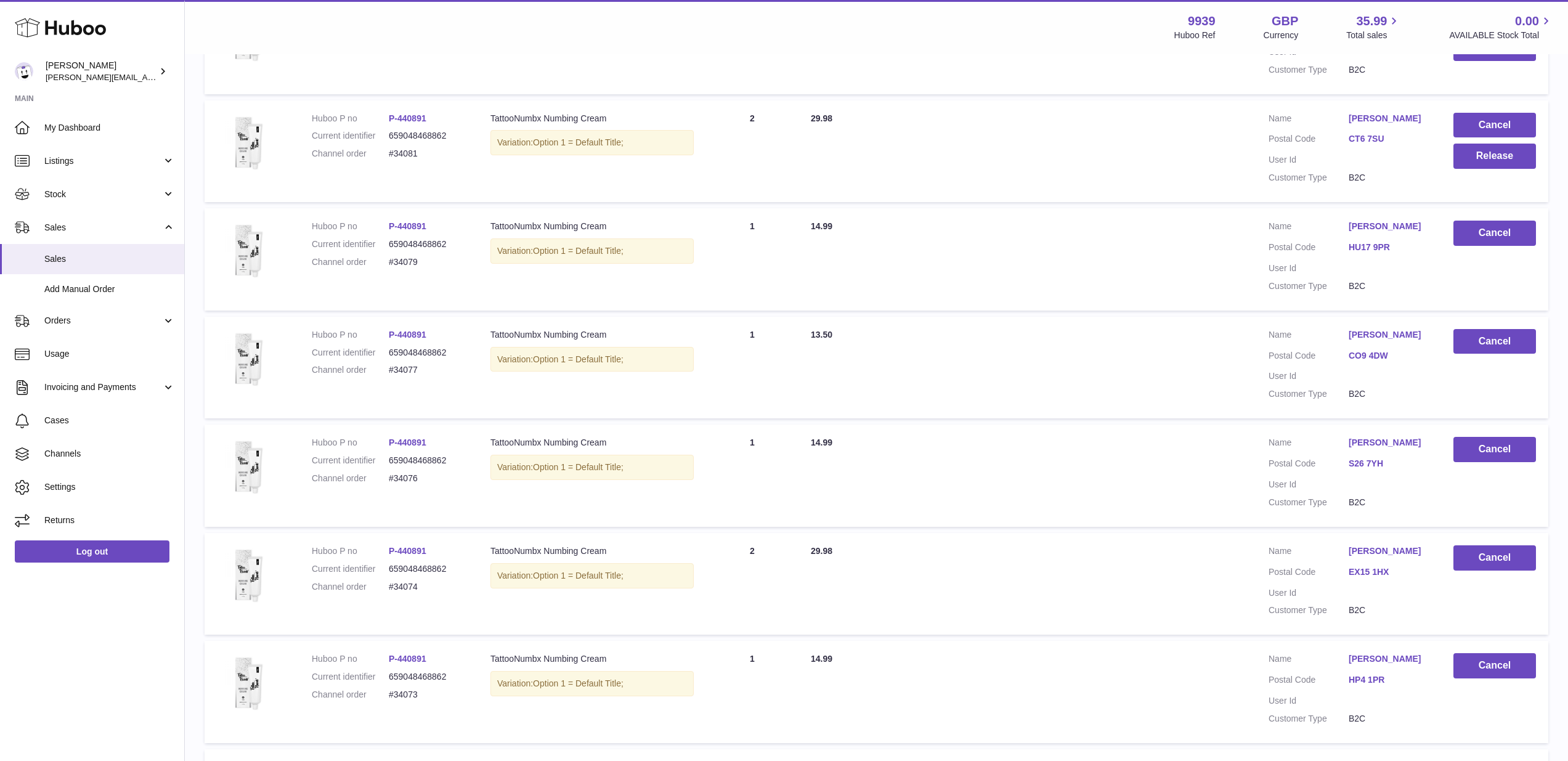
scroll to position [426, 0]
click at [1505, 548] on button "Cancel" at bounding box center [1495, 557] width 82 height 26
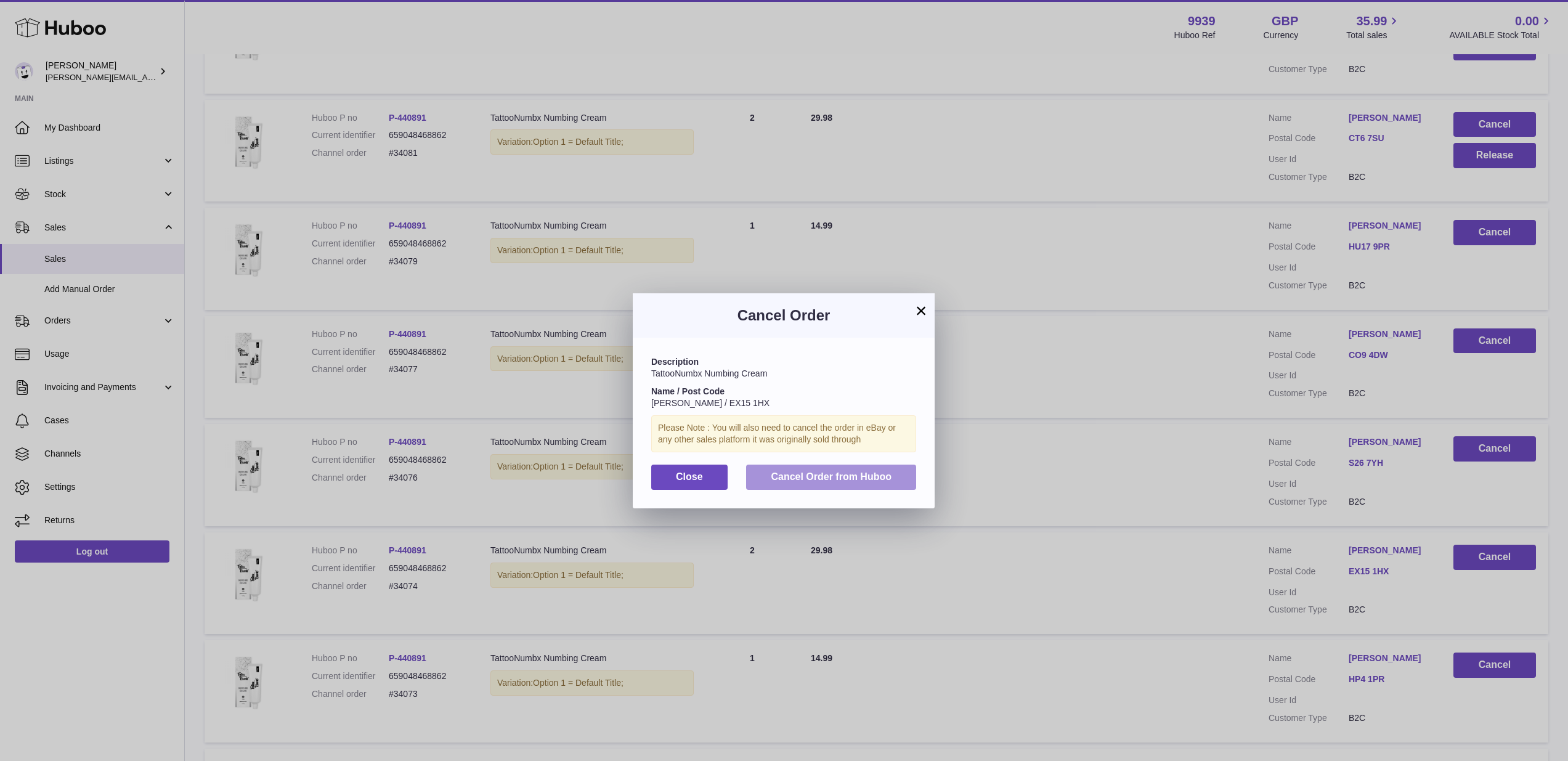
click at [897, 477] on button "Cancel Order from Huboo" at bounding box center [831, 478] width 170 height 26
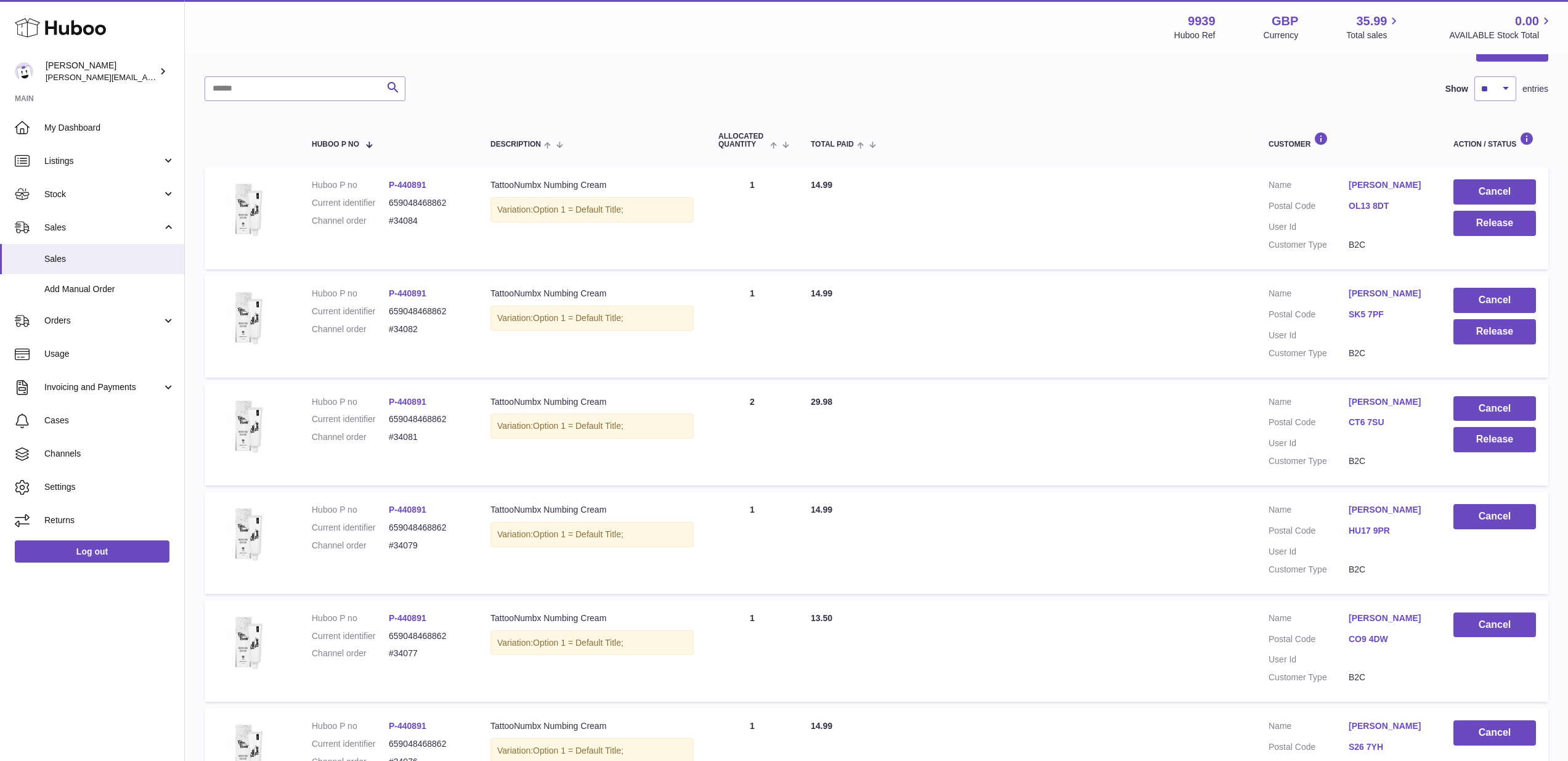
scroll to position [135, 0]
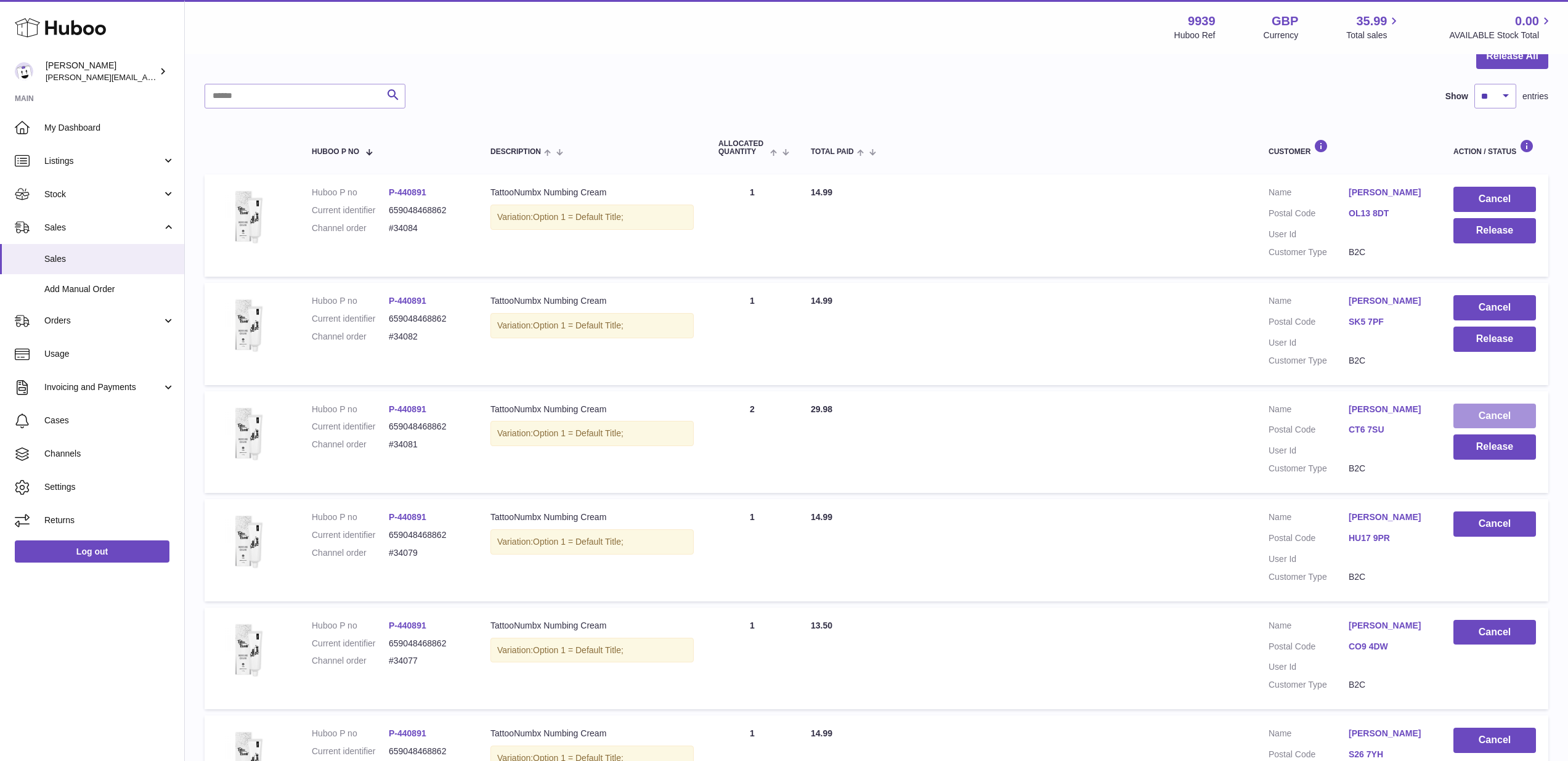
click at [1515, 409] on button "Cancel" at bounding box center [1495, 416] width 82 height 26
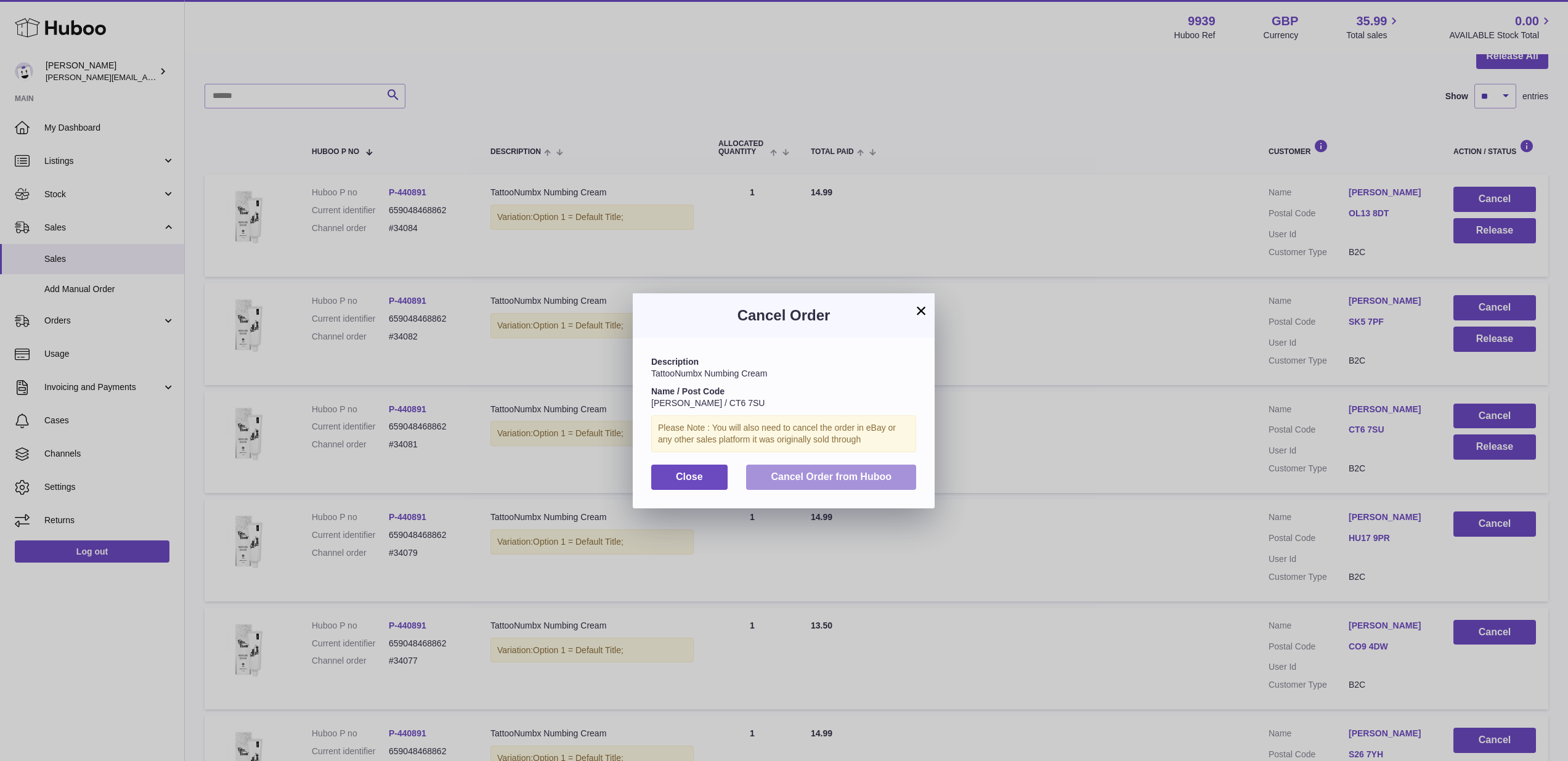
click at [908, 479] on button "Cancel Order from Huboo" at bounding box center [831, 478] width 170 height 26
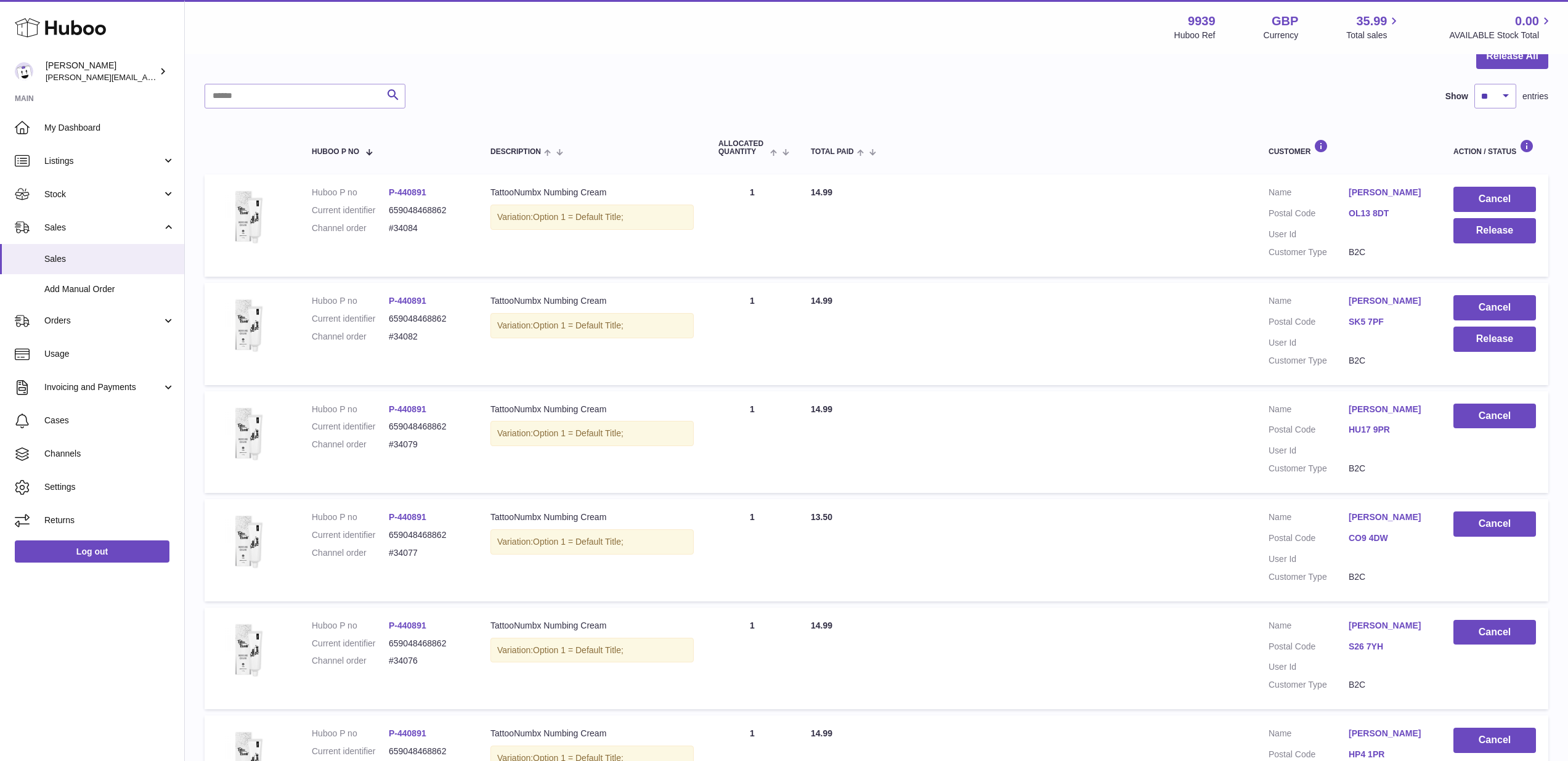
click at [1378, 213] on link "OL13 8DT" at bounding box center [1387, 214] width 80 height 12
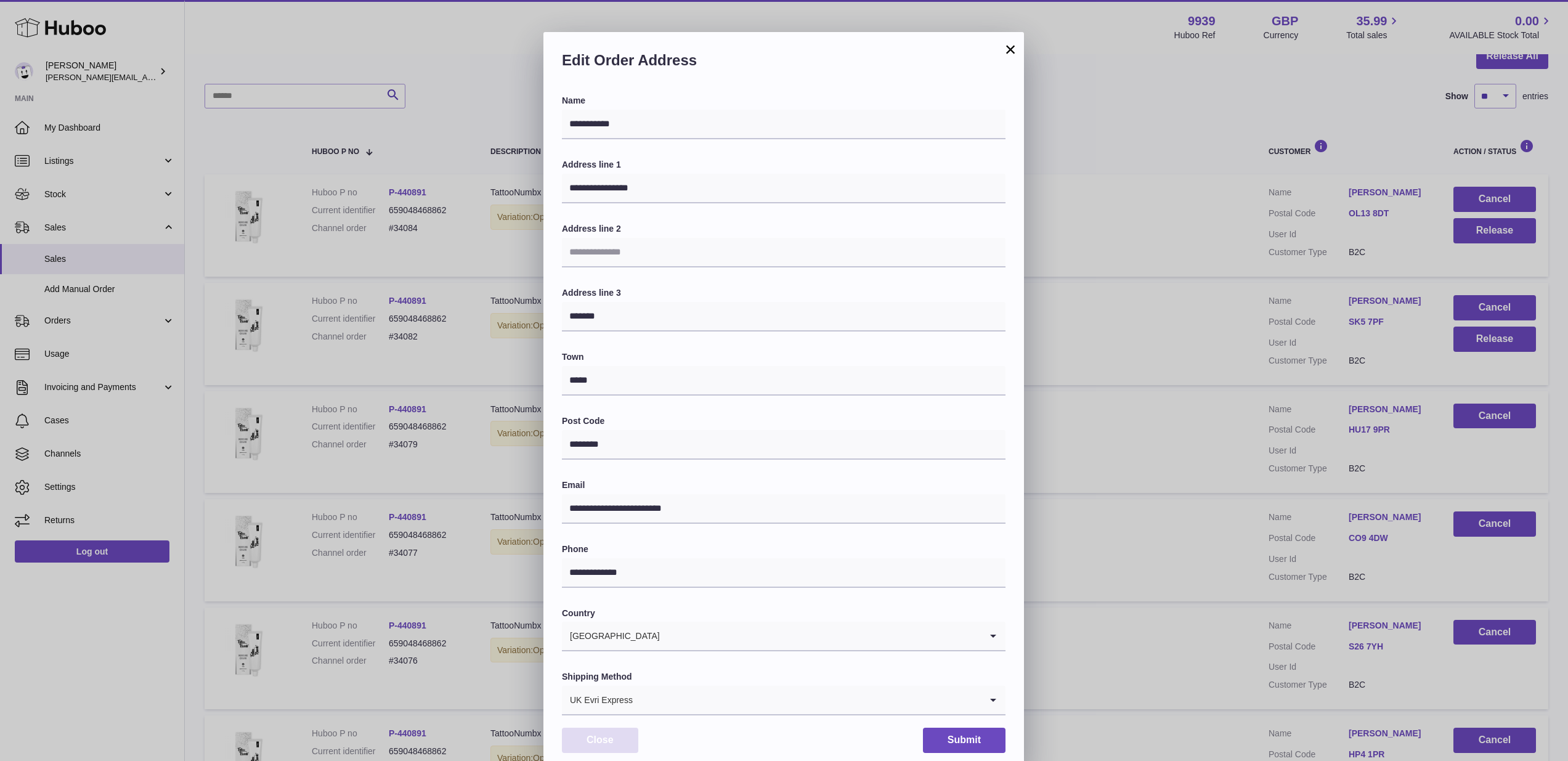
click at [630, 728] on button "Close" at bounding box center [599, 741] width 76 height 26
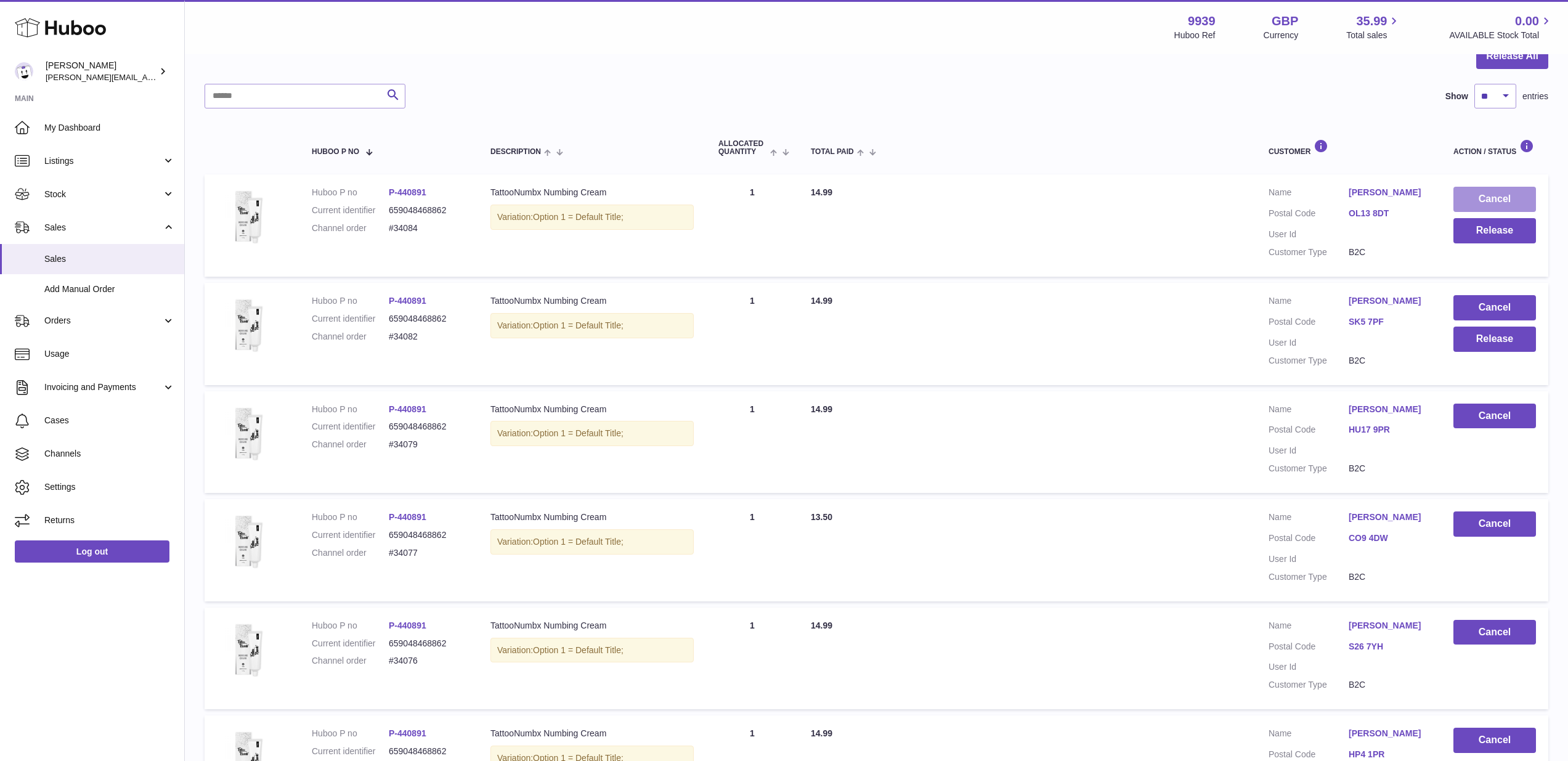
click at [1493, 200] on button "Cancel" at bounding box center [1495, 200] width 82 height 26
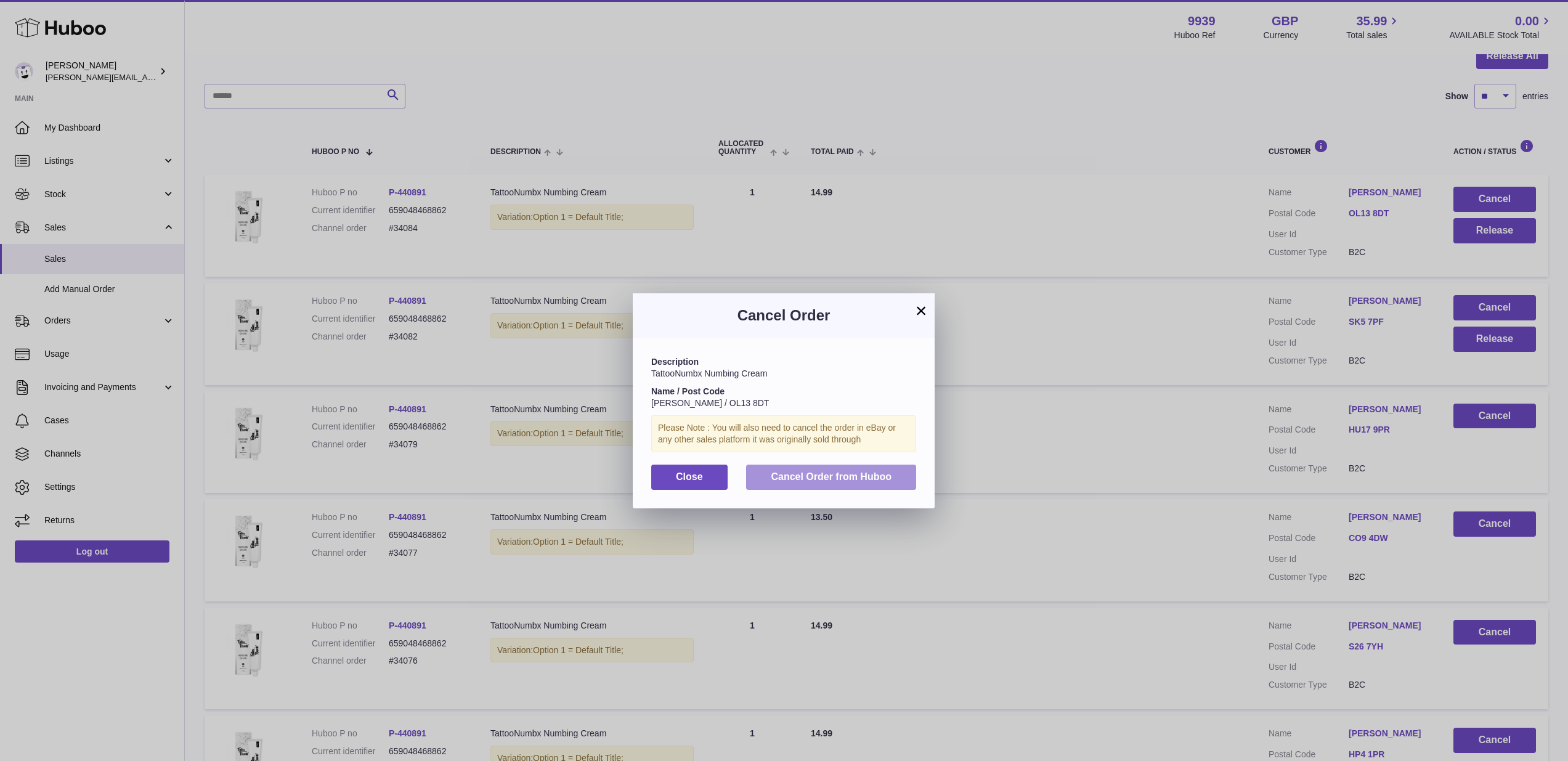
click at [822, 471] on span "Cancel Order from Huboo" at bounding box center [831, 476] width 121 height 10
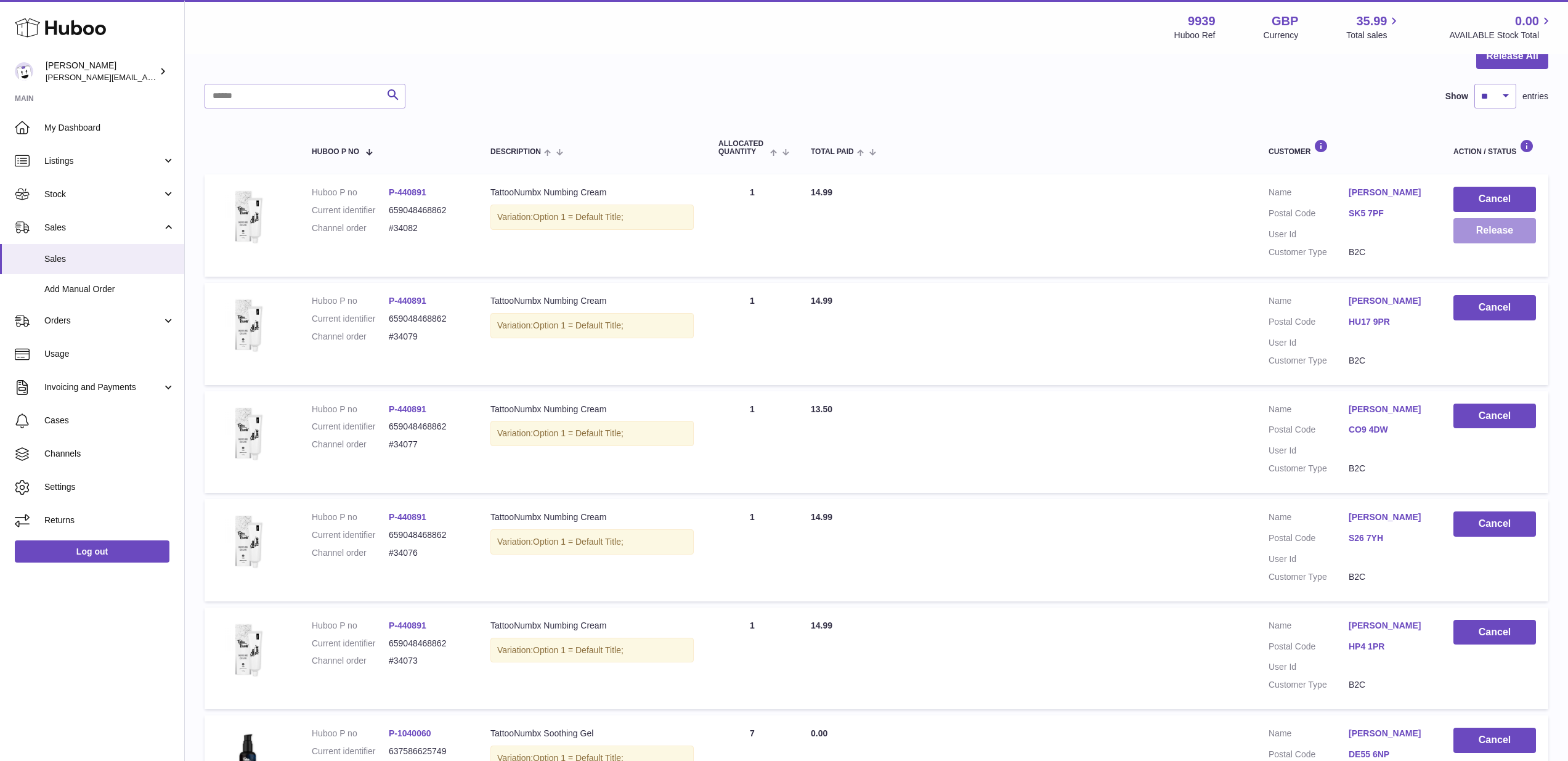
click at [1486, 228] on button "Release" at bounding box center [1495, 231] width 82 height 26
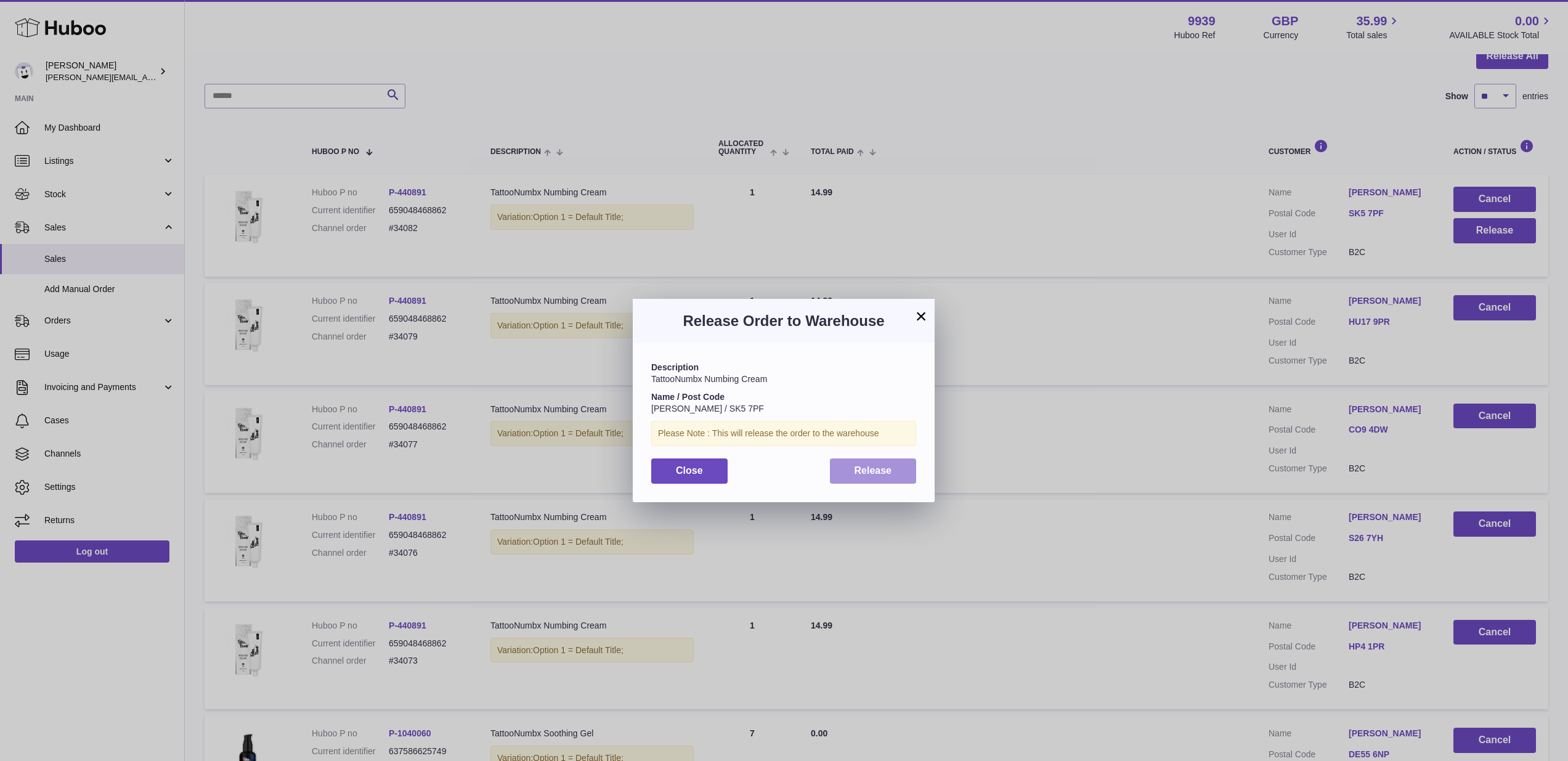
click at [895, 458] on button "Release" at bounding box center [872, 471] width 87 height 26
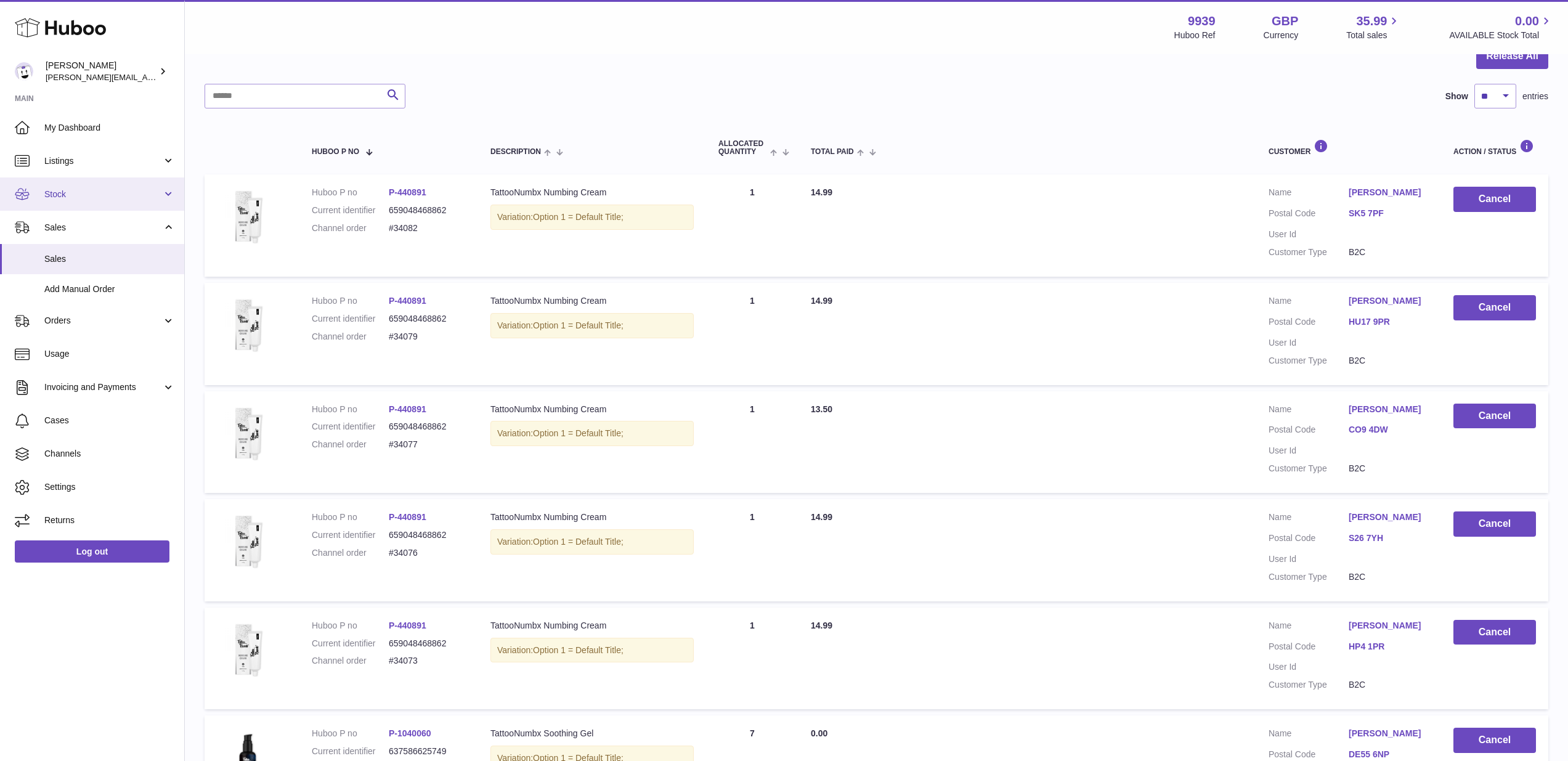
click at [96, 195] on span "Stock" at bounding box center [103, 194] width 117 height 12
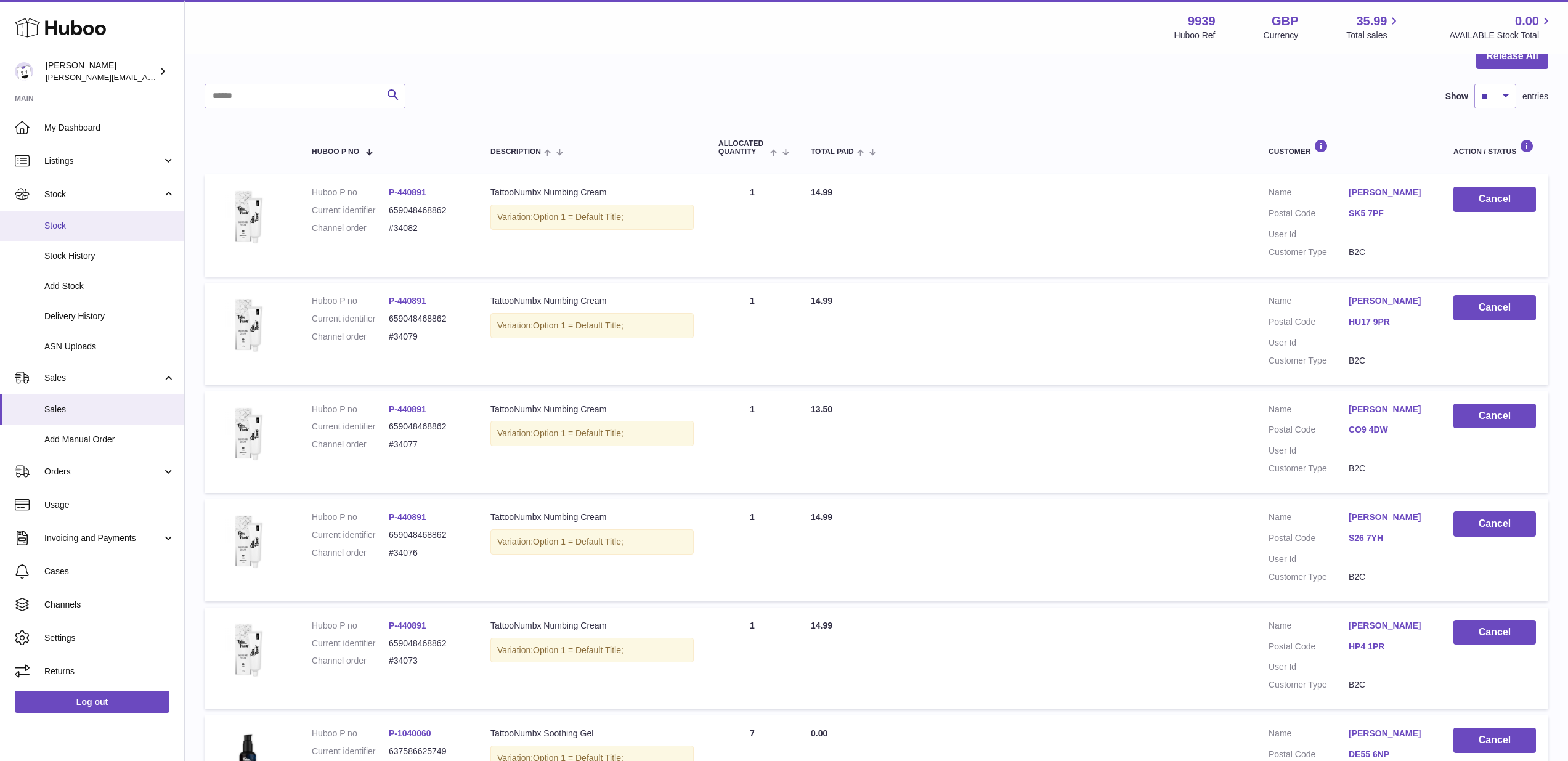
click at [84, 231] on link "Stock" at bounding box center [92, 226] width 184 height 30
